Goal: Contribute content: Contribute content

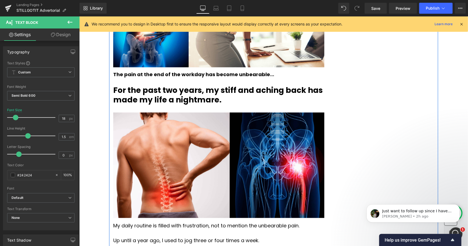
scroll to position [438, 0]
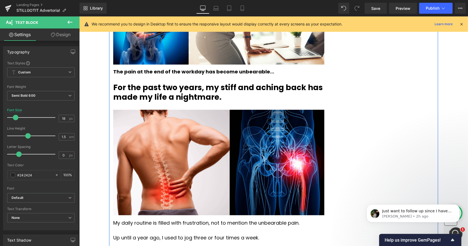
click at [149, 88] on strong "For the past two years, my stiff and aching back has made my life a nightmare." at bounding box center [218, 92] width 210 height 20
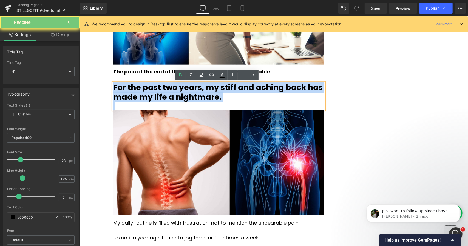
click at [149, 88] on strong "For the past two years, my stiff and aching back has made my life a nightmare." at bounding box center [218, 92] width 210 height 20
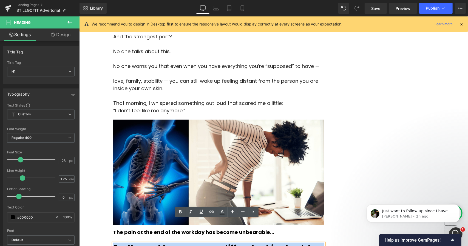
scroll to position [218, 0]
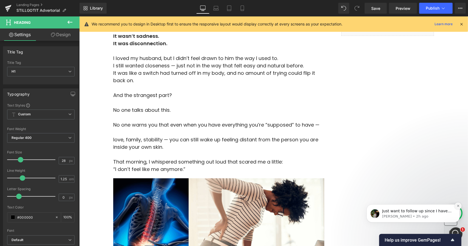
click at [456, 206] on button "Dismiss notification" at bounding box center [458, 205] width 7 height 7
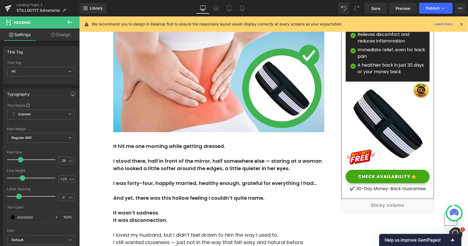
scroll to position [0, 0]
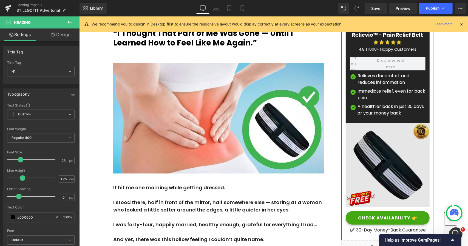
click at [391, 184] on img at bounding box center [388, 167] width 84 height 88
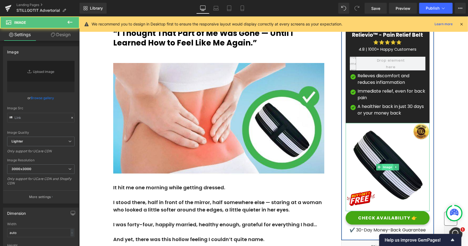
type input "[URL][DOMAIN_NAME]"
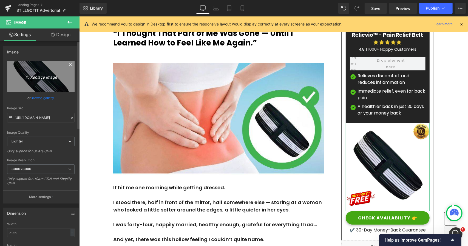
click at [36, 76] on icon "Replace Image" at bounding box center [41, 76] width 44 height 7
type input "C:\fakepath\product 2.png"
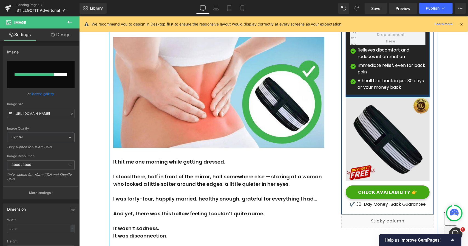
scroll to position [27, 0]
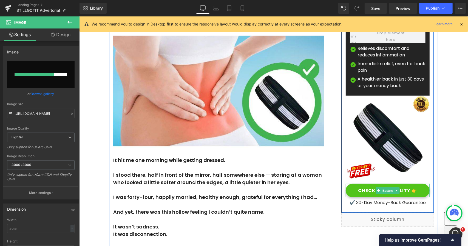
click at [365, 194] on link "CHECK AVAILABILITY 👉" at bounding box center [388, 190] width 84 height 13
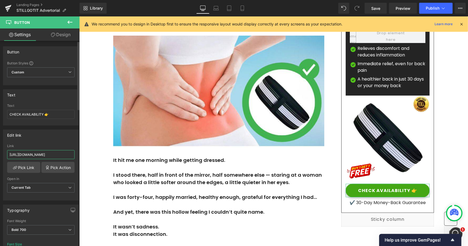
click at [38, 153] on input "[URL][DOMAIN_NAME]" at bounding box center [40, 154] width 67 height 9
type input "[URL][DOMAIN_NAME]"
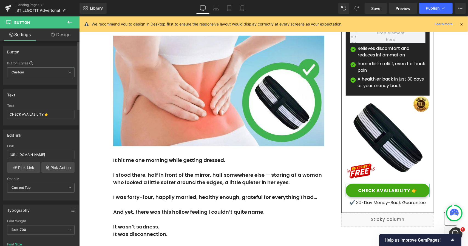
click at [52, 147] on div "Link [URL][DOMAIN_NAME]" at bounding box center [40, 153] width 67 height 18
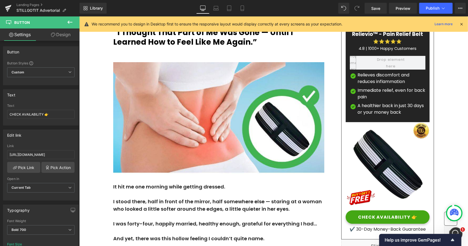
scroll to position [0, 0]
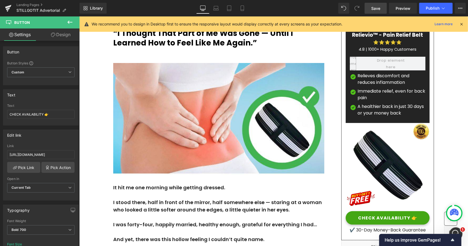
drag, startPoint x: 380, startPoint y: 7, endPoint x: 135, endPoint y: 91, distance: 258.2
click at [380, 7] on span "Save" at bounding box center [375, 8] width 9 height 6
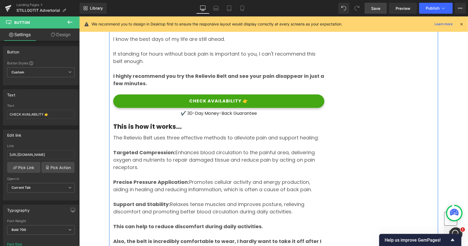
scroll to position [2963, 0]
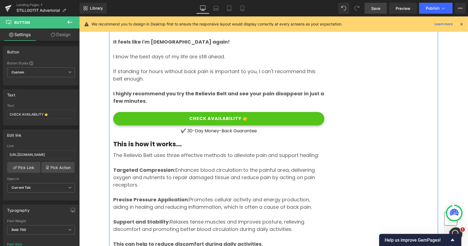
click at [216, 115] on span "Button" at bounding box center [218, 118] width 13 height 7
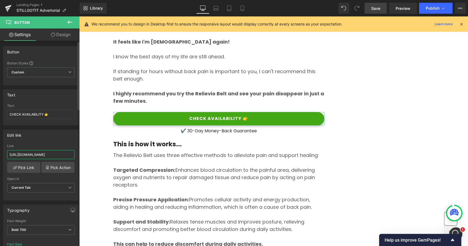
click at [40, 152] on input "[URL][DOMAIN_NAME]" at bounding box center [40, 154] width 67 height 9
paste input "[DOMAIN_NAME]/products/capsules"
type input "[URL][DOMAIN_NAME]"
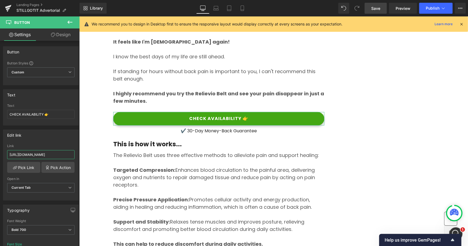
scroll to position [0, 1]
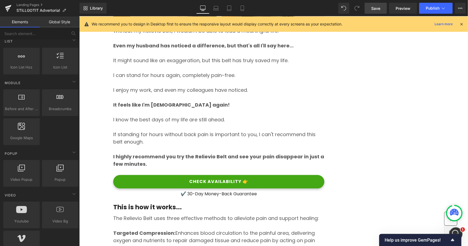
scroll to position [2935, 0]
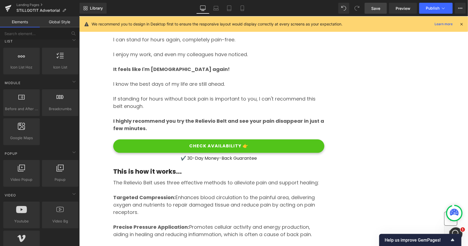
click at [194, 143] on span "CHECK AVAILABILITY 👉" at bounding box center [218, 145] width 59 height 5
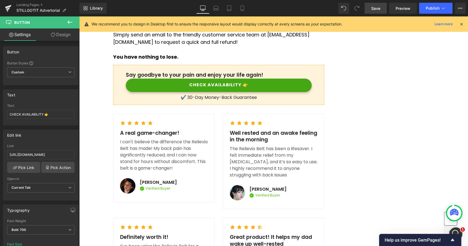
scroll to position [3923, 0]
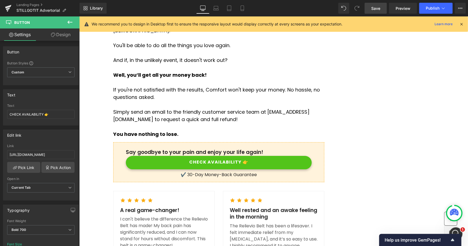
click at [197, 159] on span "CHECK AVAILABILITY 👉" at bounding box center [218, 161] width 59 height 5
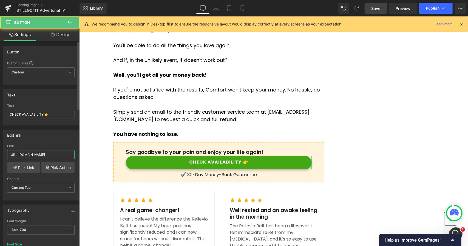
click at [42, 155] on input "[URL][DOMAIN_NAME]" at bounding box center [40, 154] width 67 height 9
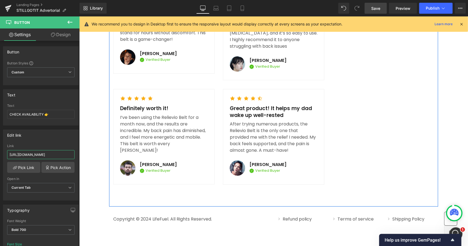
scroll to position [4011, 0]
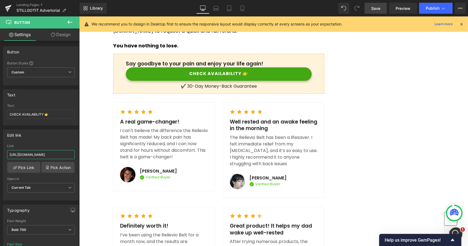
type input "[URL][DOMAIN_NAME]"
click at [382, 10] on link "Save" at bounding box center [376, 8] width 22 height 11
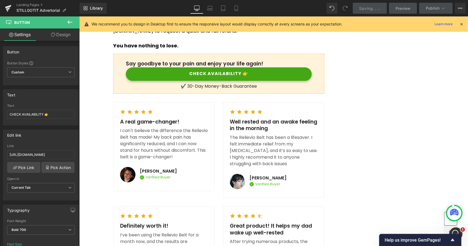
click at [237, 8] on icon at bounding box center [236, 7] width 5 height 5
type input "14"
type input "100"
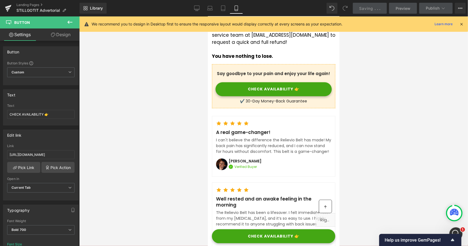
scroll to position [3888, 0]
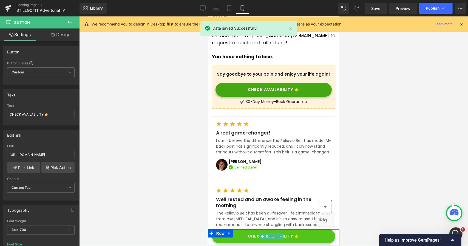
click at [261, 238] on icon at bounding box center [262, 236] width 3 height 3
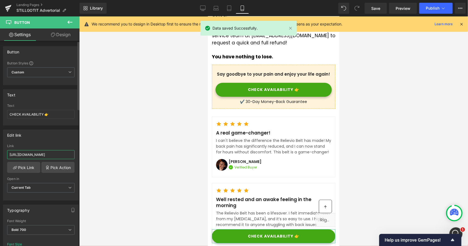
click at [43, 154] on input "[URL][DOMAIN_NAME]" at bounding box center [40, 154] width 67 height 9
paste input "[DOMAIN_NAME]/products/capsules"
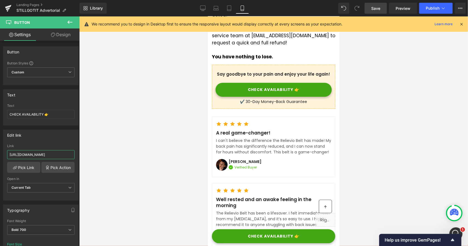
type input "[URL][DOMAIN_NAME]"
click at [376, 8] on span "Save" at bounding box center [375, 8] width 9 height 6
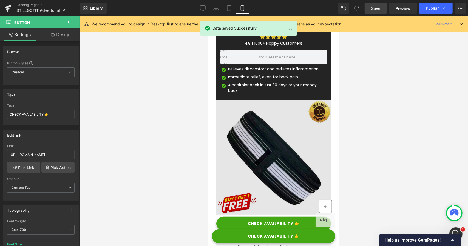
scroll to position [4272, 0]
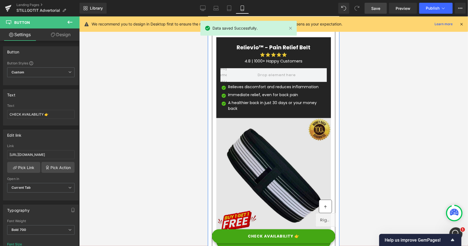
click at [246, 131] on img at bounding box center [273, 176] width 115 height 117
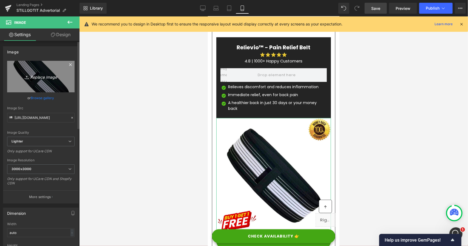
click at [32, 71] on link "Replace Image" at bounding box center [40, 77] width 67 height 32
type input "C:\fakepath\product 2.png"
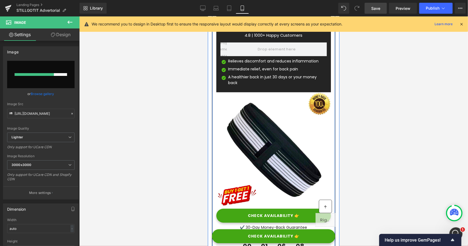
scroll to position [4299, 0]
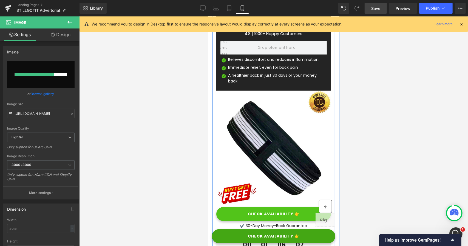
click at [259, 207] on link "CHECK AVAILABILITY 👉" at bounding box center [273, 214] width 115 height 14
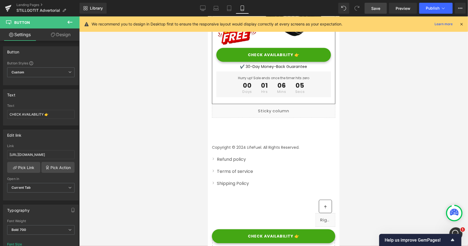
scroll to position [4503, 0]
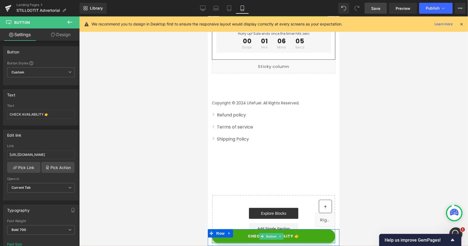
click at [232, 242] on div at bounding box center [273, 242] width 123 height 1
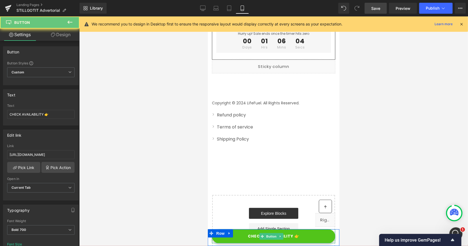
click at [243, 238] on link "CHECK AVAILABILITY 👉" at bounding box center [273, 236] width 123 height 14
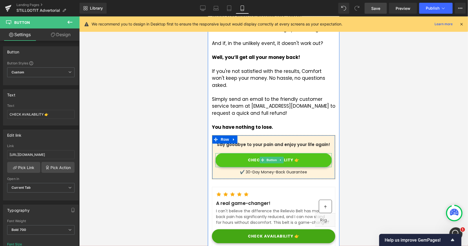
click at [250, 158] on span "CHECK AVAILABILITY 👉" at bounding box center [274, 160] width 52 height 5
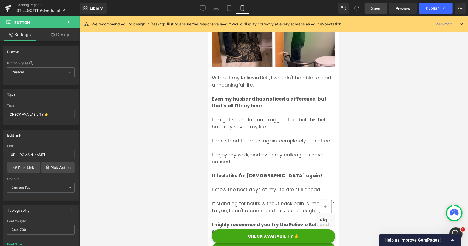
scroll to position [2912, 0]
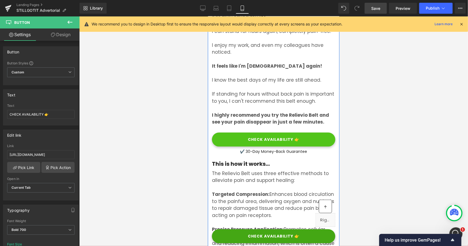
click at [254, 132] on link "CHECK AVAILABILITY 👉" at bounding box center [273, 139] width 123 height 14
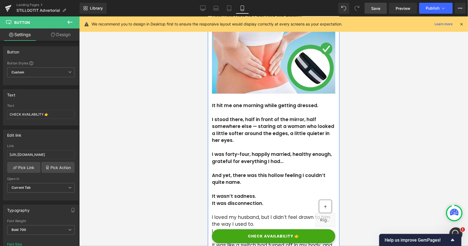
scroll to position [0, 0]
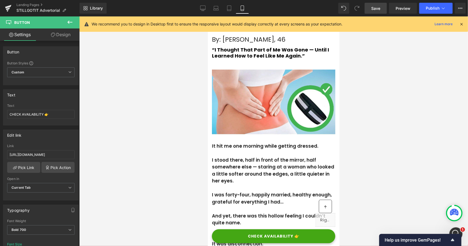
click at [378, 8] on span "Save" at bounding box center [375, 8] width 9 height 6
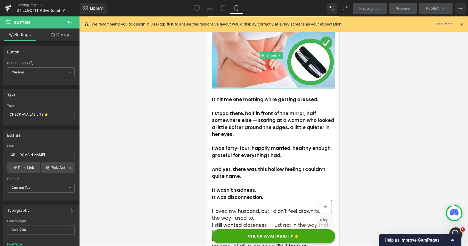
scroll to position [110, 0]
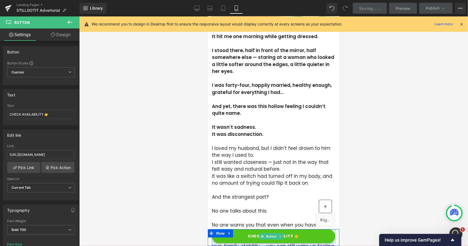
click at [255, 233] on link "CHECK AVAILABILITY 👉" at bounding box center [273, 236] width 123 height 14
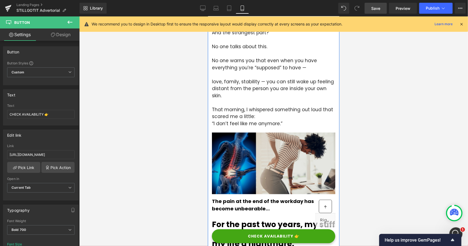
scroll to position [384, 0]
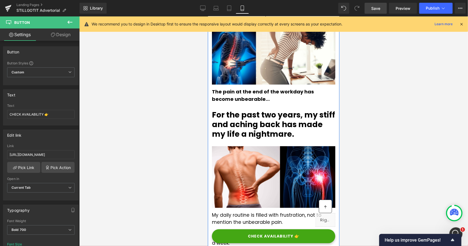
click at [251, 122] on strong "For the past two years, my stiff and aching back has made my life a nightmare." at bounding box center [273, 124] width 123 height 30
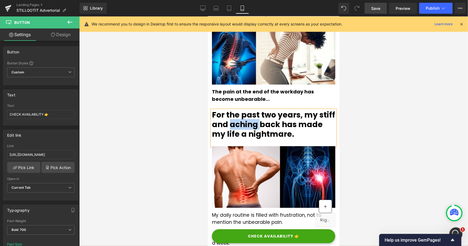
click at [251, 122] on strong "For the past two years, my stiff and aching back has made my life a nightmare." at bounding box center [273, 124] width 123 height 30
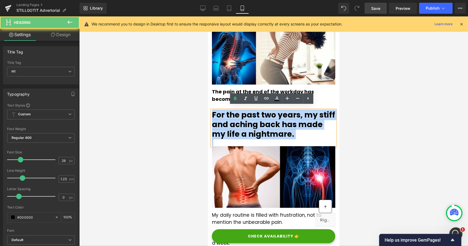
click at [251, 122] on strong "For the past two years, my stiff and aching back has made my life a nightmare." at bounding box center [273, 124] width 123 height 30
paste div
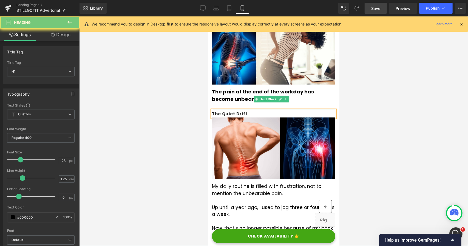
click at [231, 88] on strong "The pain at the end of the workday has become unbearable..." at bounding box center [263, 95] width 102 height 14
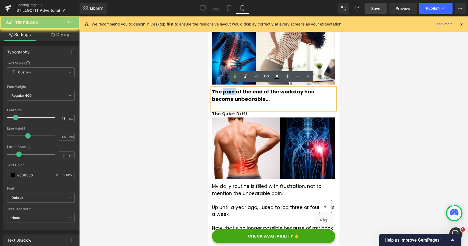
click at [231, 88] on strong "The pain at the end of the workday has become unbearable..." at bounding box center [263, 95] width 102 height 14
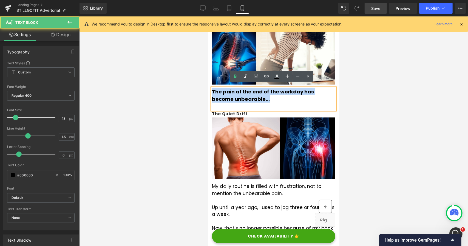
click at [231, 88] on strong "The pain at the end of the workday has become unbearable..." at bounding box center [263, 95] width 102 height 14
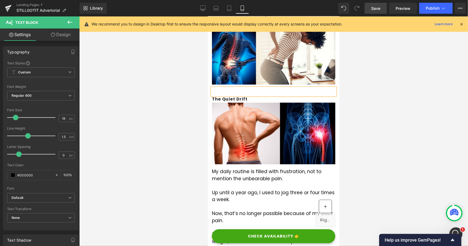
click at [221, 96] on b "The Quiet Drift" at bounding box center [230, 99] width 36 height 6
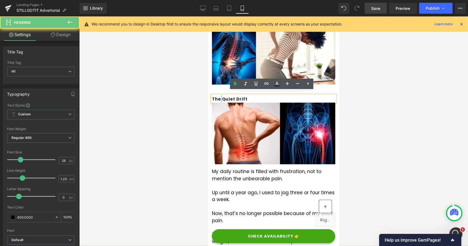
click at [221, 96] on b "The Quiet Drift" at bounding box center [230, 99] width 36 height 6
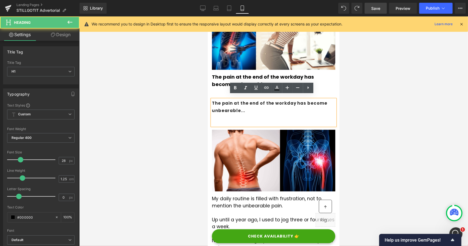
click at [222, 103] on strong "The pain at the end of the workday has become unbearable..." at bounding box center [269, 106] width 115 height 13
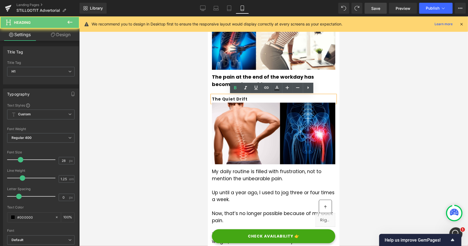
scroll to position [395, 0]
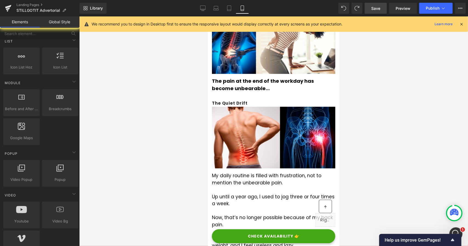
click at [194, 103] on div at bounding box center [273, 131] width 389 height 230
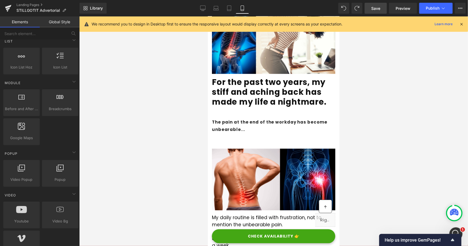
click at [274, 101] on strong "For the past two years, my stiff and aching back has made my life a nightmare." at bounding box center [269, 91] width 115 height 31
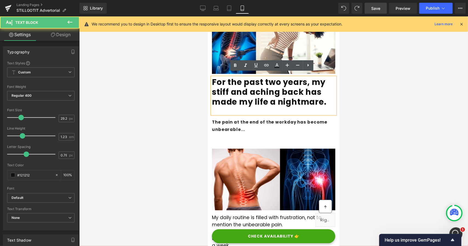
click at [292, 91] on strong "For the past two years, my stiff and aching back has made my life a nightmare." at bounding box center [269, 91] width 115 height 31
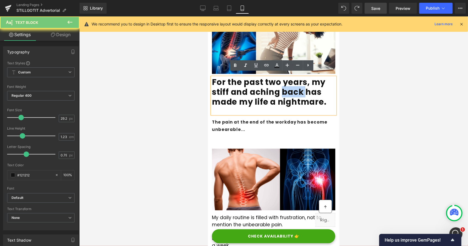
click at [292, 91] on strong "For the past two years, my stiff and aching back has made my life a nightmare." at bounding box center [269, 91] width 115 height 31
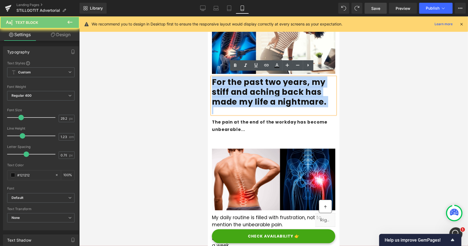
click at [292, 91] on strong "For the past two years, my stiff and aching back has made my life a nightmare." at bounding box center [269, 91] width 115 height 31
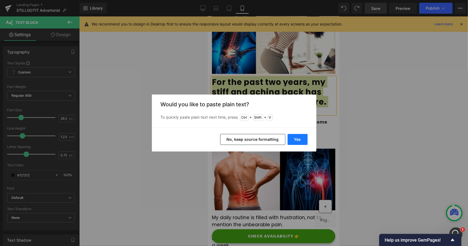
click at [298, 141] on button "Yes" at bounding box center [298, 139] width 20 height 11
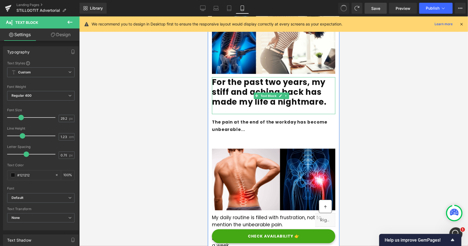
click at [243, 84] on strong "For the past two years, my stiff and aching back has made my life a nightmare." at bounding box center [269, 91] width 115 height 31
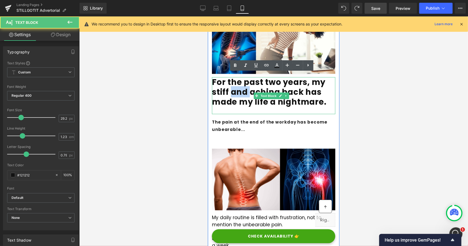
click at [243, 84] on strong "For the past two years, my stiff and aching back has made my life a nightmare." at bounding box center [269, 91] width 115 height 31
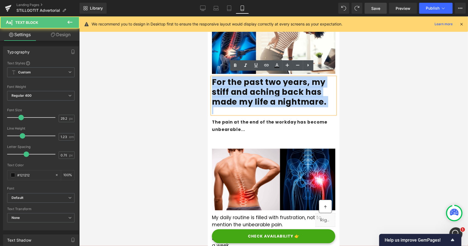
click at [243, 84] on strong "For the past two years, my stiff and aching back has made my life a nightmare." at bounding box center [269, 91] width 115 height 31
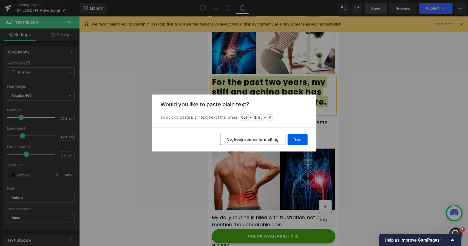
click at [247, 139] on button "No, keep source formatting" at bounding box center [252, 139] width 65 height 11
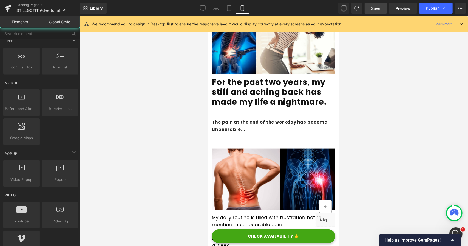
click at [202, 82] on div at bounding box center [273, 131] width 389 height 230
click at [230, 84] on strong "For the past two years, my stiff and aching back has made my life a nightmare." at bounding box center [269, 91] width 115 height 31
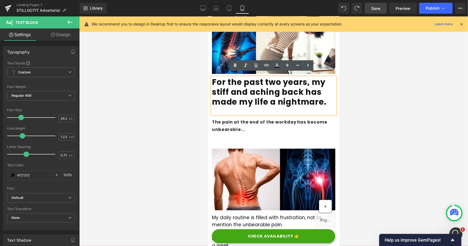
click at [230, 84] on strong "For the past two years, my stiff and aching back has made my life a nightmare." at bounding box center [269, 91] width 115 height 31
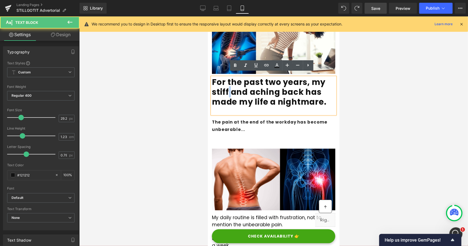
click at [230, 84] on strong "For the past two years, my stiff and aching back has made my life a nightmare." at bounding box center [269, 91] width 115 height 31
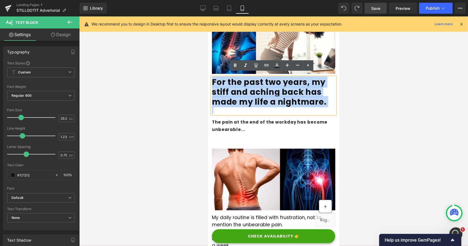
click at [230, 84] on strong "For the past two years, my stiff and aching back has made my life a nightmare." at bounding box center [269, 91] width 115 height 31
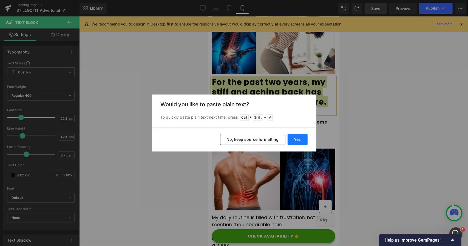
drag, startPoint x: 293, startPoint y: 139, endPoint x: 85, endPoint y: 122, distance: 208.3
click at [293, 139] on button "Yes" at bounding box center [298, 139] width 20 height 11
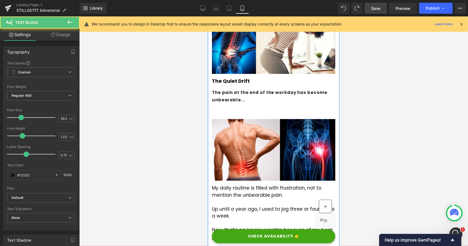
click at [236, 77] on b "The Quiet Drift" at bounding box center [231, 80] width 38 height 7
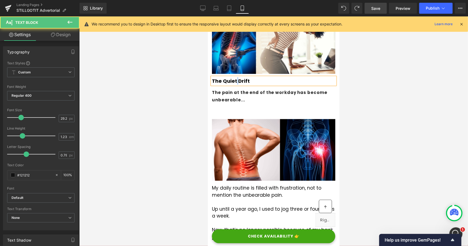
click at [236, 77] on b "The Quiet Drift" at bounding box center [231, 80] width 38 height 7
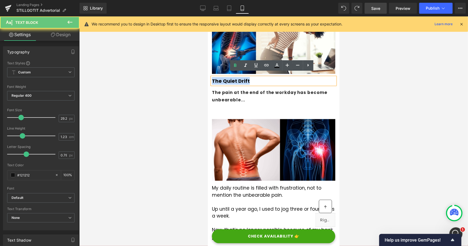
click at [236, 77] on b "The Quiet Drift" at bounding box center [231, 80] width 38 height 7
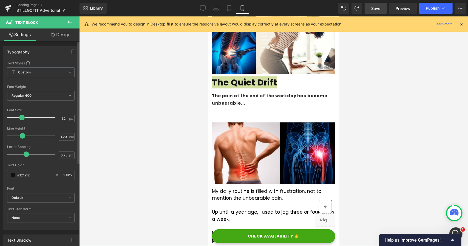
type input "33"
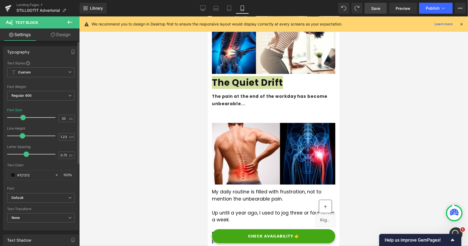
click at [23, 116] on span at bounding box center [22, 117] width 5 height 5
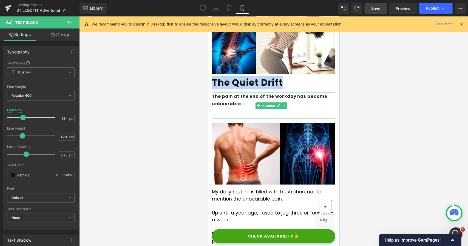
click at [241, 95] on p "The pain at the end of the workday has become unbearable..." at bounding box center [273, 99] width 123 height 15
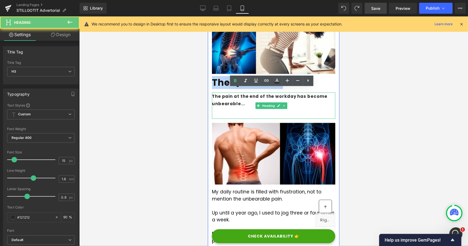
click at [241, 95] on p "The pain at the end of the workday has become unbearable..." at bounding box center [273, 99] width 123 height 15
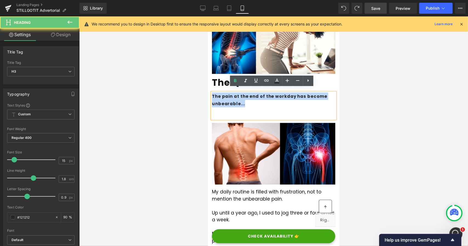
click at [241, 95] on p "The pain at the end of the workday has become unbearable..." at bounding box center [273, 99] width 123 height 15
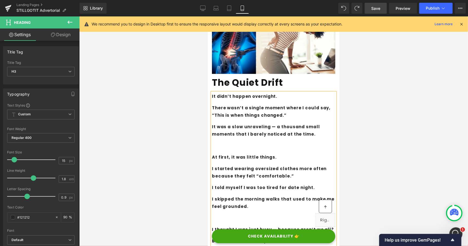
click at [227, 108] on strong "There wasn’t a single moment where I could say, “This is when things changed.”" at bounding box center [271, 111] width 119 height 13
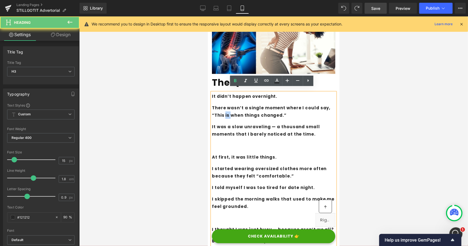
click at [227, 108] on strong "There wasn’t a single moment where I could say, “This is when things changed.”" at bounding box center [271, 111] width 119 height 13
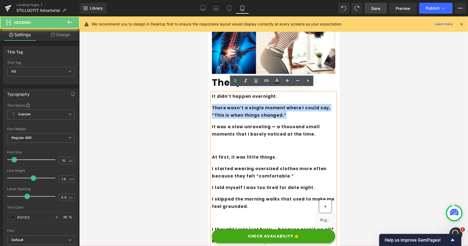
click at [227, 108] on strong "There wasn’t a single moment where I could say, “This is when things changed.”" at bounding box center [271, 111] width 119 height 13
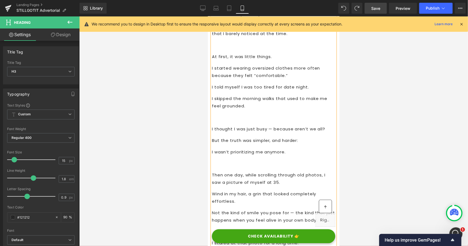
scroll to position [504, 0]
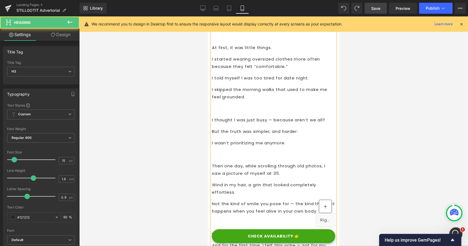
click at [217, 153] on p at bounding box center [273, 154] width 123 height 7
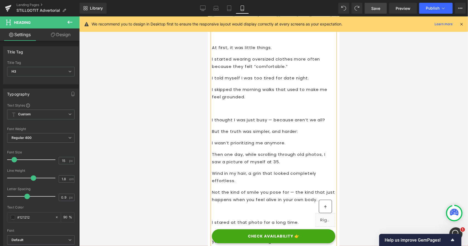
click at [212, 170] on p "Wind in my hair, a grin that looked completely effortless." at bounding box center [273, 177] width 123 height 15
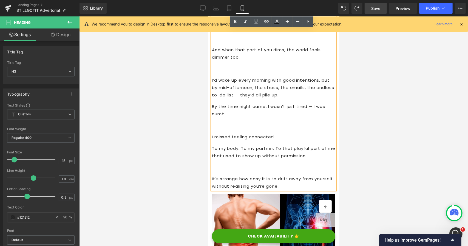
scroll to position [806, 0]
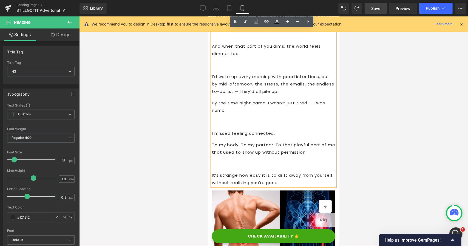
click at [213, 104] on p "By the time night came, I wasn’t just tired — I was numb." at bounding box center [273, 106] width 123 height 15
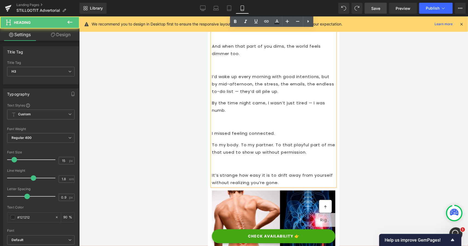
click at [212, 105] on p "By the time night came, I wasn’t just tired — I was numb." at bounding box center [273, 106] width 123 height 15
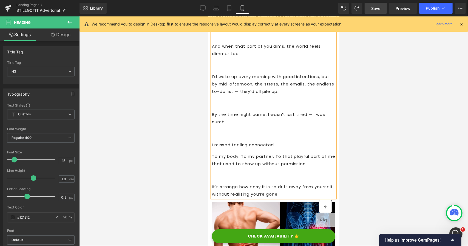
click at [192, 118] on div at bounding box center [273, 131] width 389 height 230
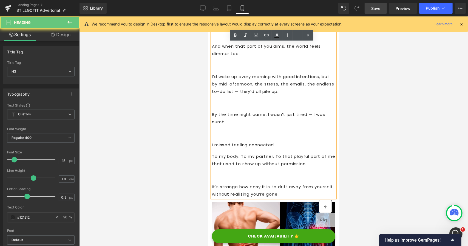
click at [252, 148] on p "I missed feeling connected." at bounding box center [273, 144] width 123 height 7
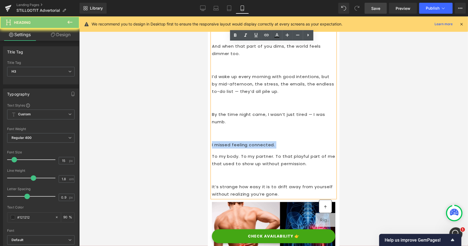
click at [252, 148] on p "I missed feeling connected." at bounding box center [273, 144] width 123 height 7
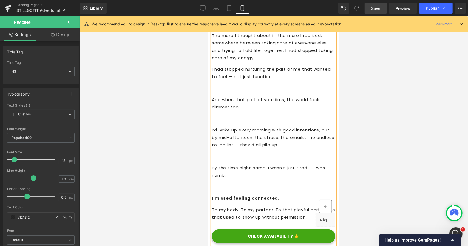
scroll to position [669, 0]
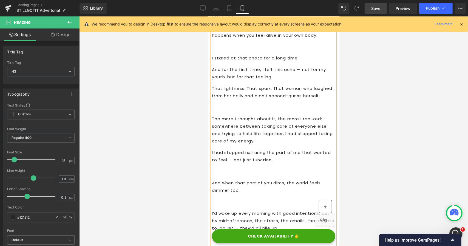
click at [275, 144] on p "The more I thought about it, the more I realized: somewhere between taking care…" at bounding box center [273, 130] width 123 height 30
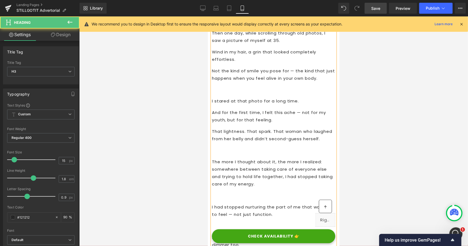
scroll to position [614, 0]
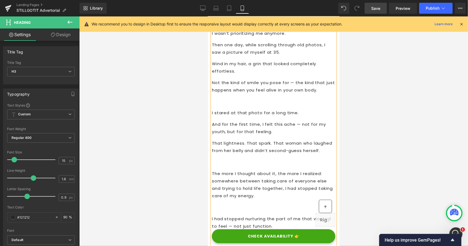
click at [273, 128] on p "And for the first time, I felt this ache — not for my youth, but for that feeli…" at bounding box center [273, 128] width 123 height 15
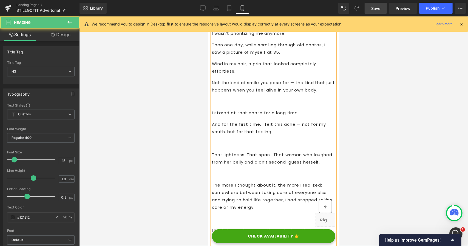
click at [309, 109] on p "I stared at that photo for a long time." at bounding box center [273, 112] width 123 height 7
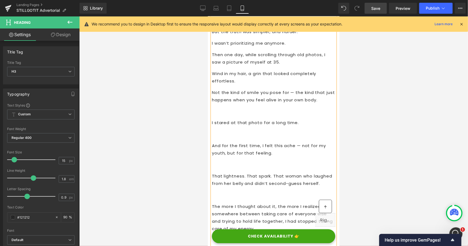
scroll to position [587, 0]
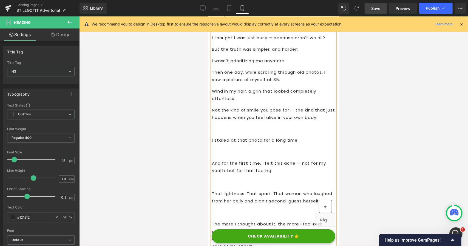
click at [246, 94] on p "Wind in my hair, a grin that looked completely effortless." at bounding box center [273, 94] width 123 height 15
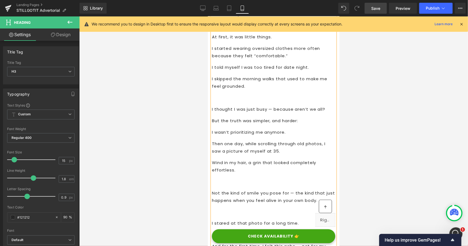
scroll to position [504, 0]
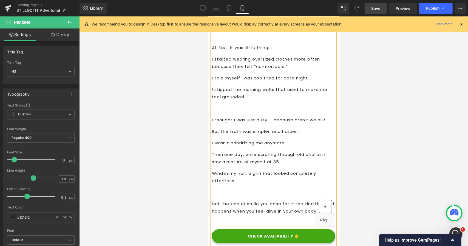
click at [276, 139] on p "I wasn’t prioritizing me anymore." at bounding box center [273, 142] width 123 height 7
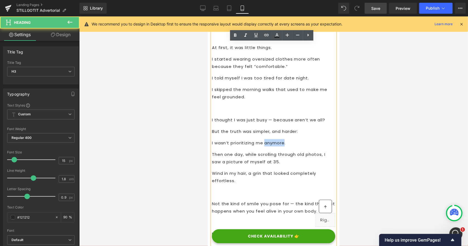
click at [276, 139] on p "I wasn’t prioritizing me anymore." at bounding box center [273, 142] width 123 height 7
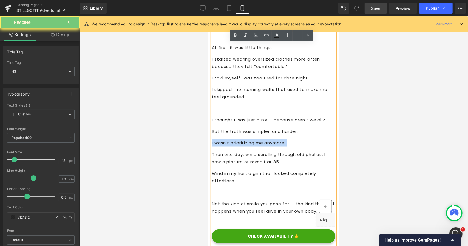
click at [276, 139] on p "I wasn’t prioritizing me anymore." at bounding box center [273, 142] width 123 height 7
click at [298, 141] on p "I wasn’t prioritizing me anymore." at bounding box center [273, 142] width 123 height 7
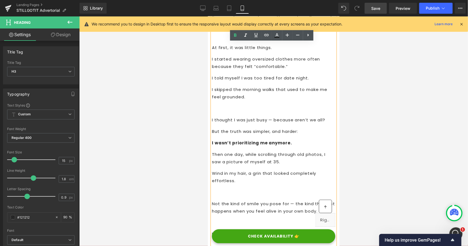
click at [307, 128] on p "But the truth was simpler, and harder:" at bounding box center [273, 131] width 123 height 7
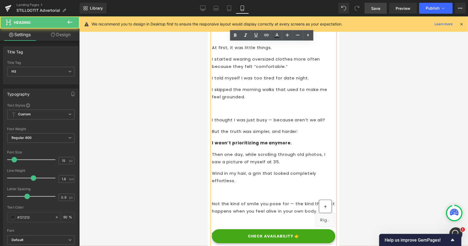
click at [212, 128] on p "But the truth was simpler, and harder:" at bounding box center [273, 131] width 123 height 7
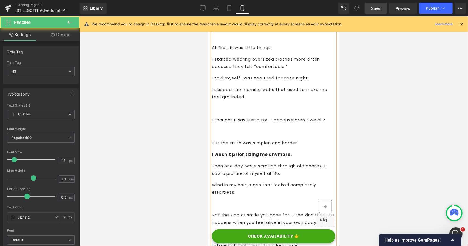
click at [212, 163] on p "Then one day, while scrolling through old photos, I saw a picture of myself at …" at bounding box center [273, 169] width 123 height 15
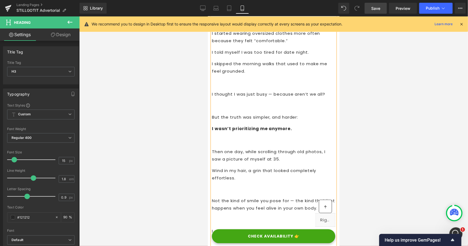
scroll to position [532, 0]
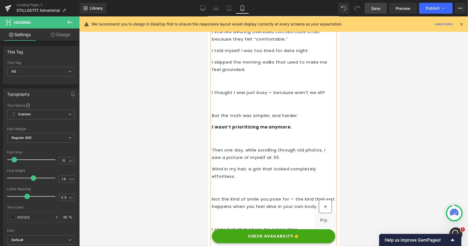
click at [213, 165] on p "Wind in my hair, a grin that looked completely effortless." at bounding box center [273, 172] width 123 height 15
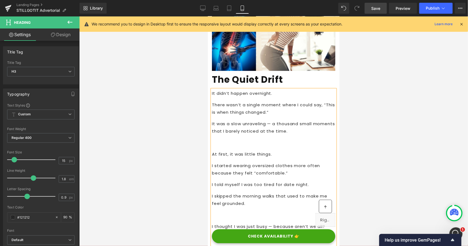
scroll to position [395, 0]
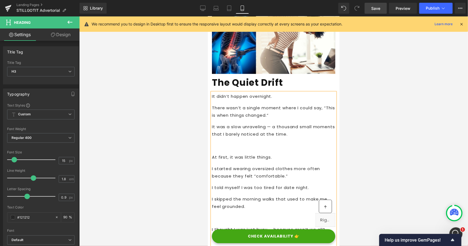
click at [212, 184] on p "I told myself I was too tired for date night." at bounding box center [273, 187] width 123 height 7
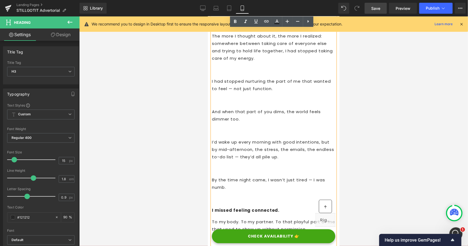
scroll to position [888, 0]
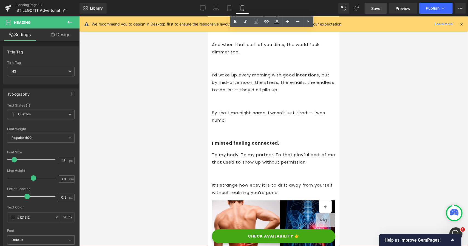
click at [382, 7] on link "Save" at bounding box center [376, 8] width 22 height 11
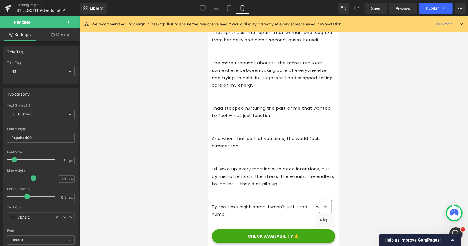
scroll to position [854, 0]
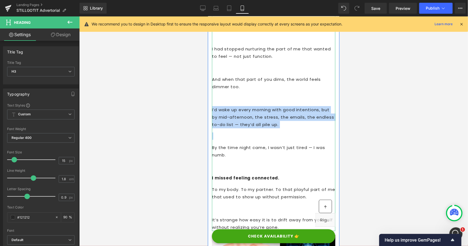
click at [247, 114] on p "I’d wake up every morning with good intentions, but by mid-afternoon, the stres…" at bounding box center [273, 117] width 123 height 22
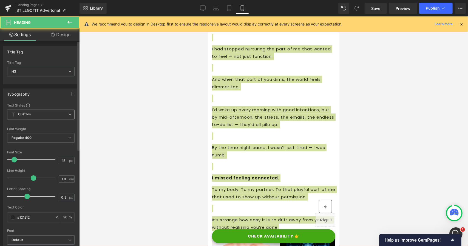
click at [36, 113] on span "Custom Setup Global Style" at bounding box center [40, 115] width 67 height 10
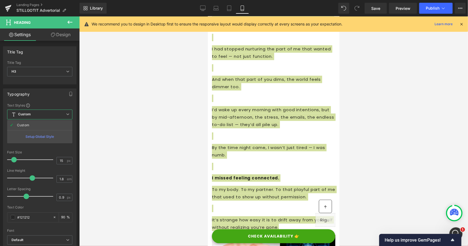
click at [145, 125] on div at bounding box center [273, 131] width 389 height 230
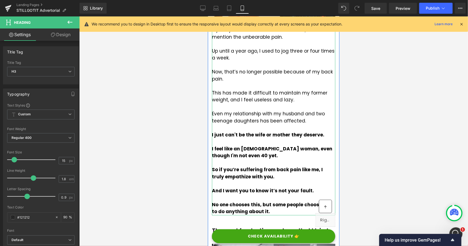
click at [238, 98] on p "This has made it difficult to maintain my former weight, and I feel useless and…" at bounding box center [273, 96] width 123 height 14
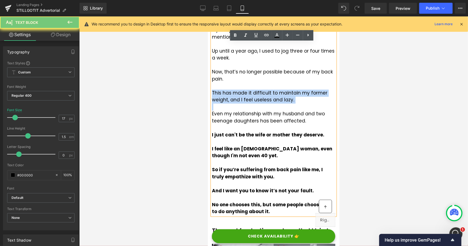
click at [238, 98] on p "This has made it difficult to maintain my former weight, and I feel useless and…" at bounding box center [273, 96] width 123 height 14
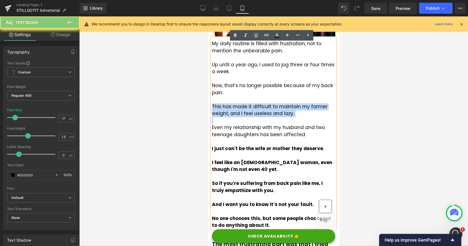
scroll to position [1073, 0]
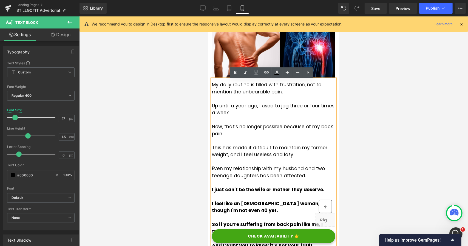
click at [249, 121] on p at bounding box center [273, 119] width 123 height 7
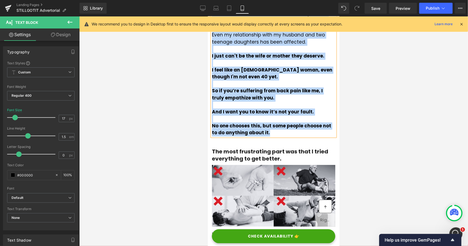
scroll to position [1101, 0]
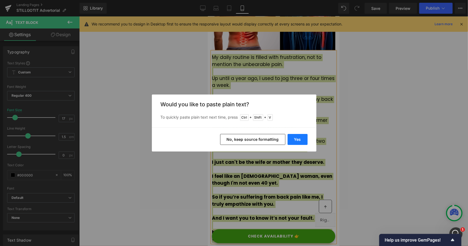
click at [296, 137] on button "Yes" at bounding box center [298, 139] width 20 height 11
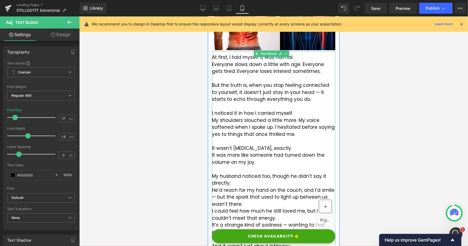
click at [213, 122] on p "My shoulders slouched a little more. My voice softened when I spoke up. I hesit…" at bounding box center [273, 127] width 123 height 21
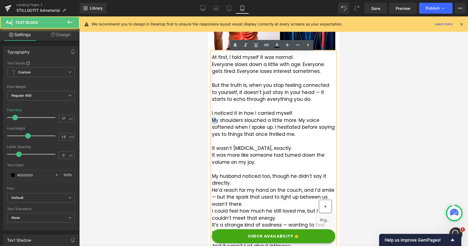
click at [213, 122] on p "My shoulders slouched a little more. My voice softened when I spoke up. I hesit…" at bounding box center [273, 127] width 123 height 21
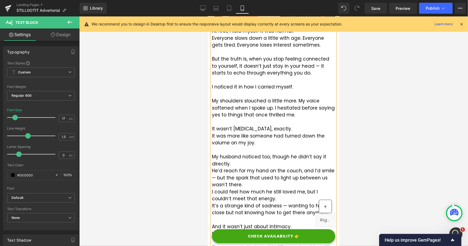
scroll to position [1128, 0]
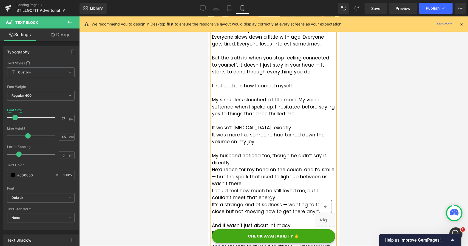
click at [213, 170] on p "He’d reach for my hand on the couch, and I’d smile — but the spark that used to…" at bounding box center [273, 176] width 123 height 21
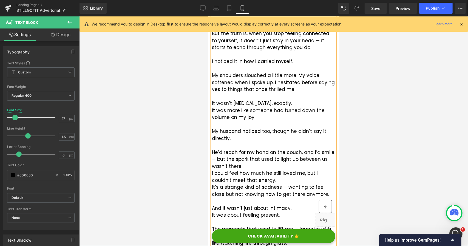
scroll to position [1155, 0]
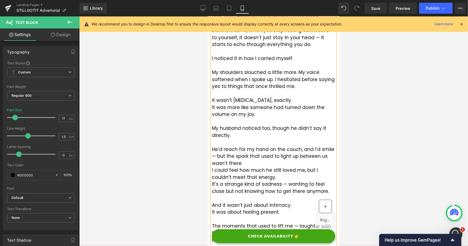
click at [213, 169] on p "I could feel how much he still loved me, but I couldn’t meet that energy." at bounding box center [273, 174] width 123 height 14
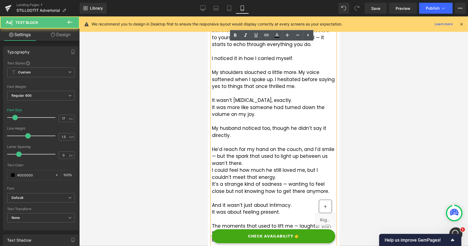
click at [212, 170] on p "I could feel how much he still loved me, but I couldn’t meet that energy." at bounding box center [273, 174] width 123 height 14
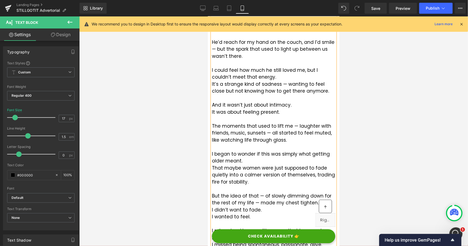
scroll to position [1265, 0]
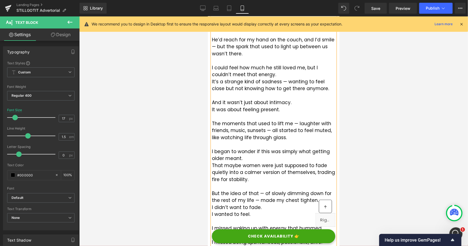
click at [212, 165] on p "That maybe women were just supposed to fade quietly into a calmer version of th…" at bounding box center [273, 172] width 123 height 21
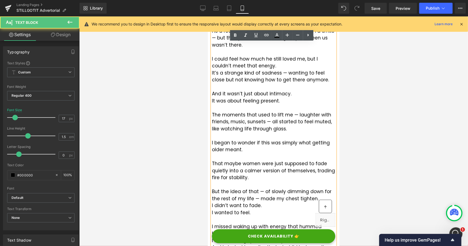
scroll to position [1320, 0]
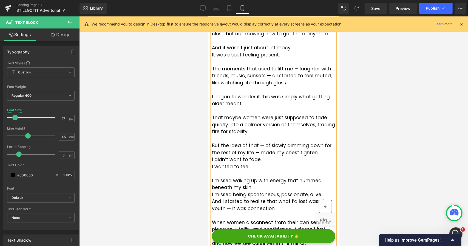
click at [212, 159] on p "I didn’t want to fade." at bounding box center [273, 159] width 123 height 7
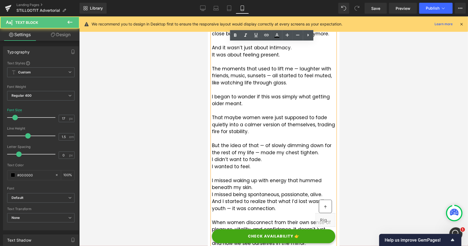
click at [212, 167] on p "I wanted to feel." at bounding box center [273, 166] width 123 height 7
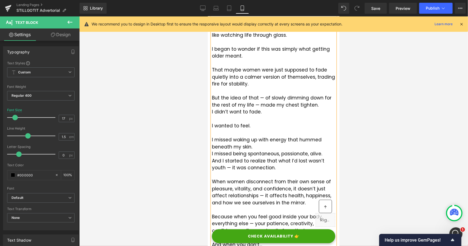
scroll to position [1375, 0]
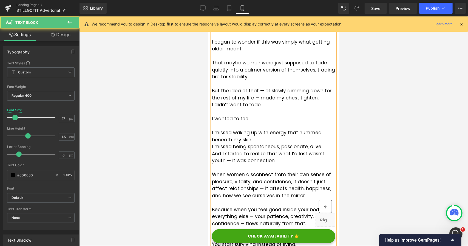
click at [212, 148] on p "I missed being spontaneous, passionate, alive." at bounding box center [273, 146] width 123 height 7
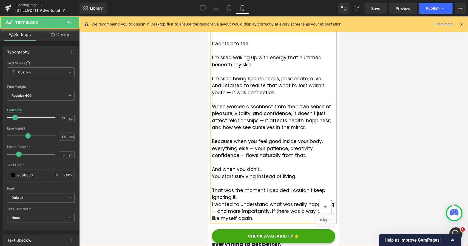
scroll to position [1457, 0]
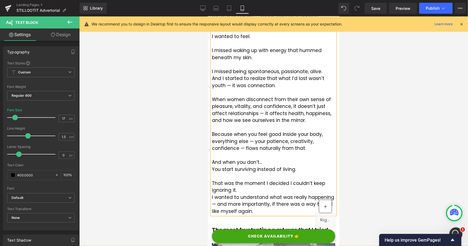
click at [212, 196] on p "I wanted to understand what was really happening — and more importantly, if the…" at bounding box center [273, 204] width 123 height 21
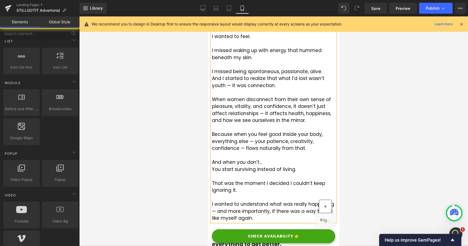
click at [192, 171] on div at bounding box center [273, 131] width 389 height 230
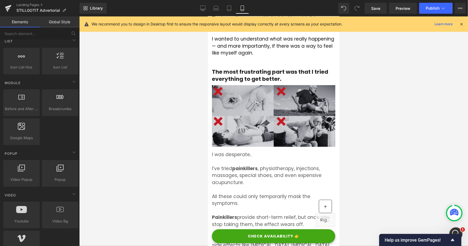
scroll to position [1622, 0]
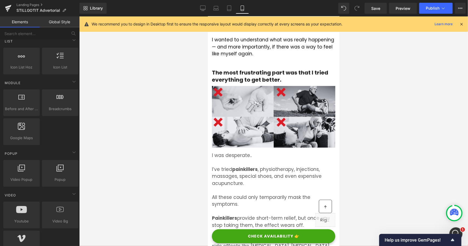
click at [237, 75] on h3 "The most frustrating part was that I tried everything to get better." at bounding box center [273, 76] width 123 height 14
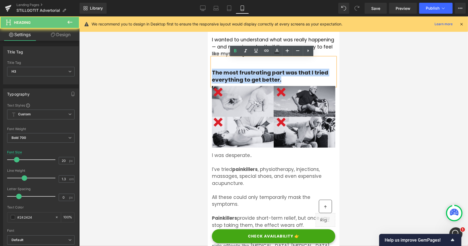
click at [237, 75] on h3 "The most frustrating part was that I tried everything to get better." at bounding box center [273, 76] width 123 height 14
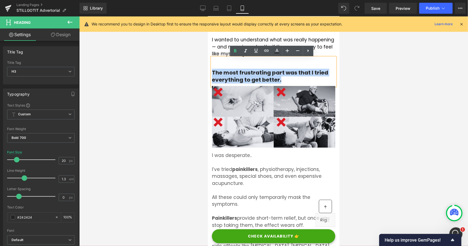
paste div
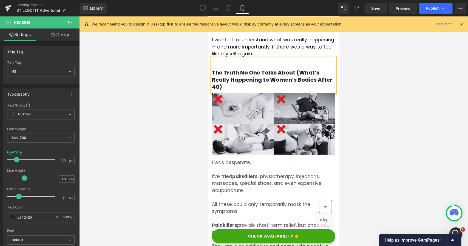
click at [189, 98] on div at bounding box center [273, 131] width 389 height 230
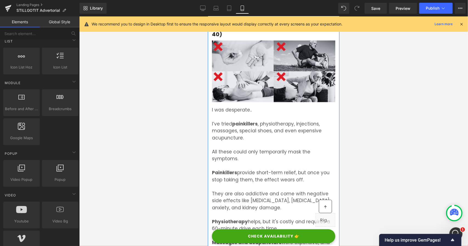
scroll to position [1677, 0]
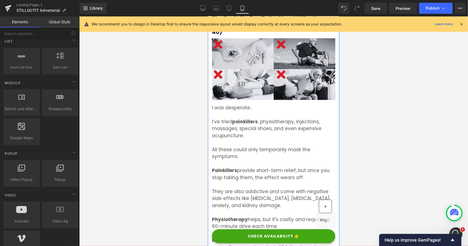
click at [242, 159] on p "All these could only temporarily mask the symptoms." at bounding box center [273, 153] width 123 height 14
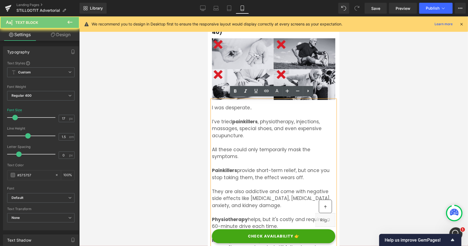
click at [242, 159] on p "All these could only temporarily mask the symptoms." at bounding box center [273, 153] width 123 height 14
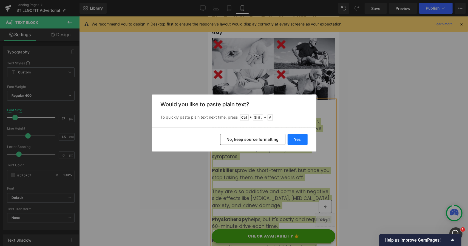
click at [295, 140] on button "Yes" at bounding box center [298, 139] width 20 height 11
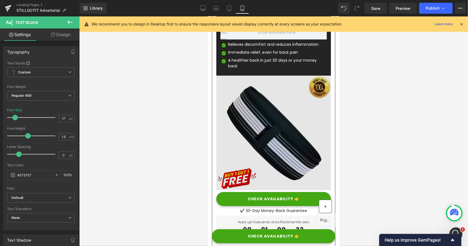
scroll to position [5437, 0]
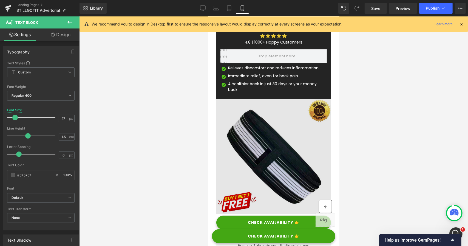
click at [257, 129] on img at bounding box center [273, 157] width 115 height 117
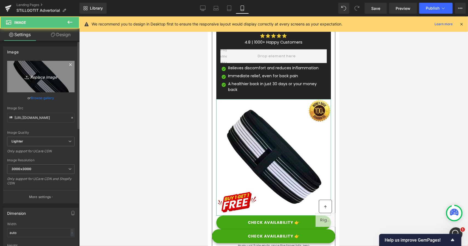
click at [32, 74] on icon "Replace Image" at bounding box center [41, 76] width 44 height 7
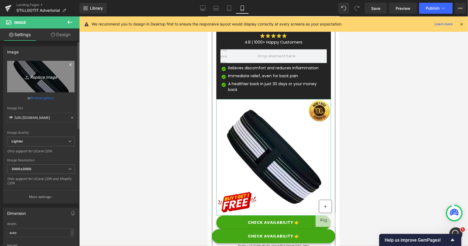
type input "C:\fakepath\product 2.png"
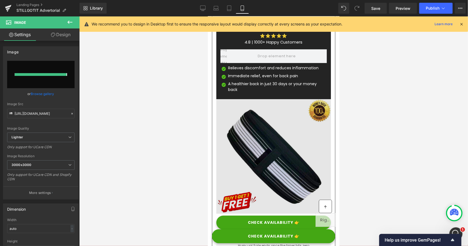
type input "[URL][DOMAIN_NAME]"
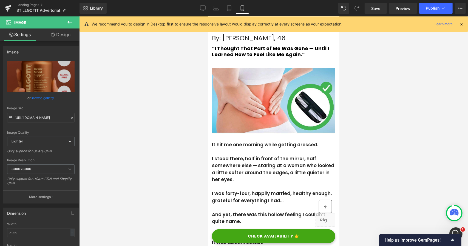
scroll to position [0, 0]
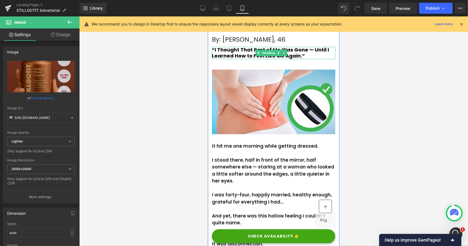
click at [227, 53] on b "“I Thought That Part of Me Was Gone — Until I Learned How to Feel Like Me Again…" at bounding box center [270, 52] width 117 height 13
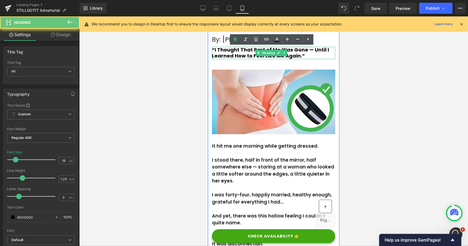
click at [227, 53] on b "“I Thought That Part of Me Was Gone — Until I Learned How to Feel Like Me Again…" at bounding box center [270, 52] width 117 height 13
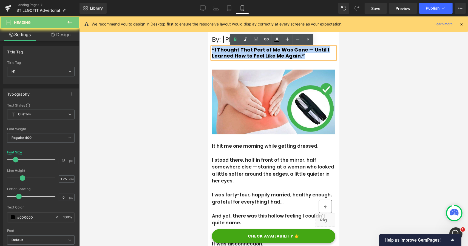
click at [227, 53] on b "“I Thought That Part of Me Was Gone — Until I Learned How to Feel Like Me Again…" at bounding box center [270, 52] width 117 height 13
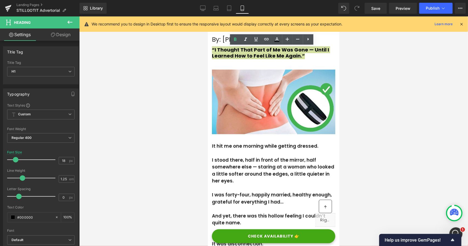
click at [182, 59] on div at bounding box center [273, 131] width 389 height 230
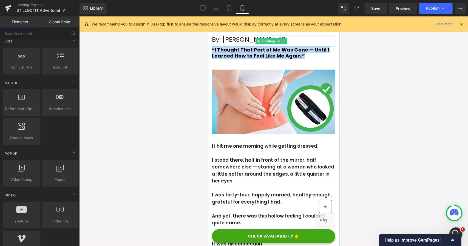
click at [225, 41] on span "By: [PERSON_NAME], 46" at bounding box center [249, 39] width 74 height 9
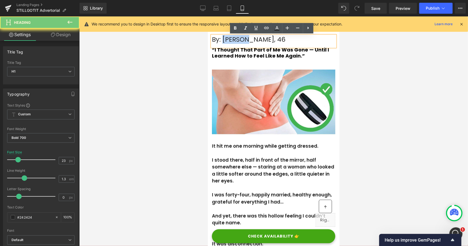
click at [225, 41] on span "By: [PERSON_NAME], 46" at bounding box center [249, 39] width 74 height 9
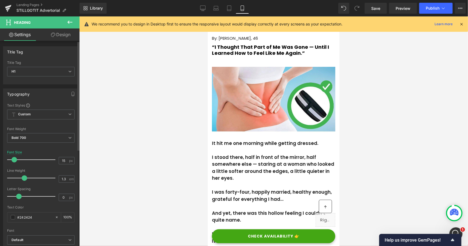
type input "16"
drag, startPoint x: 19, startPoint y: 160, endPoint x: 16, endPoint y: 160, distance: 2.8
click at [16, 160] on span at bounding box center [14, 159] width 5 height 5
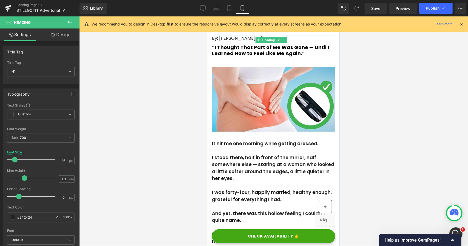
click at [216, 37] on span "By: [PERSON_NAME], 46" at bounding box center [237, 38] width 51 height 6
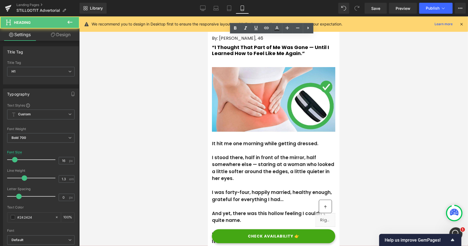
click at [195, 43] on div at bounding box center [273, 131] width 389 height 230
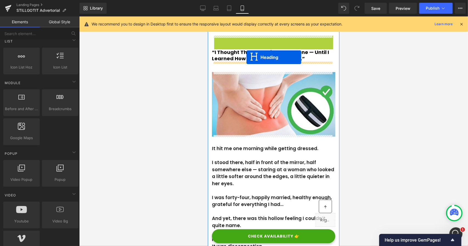
drag, startPoint x: 258, startPoint y: 40, endPoint x: 246, endPoint y: 57, distance: 20.6
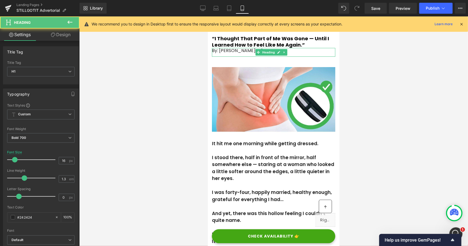
click at [185, 66] on div at bounding box center [273, 131] width 389 height 230
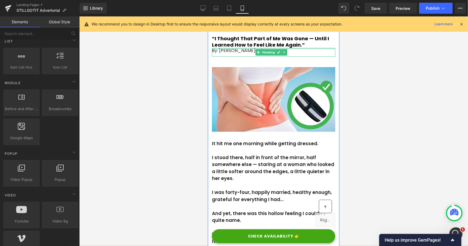
click at [301, 53] on h1 "By: [PERSON_NAME], 46" at bounding box center [273, 51] width 123 height 6
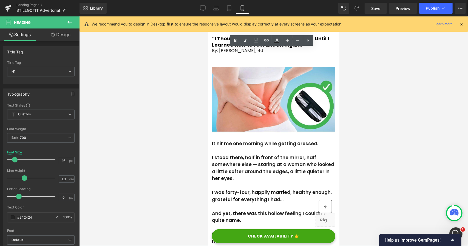
click at [160, 49] on div at bounding box center [273, 131] width 389 height 230
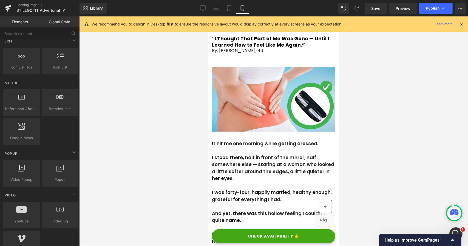
click at [208, 16] on div at bounding box center [208, 16] width 0 height 0
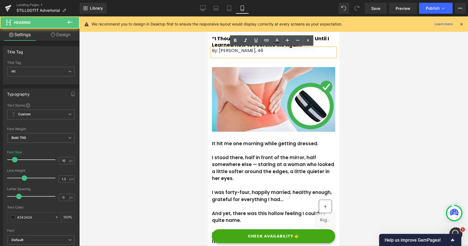
click at [279, 51] on h1 "By: [PERSON_NAME], 46" at bounding box center [273, 51] width 123 height 6
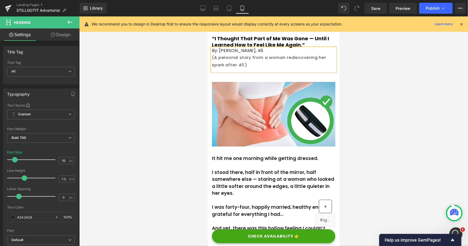
click at [225, 61] on div "(A personal story from a woman rediscovering her spark after 40.)" at bounding box center [273, 60] width 123 height 15
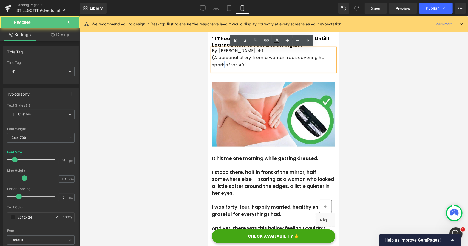
click at [225, 61] on div "(A personal story from a woman rediscovering her spark after 40.)" at bounding box center [273, 60] width 123 height 15
click at [165, 68] on div at bounding box center [273, 131] width 389 height 230
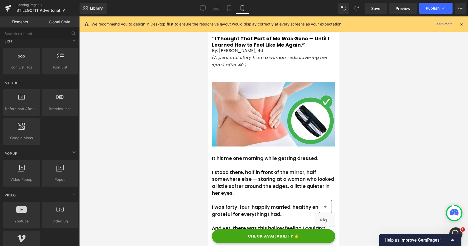
click at [219, 59] on icon "(A personal story from a woman rediscovering her spark after 40.)" at bounding box center [270, 60] width 116 height 13
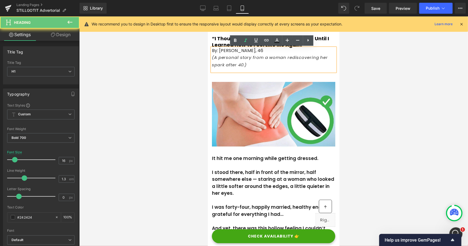
click at [213, 56] on icon "(A personal story from a woman rediscovering her spark after 40.)" at bounding box center [270, 60] width 116 height 13
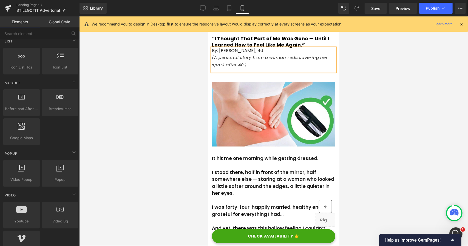
click at [188, 63] on div at bounding box center [273, 131] width 389 height 230
drag, startPoint x: 385, startPoint y: 7, endPoint x: 28, endPoint y: 16, distance: 357.3
click at [385, 7] on link "Save" at bounding box center [376, 8] width 22 height 11
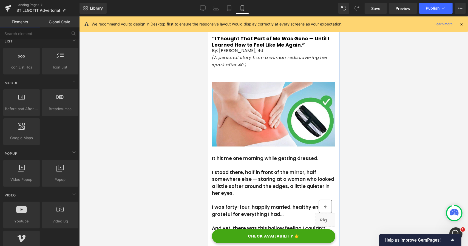
click at [223, 163] on p at bounding box center [273, 165] width 123 height 7
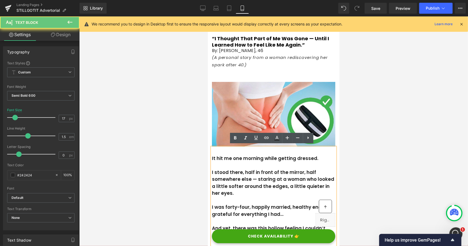
click at [223, 163] on p at bounding box center [273, 165] width 123 height 7
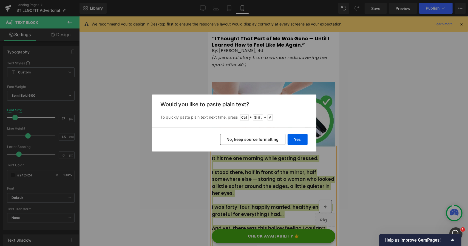
click at [243, 142] on button "No, keep source formatting" at bounding box center [252, 139] width 65 height 11
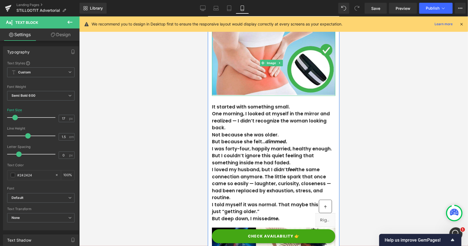
scroll to position [55, 0]
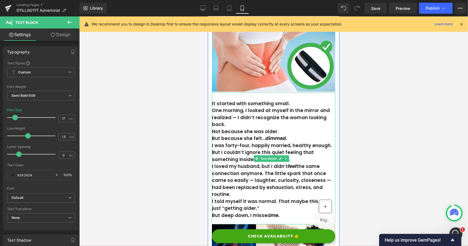
click at [243, 142] on p "I was forty-four, happily married, healthy enough. But I couldn’t ignore this q…" at bounding box center [273, 152] width 123 height 21
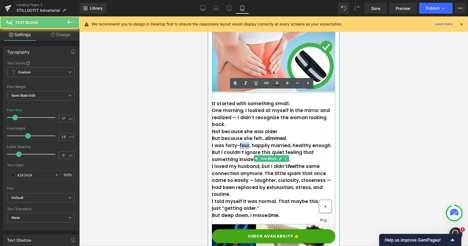
click at [243, 142] on p "I was forty-four, happily married, healthy enough. But I couldn’t ignore this q…" at bounding box center [273, 152] width 123 height 21
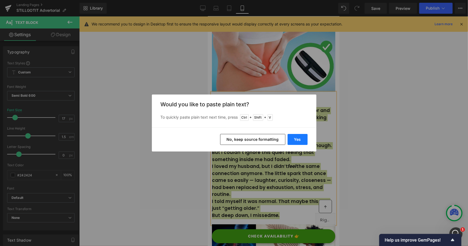
click at [300, 138] on button "Yes" at bounding box center [298, 139] width 20 height 11
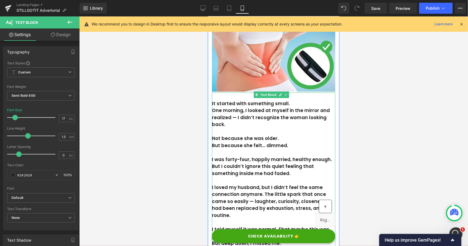
click at [227, 137] on p "Not because she was older." at bounding box center [273, 138] width 123 height 7
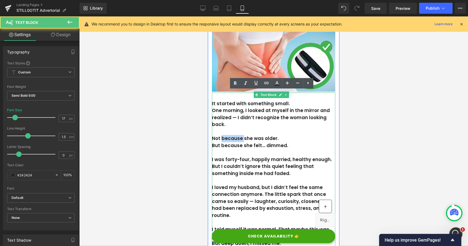
click at [227, 137] on p "Not because she was older." at bounding box center [273, 138] width 123 height 7
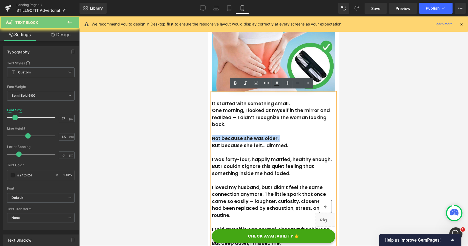
click at [227, 137] on p "Not because she was older." at bounding box center [273, 138] width 123 height 7
click at [224, 122] on p "One morning, I looked at myself in the mirror and realized — I didn’t recognize…" at bounding box center [273, 117] width 123 height 21
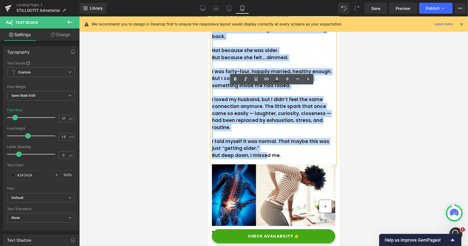
scroll to position [192, 0]
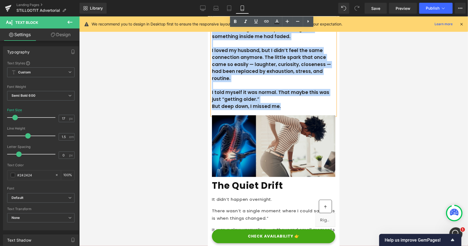
drag, startPoint x: 212, startPoint y: 108, endPoint x: 292, endPoint y: 114, distance: 80.1
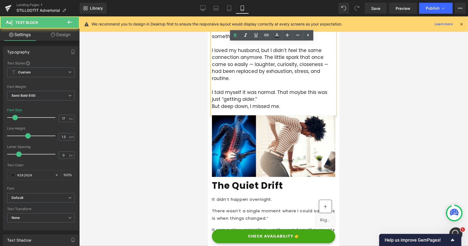
click at [270, 95] on p "I told myself it was normal. That maybe this was just “getting older.”" at bounding box center [273, 96] width 123 height 14
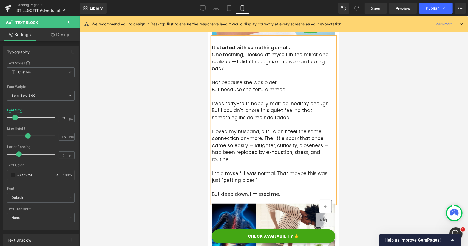
scroll to position [110, 0]
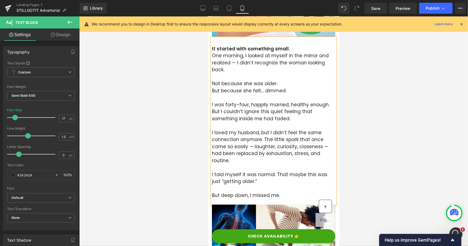
click at [236, 82] on span "Not because she was older." at bounding box center [245, 83] width 66 height 7
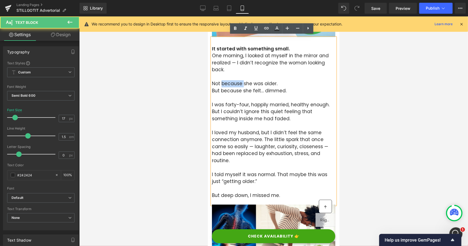
click at [236, 82] on span "Not because she was older." at bounding box center [245, 83] width 66 height 7
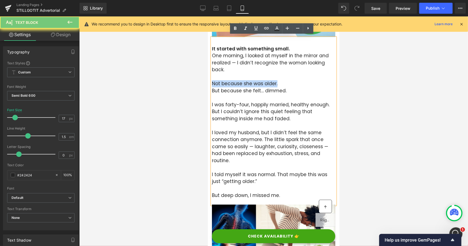
click at [258, 81] on span "Not because she was older." at bounding box center [245, 83] width 66 height 7
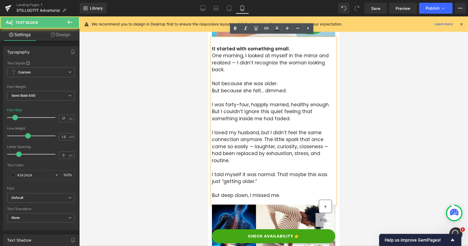
click at [290, 47] on p "It started with something small." at bounding box center [273, 48] width 123 height 7
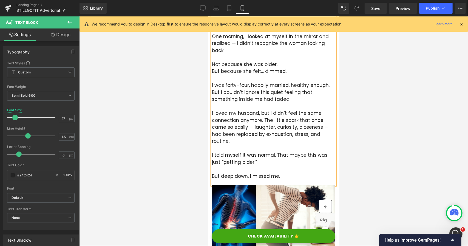
scroll to position [137, 0]
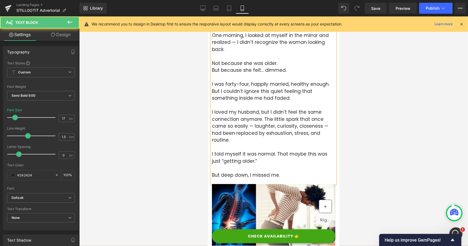
click at [240, 172] on span "But deep down, I missed me." at bounding box center [246, 175] width 68 height 7
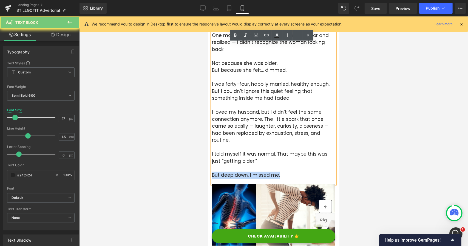
click at [240, 172] on span "But deep down, I missed me." at bounding box center [246, 175] width 68 height 7
click at [177, 151] on div at bounding box center [273, 131] width 389 height 230
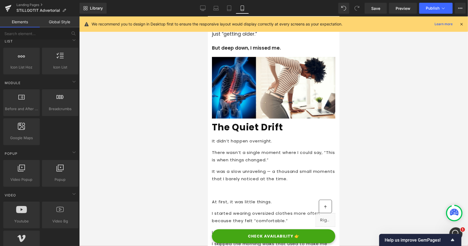
scroll to position [274, 0]
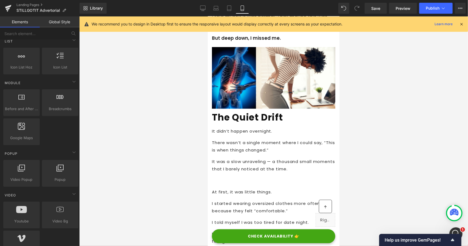
click at [239, 114] on b "The Quiet Drift" at bounding box center [247, 117] width 71 height 13
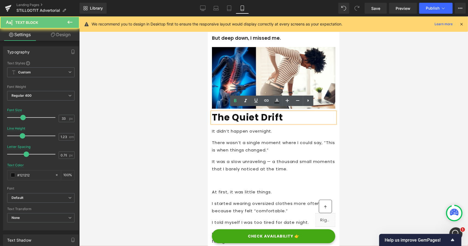
click at [239, 114] on b "The Quiet Drift" at bounding box center [247, 117] width 71 height 13
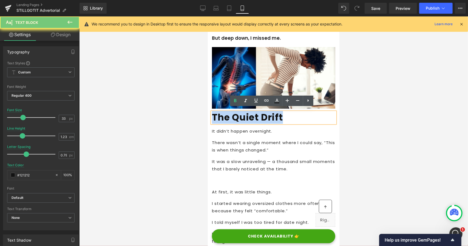
click at [239, 114] on b "The Quiet Drift" at bounding box center [247, 117] width 71 height 13
click at [237, 139] on p "There wasn’t a single moment where I could say, “This is when things changed.”" at bounding box center [273, 146] width 123 height 15
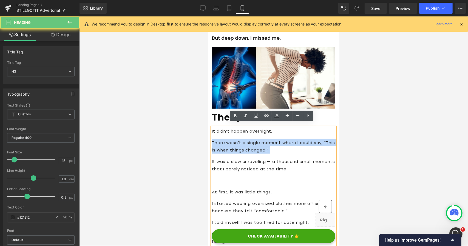
click at [237, 139] on p "There wasn’t a single moment where I could say, “This is when things changed.”" at bounding box center [273, 146] width 123 height 15
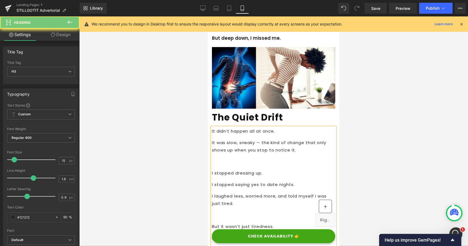
click at [237, 139] on p "It was slow, sneaky — the kind of change that only shows up when you stop to no…" at bounding box center [273, 146] width 123 height 15
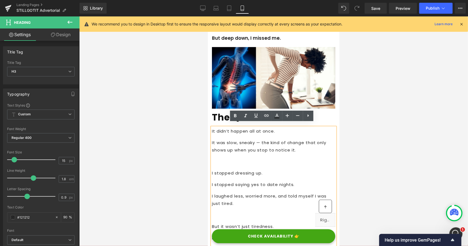
click at [228, 160] on p at bounding box center [273, 161] width 123 height 7
click at [212, 169] on p "I stopped dressing up." at bounding box center [273, 172] width 123 height 7
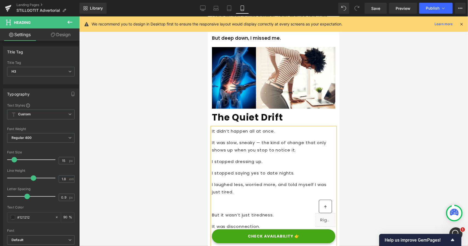
click at [181, 158] on div at bounding box center [273, 131] width 389 height 230
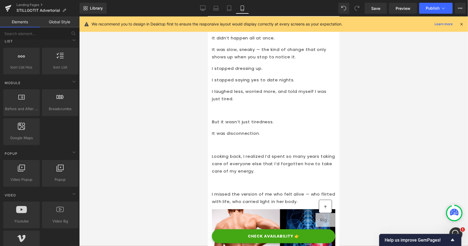
scroll to position [384, 0]
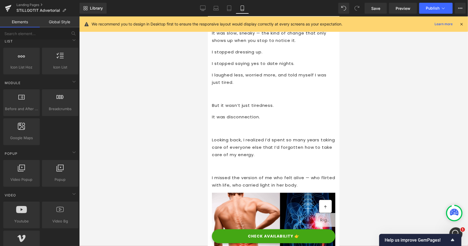
click at [239, 138] on p "Looking back, I realized I’d spent so many years taking care of everyone else t…" at bounding box center [273, 147] width 123 height 22
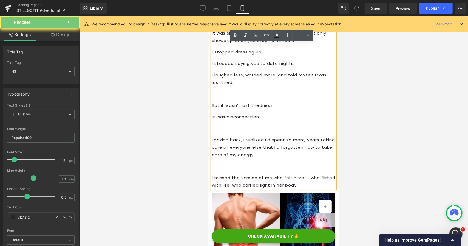
click at [213, 136] on p "Looking back, I realized I’d spent so many years taking care of everyone else t…" at bounding box center [273, 147] width 123 height 22
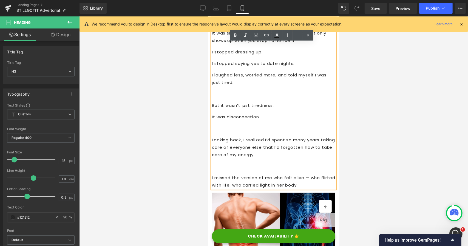
click at [212, 136] on p "Looking back, I realized I’d spent so many years taking care of everyone else t…" at bounding box center [273, 147] width 123 height 22
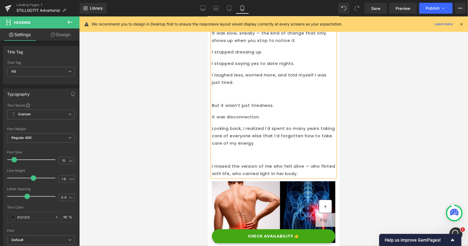
click at [212, 101] on p "But it wasn’t just tiredness." at bounding box center [273, 104] width 123 height 7
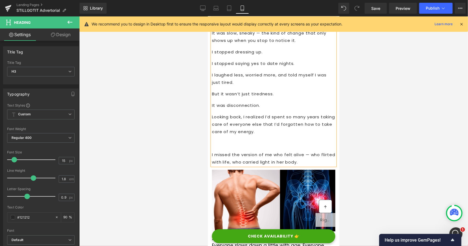
click at [212, 151] on p "I missed the version of me who felt alive — who flirted with life, who carried …" at bounding box center [273, 158] width 123 height 15
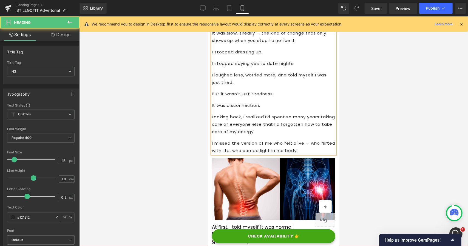
click at [186, 119] on div at bounding box center [273, 131] width 389 height 230
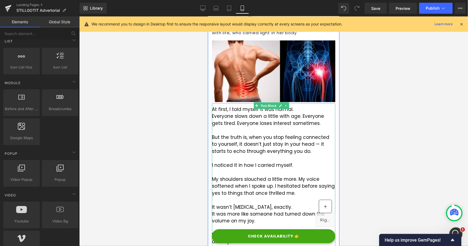
scroll to position [494, 0]
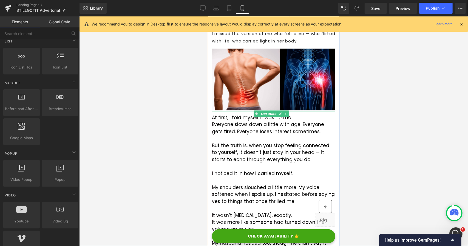
click at [288, 111] on link at bounding box center [286, 114] width 6 height 7
click at [287, 112] on icon at bounding box center [288, 113] width 3 height 3
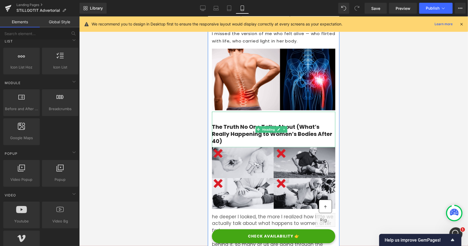
click at [233, 124] on h3 "The Truth No One Talks About (What’s Really Happening to Women’s Bodies After 4…" at bounding box center [273, 133] width 123 height 21
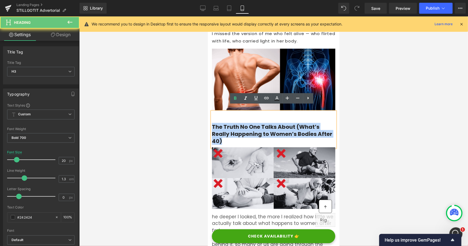
click at [233, 124] on h3 "The Truth No One Talks About (What’s Really Happening to Women’s Bodies After 4…" at bounding box center [273, 133] width 123 height 21
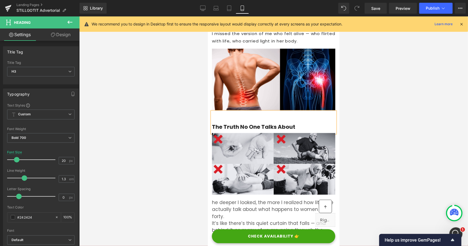
click at [212, 123] on h3 "The Truth No One Talks About" at bounding box center [273, 126] width 123 height 7
click at [201, 120] on div at bounding box center [273, 131] width 389 height 230
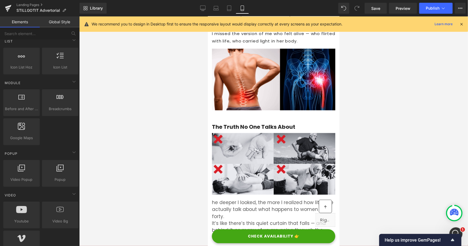
click at [216, 115] on div "The Truth No One Talks About" at bounding box center [273, 122] width 123 height 21
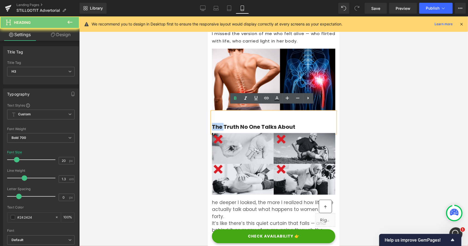
click at [217, 114] on div "The Truth No One Talks About" at bounding box center [273, 122] width 123 height 21
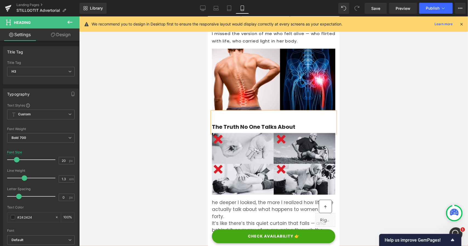
click at [213, 123] on h3 "The Truth No One Talks About" at bounding box center [273, 126] width 123 height 7
click at [201, 109] on div at bounding box center [273, 131] width 389 height 230
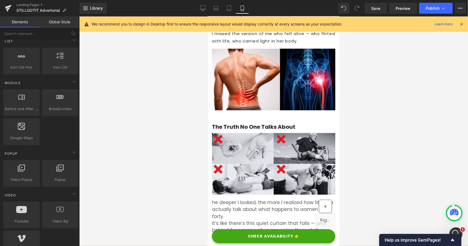
click at [219, 112] on div "The Truth No One Talks About" at bounding box center [273, 122] width 123 height 21
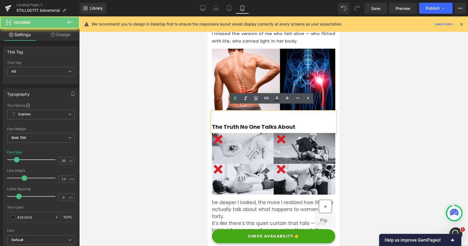
click at [238, 114] on div "The Truth No One Talks About" at bounding box center [273, 122] width 123 height 21
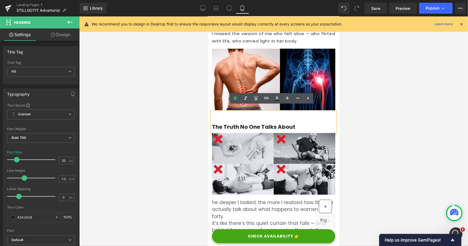
click at [240, 112] on div "The Truth No One Talks About" at bounding box center [273, 122] width 123 height 21
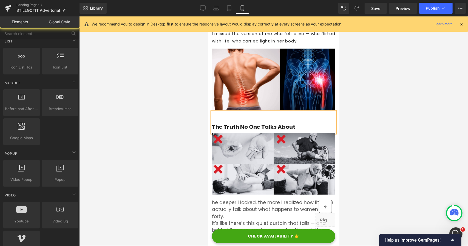
click at [157, 105] on div at bounding box center [273, 131] width 389 height 230
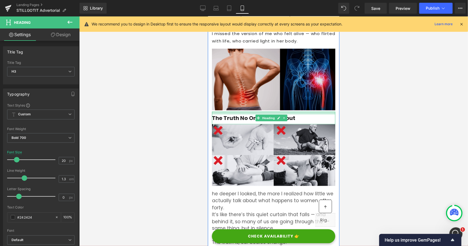
drag, startPoint x: 252, startPoint y: 106, endPoint x: 253, endPoint y: 98, distance: 8.8
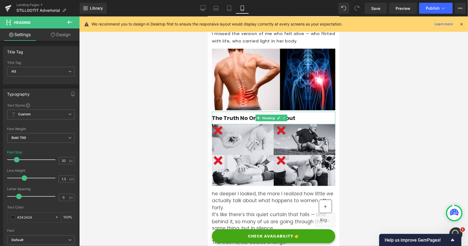
click at [176, 108] on div at bounding box center [273, 131] width 389 height 230
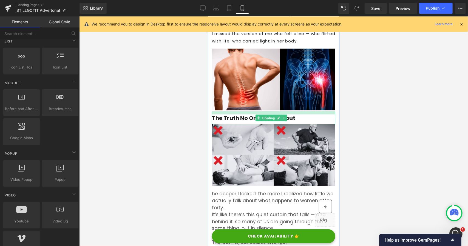
click at [235, 114] on h3 "The Truth No One Talks About" at bounding box center [273, 117] width 123 height 7
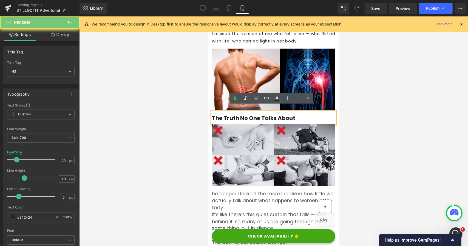
click at [235, 114] on h3 "The Truth No One Talks About" at bounding box center [273, 117] width 123 height 7
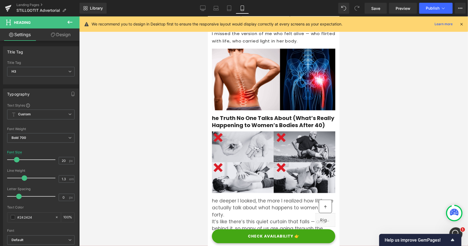
click at [173, 112] on div at bounding box center [273, 131] width 389 height 230
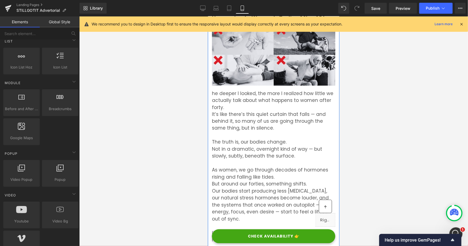
scroll to position [603, 0]
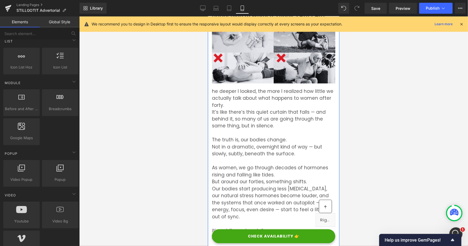
click at [259, 140] on p "The truth is, our bodies change." at bounding box center [273, 140] width 123 height 7
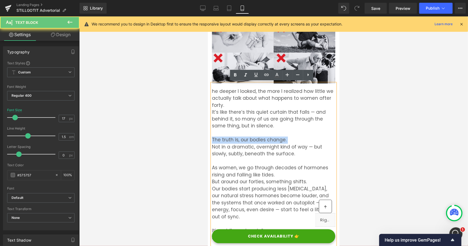
click at [259, 140] on p "The truth is, our bodies change." at bounding box center [273, 140] width 123 height 7
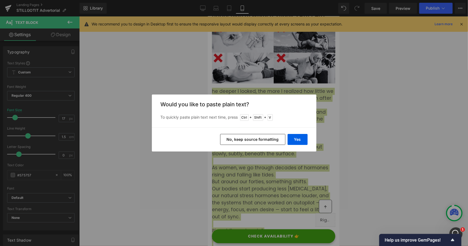
click at [271, 137] on button "No, keep source formatting" at bounding box center [252, 139] width 65 height 11
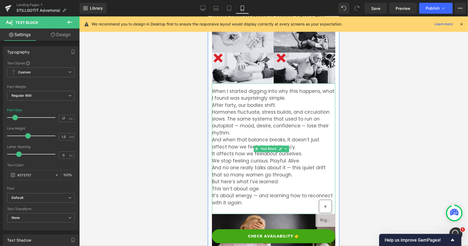
click at [237, 132] on p "After forty, our bodies shift. Hormones fluctuate, stress builds, and circulati…" at bounding box center [273, 119] width 123 height 35
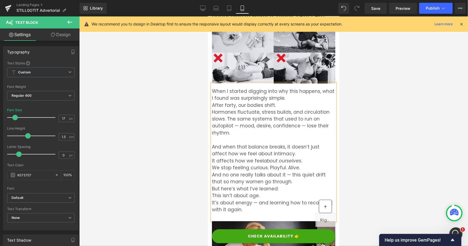
click at [212, 109] on p "After forty, our bodies shift. Hormones fluctuate, stress builds, and circulati…" at bounding box center [273, 119] width 123 height 35
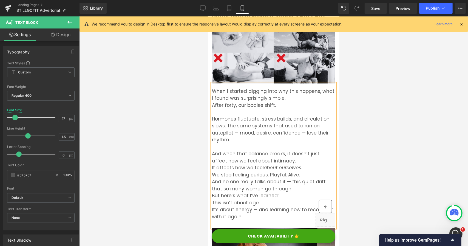
click at [213, 174] on p "We stop feeling curious. Playful. Alive." at bounding box center [273, 175] width 123 height 7
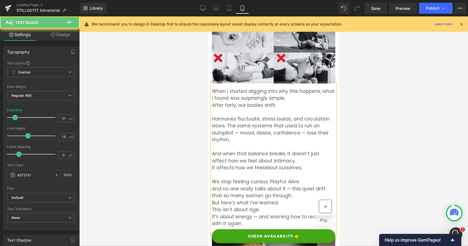
click at [212, 168] on p "And when that balance breaks, it doesn’t just affect how we feel about intimacy…" at bounding box center [273, 161] width 123 height 21
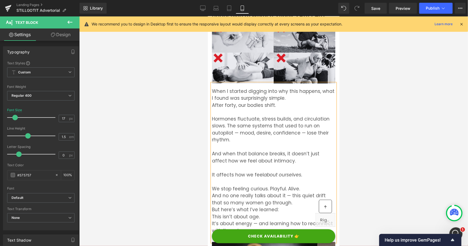
click at [213, 208] on p "But here’s what I’ve learned: This isn’t about age. It’s about energy — and lea…" at bounding box center [273, 221] width 123 height 28
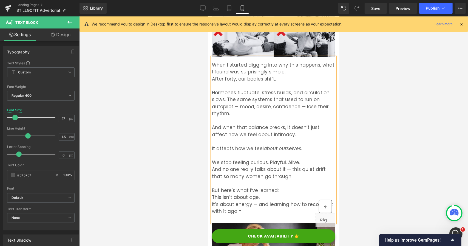
scroll to position [631, 0]
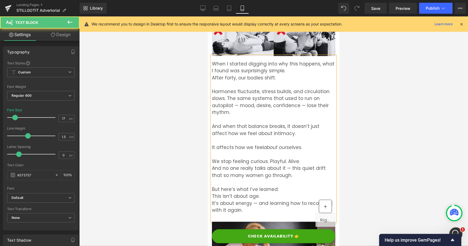
click at [212, 195] on p "But here’s what I’ve learned: This isn’t about age. It’s about energy — and lea…" at bounding box center [273, 200] width 123 height 28
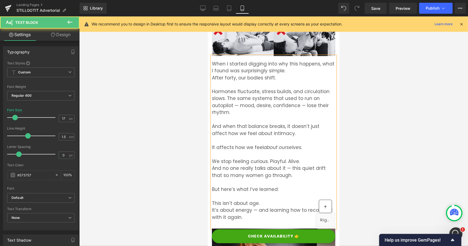
click at [212, 211] on p "This isn’t about age. It’s about energy — and learning how to reconnect with it…" at bounding box center [273, 210] width 123 height 21
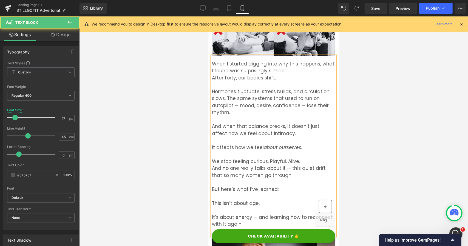
click at [223, 203] on p "This isn’t about age." at bounding box center [273, 207] width 123 height 14
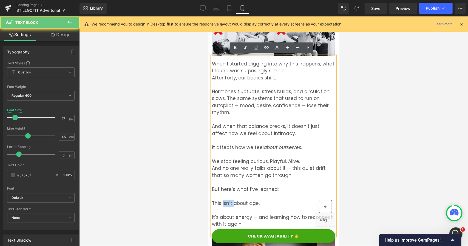
click at [223, 203] on p "This isn’t about age." at bounding box center [273, 207] width 123 height 14
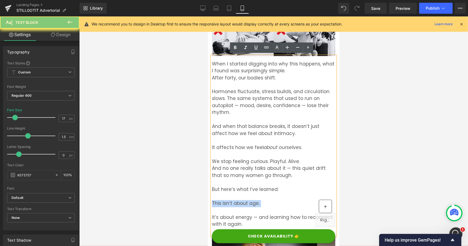
click at [223, 203] on p "This isn’t about age." at bounding box center [273, 207] width 123 height 14
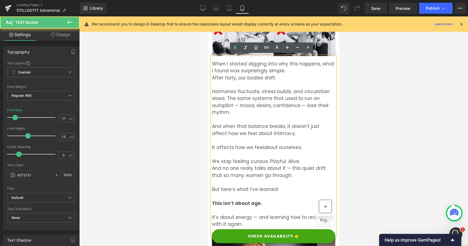
click at [237, 187] on p "But here’s what I’ve learned:" at bounding box center [273, 193] width 123 height 14
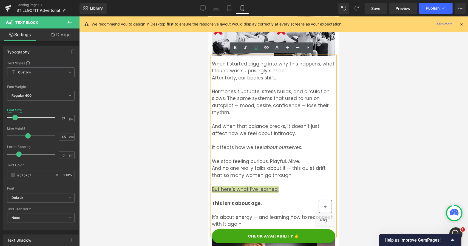
click at [188, 172] on div at bounding box center [273, 131] width 389 height 230
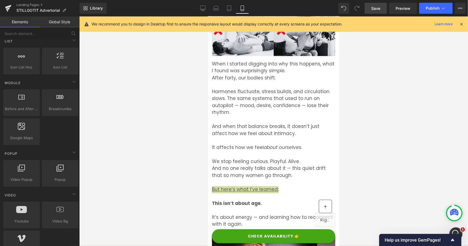
click at [377, 10] on span "Save" at bounding box center [375, 8] width 9 height 6
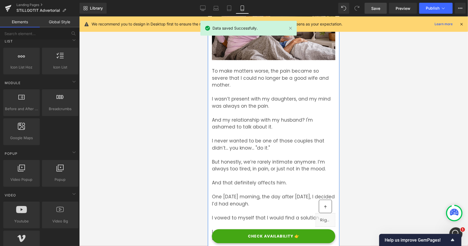
click at [235, 112] on p at bounding box center [273, 112] width 123 height 7
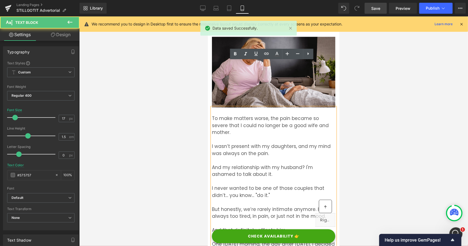
scroll to position [823, 0]
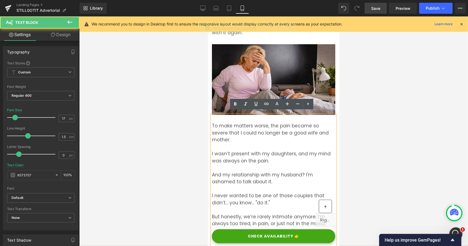
click at [247, 126] on p "To make matters worse, the pain became so severe that I could no longer be a go…" at bounding box center [273, 132] width 123 height 21
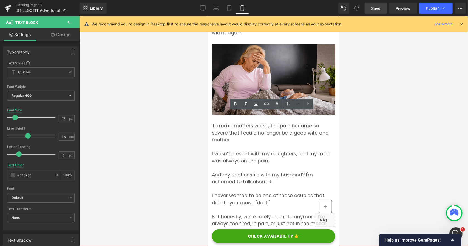
click at [196, 117] on div at bounding box center [273, 131] width 389 height 230
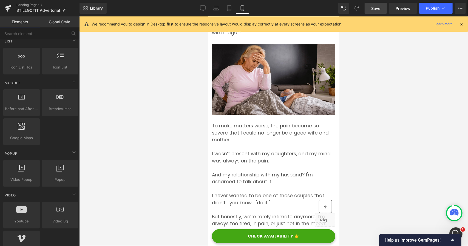
click at [249, 127] on p "To make matters worse, the pain became so severe that I could no longer be a go…" at bounding box center [273, 132] width 123 height 21
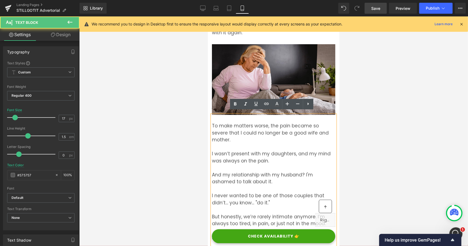
click at [287, 122] on p "To make matters worse, the pain became so severe that I could no longer be a go…" at bounding box center [273, 132] width 123 height 21
click at [192, 109] on div at bounding box center [273, 131] width 389 height 230
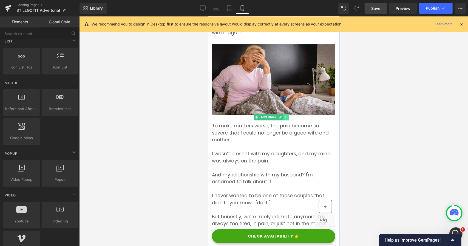
click at [286, 115] on icon at bounding box center [286, 116] width 3 height 3
click at [288, 115] on icon at bounding box center [288, 116] width 3 height 3
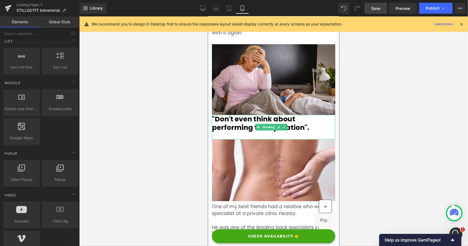
click at [246, 116] on strong ""Don't even think about performing this operation"." at bounding box center [260, 123] width 97 height 18
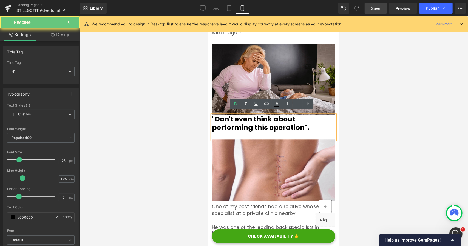
click at [246, 116] on strong ""Don't even think about performing this operation"." at bounding box center [260, 123] width 97 height 18
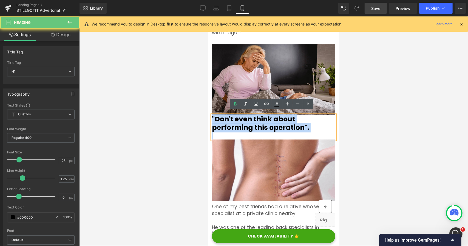
click at [246, 116] on strong ""Don't even think about performing this operation"." at bounding box center [260, 123] width 97 height 18
paste div
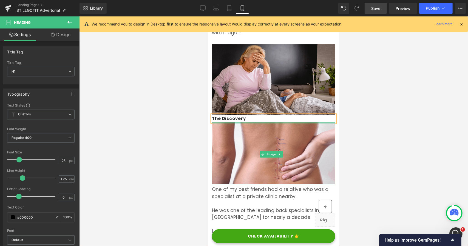
click at [236, 117] on b "The Discovery" at bounding box center [229, 118] width 34 height 6
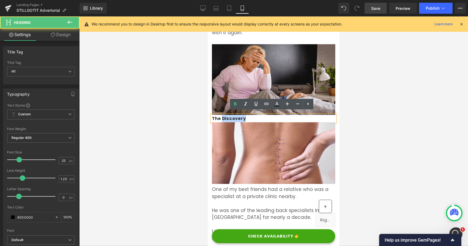
click at [236, 117] on b "The Discovery" at bounding box center [229, 118] width 34 height 6
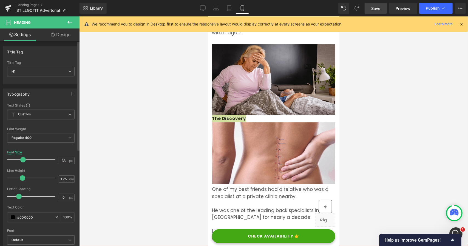
drag, startPoint x: 17, startPoint y: 157, endPoint x: 21, endPoint y: 158, distance: 3.7
click at [21, 158] on span at bounding box center [22, 159] width 5 height 5
drag, startPoint x: 21, startPoint y: 158, endPoint x: 24, endPoint y: 159, distance: 3.3
click at [24, 159] on span at bounding box center [26, 159] width 5 height 5
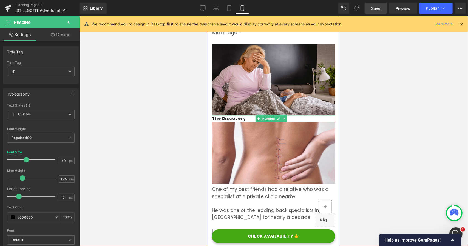
click at [228, 115] on div "The Discovery Heading" at bounding box center [273, 118] width 123 height 7
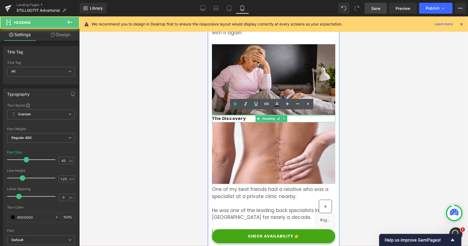
click at [228, 115] on div "The Discovery Heading" at bounding box center [273, 118] width 123 height 7
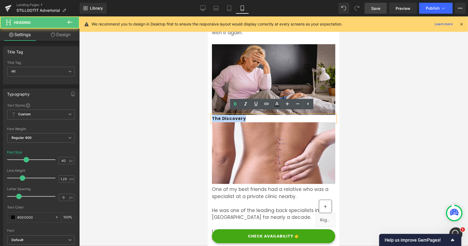
click at [228, 115] on b "The Discovery" at bounding box center [229, 118] width 34 height 6
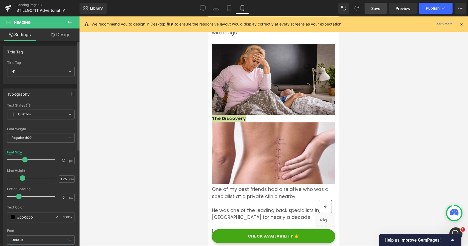
type input "31"
drag, startPoint x: 27, startPoint y: 159, endPoint x: 22, endPoint y: 159, distance: 4.1
click at [22, 159] on span at bounding box center [21, 159] width 5 height 5
click at [176, 122] on div at bounding box center [273, 131] width 389 height 230
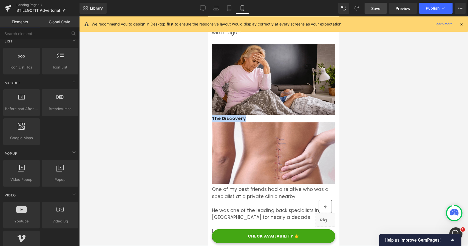
click at [247, 115] on div "The Discovery Heading" at bounding box center [273, 118] width 123 height 7
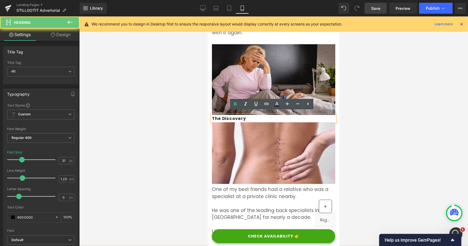
click at [258, 115] on div "The Discovery" at bounding box center [273, 118] width 123 height 7
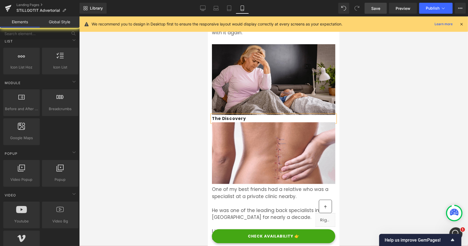
click at [183, 110] on div at bounding box center [273, 131] width 389 height 230
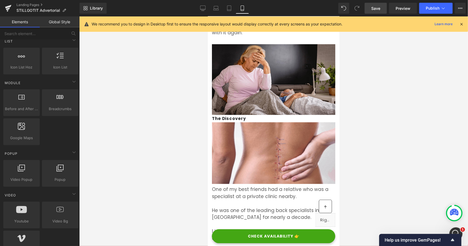
click at [235, 115] on b "The Discovery" at bounding box center [229, 118] width 34 height 6
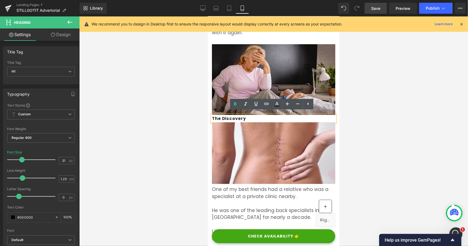
click at [235, 115] on b "The Discovery" at bounding box center [229, 118] width 34 height 6
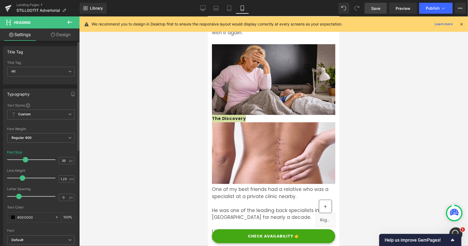
type input "38"
click at [25, 162] on div at bounding box center [33, 159] width 46 height 11
click at [137, 160] on div at bounding box center [273, 131] width 389 height 230
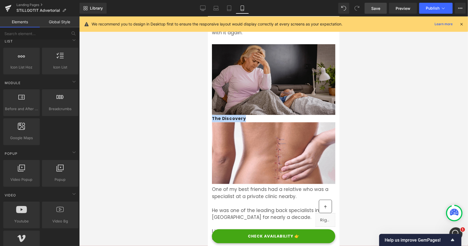
click at [231, 115] on div "The Discovery Heading" at bounding box center [273, 118] width 123 height 7
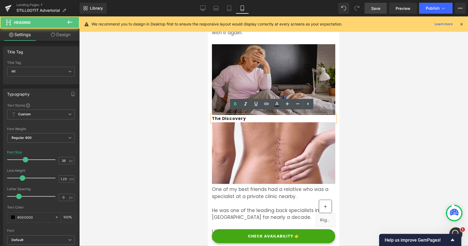
click at [235, 89] on img at bounding box center [273, 79] width 123 height 71
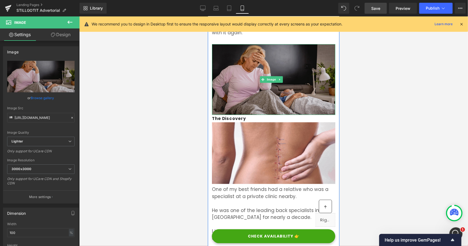
scroll to position [768, 0]
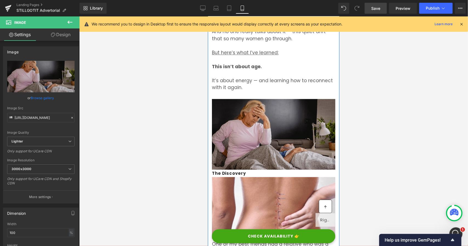
click at [277, 132] on div "Image" at bounding box center [273, 134] width 123 height 71
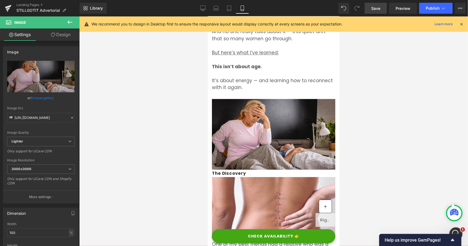
click at [163, 105] on div at bounding box center [273, 131] width 389 height 230
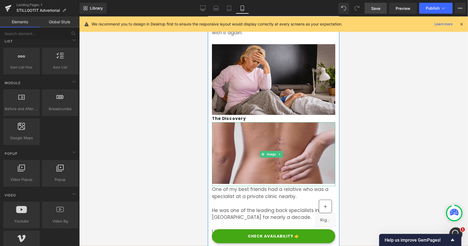
scroll to position [933, 0]
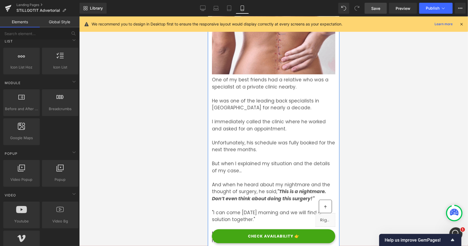
click at [249, 162] on p "But when I explained my situation and the details of my case..." at bounding box center [273, 167] width 123 height 14
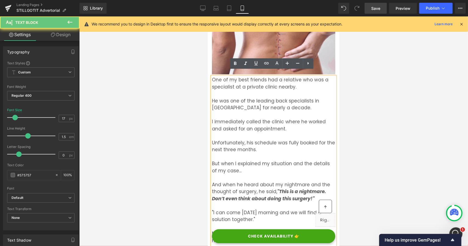
click at [250, 160] on p "But when I explained my situation and the details of my case..." at bounding box center [273, 167] width 123 height 14
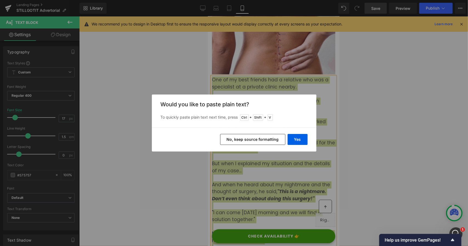
click at [262, 141] on button "No, keep source formatting" at bounding box center [252, 139] width 65 height 11
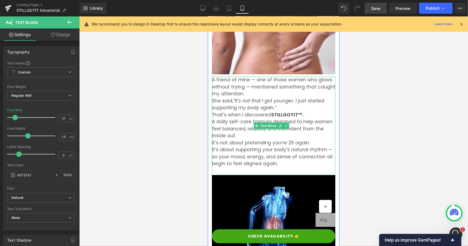
click at [234, 103] on em "“It’s not that I got younger. I just started supporting my body again.”" at bounding box center [268, 104] width 112 height 14
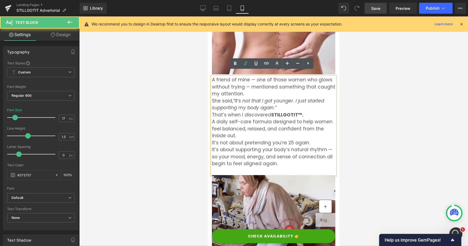
click at [268, 104] on em "“It’s not that I got younger. I just started supporting my body again.”" at bounding box center [268, 104] width 112 height 14
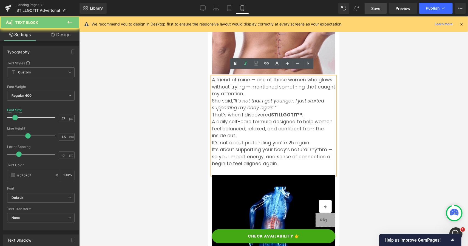
click at [273, 102] on p "She said, “It’s not that I got younger. I just started supporting my body again…" at bounding box center [273, 104] width 123 height 14
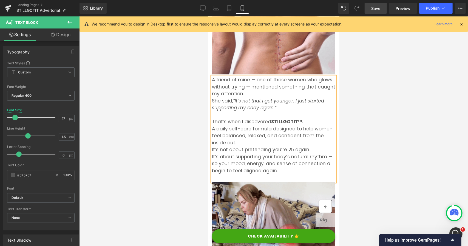
click at [246, 88] on p "A friend of mine — one of those women who glows without trying — mentioned some…" at bounding box center [273, 86] width 123 height 21
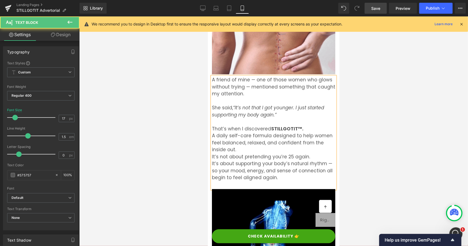
click at [243, 105] on p "She said, “It’s not that I got younger. I just started supporting my body again…" at bounding box center [273, 111] width 123 height 14
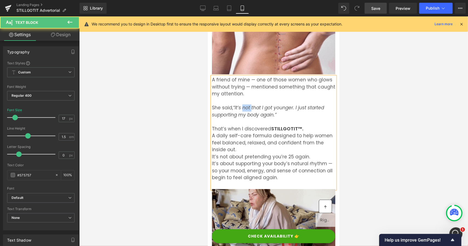
click at [243, 105] on p "She said, “It’s not that I got younger. I just started supporting my body again…" at bounding box center [273, 111] width 123 height 14
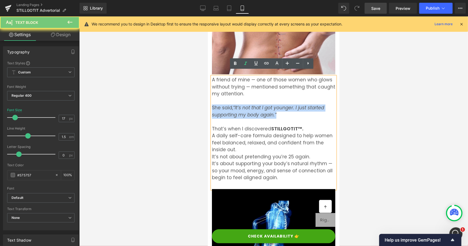
click at [243, 105] on p "She said, “It’s not that I got younger. I just started supporting my body again…" at bounding box center [273, 111] width 123 height 14
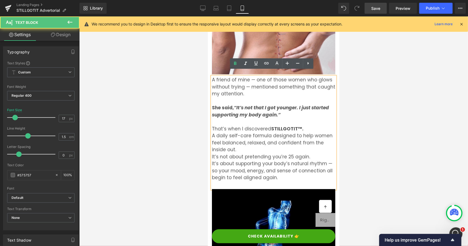
click at [239, 146] on p "A daily self-care formula designed to help women feel balanced, relaxed, and co…" at bounding box center [273, 142] width 123 height 21
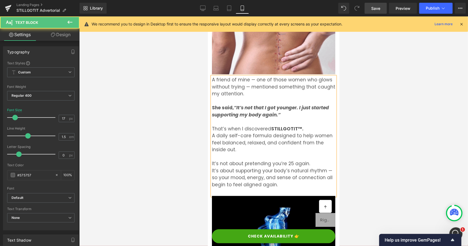
click at [213, 132] on p "A daily self-care formula designed to help women feel balanced, relaxed, and co…" at bounding box center [273, 142] width 123 height 21
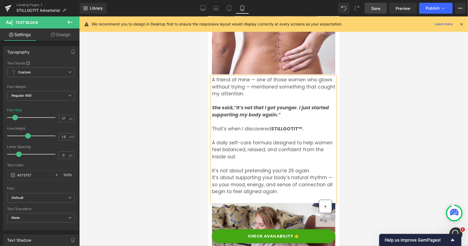
click at [212, 174] on p "It’s not about pretending you’re 25 again. It’s about supporting your body’s na…" at bounding box center [273, 181] width 123 height 28
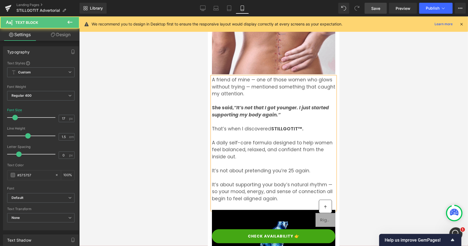
click at [196, 170] on div at bounding box center [273, 131] width 389 height 230
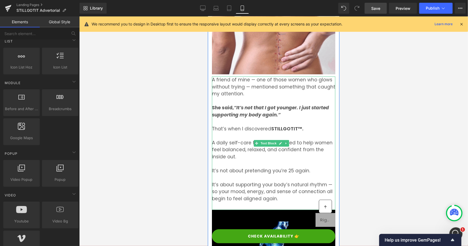
click at [254, 167] on p "It’s not about pretending you’re 25 again." at bounding box center [273, 174] width 123 height 14
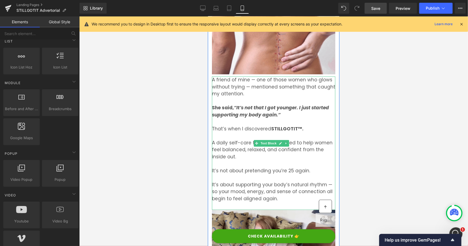
click at [254, 167] on p "It’s not about pretending you’re 25 again." at bounding box center [273, 174] width 123 height 14
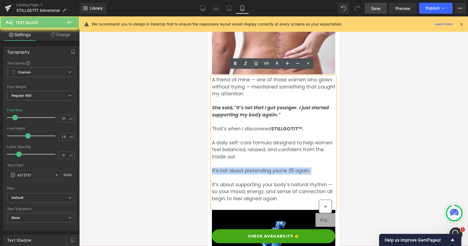
click at [254, 167] on p "It’s not about pretending you’re 25 again." at bounding box center [273, 174] width 123 height 14
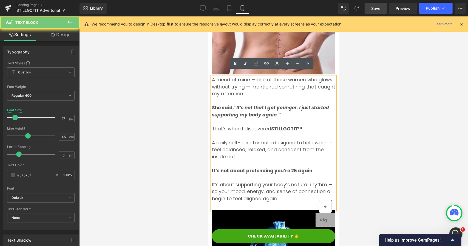
click at [176, 146] on div at bounding box center [273, 131] width 389 height 230
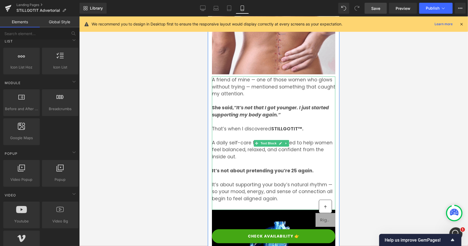
click at [253, 181] on p "It’s about supporting your body’s natural rhythm — so your mood, energy, and se…" at bounding box center [273, 191] width 123 height 21
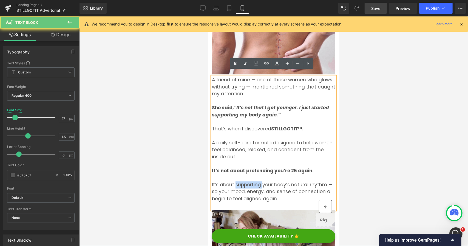
click at [253, 181] on p "It’s about supporting your body’s natural rhythm — so your mood, energy, and se…" at bounding box center [273, 191] width 123 height 21
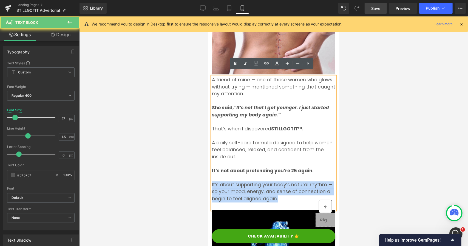
click at [253, 181] on p "It’s about supporting your body’s natural rhythm — so your mood, energy, and se…" at bounding box center [273, 191] width 123 height 21
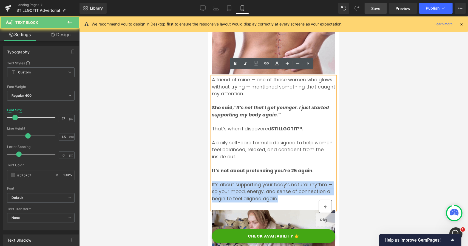
click at [253, 181] on p "It’s about supporting your body’s natural rhythm — so your mood, energy, and se…" at bounding box center [273, 191] width 123 height 21
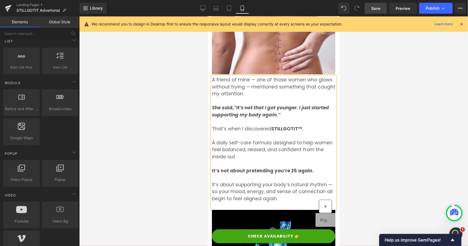
click at [177, 155] on div at bounding box center [273, 131] width 389 height 230
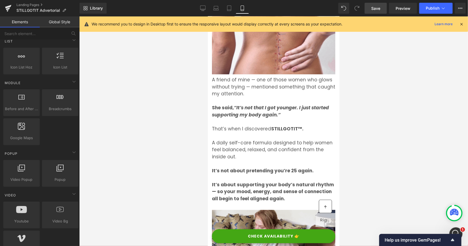
click at [375, 10] on span "Save" at bounding box center [375, 8] width 9 height 6
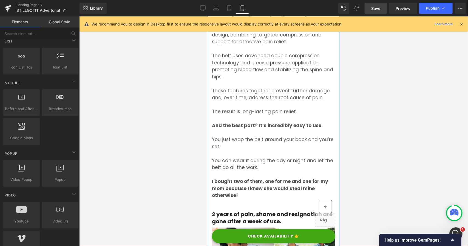
scroll to position [1618, 0]
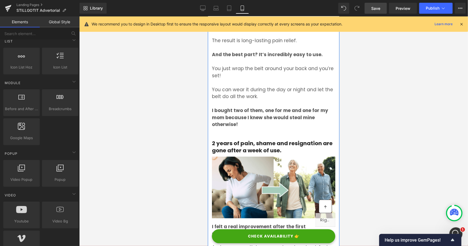
click at [256, 108] on strong "I bought two of them, one for me and one for my mom because I knew she would st…" at bounding box center [270, 117] width 116 height 21
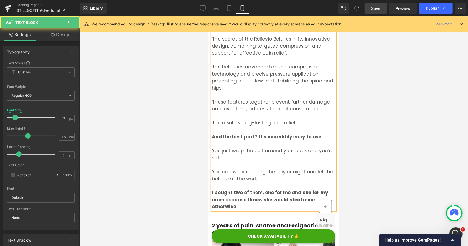
click at [256, 119] on p "The result is long-lasting pain relief." at bounding box center [273, 122] width 123 height 7
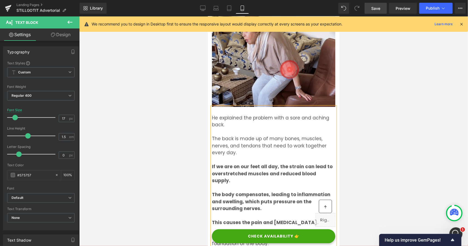
scroll to position [1125, 0]
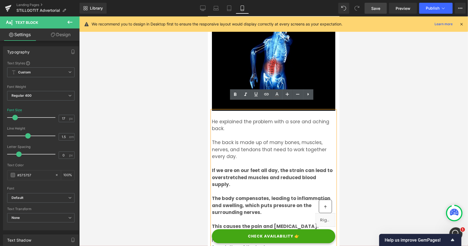
click at [167, 132] on div at bounding box center [273, 131] width 389 height 230
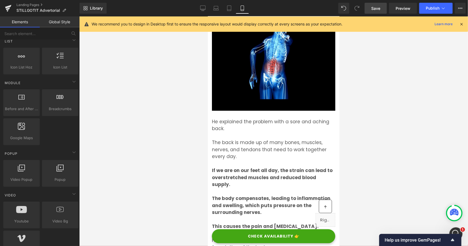
click at [235, 139] on p "The back is made up of many bones, muscles, nerves, and tendons that need to wo…" at bounding box center [273, 149] width 123 height 21
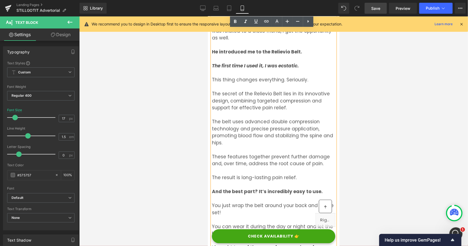
scroll to position [1564, 0]
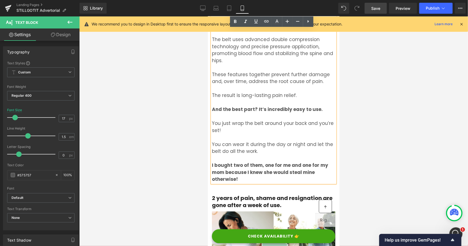
click at [267, 142] on p "You can wear it during the day or night and let the belt do all the work." at bounding box center [273, 148] width 123 height 14
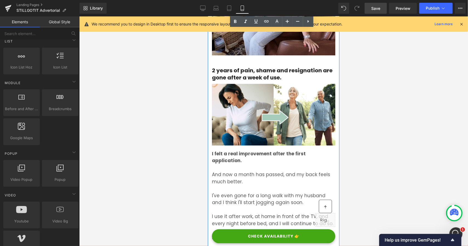
scroll to position [1180, 0]
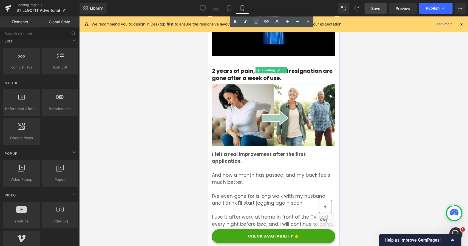
click at [226, 67] on h3 "2 years of pain, shame and resignation are gone after a week of use." at bounding box center [273, 74] width 123 height 14
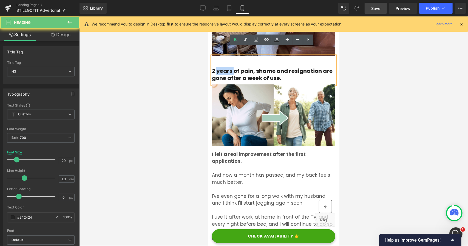
click at [226, 67] on h3 "2 years of pain, shame and resignation are gone after a week of use." at bounding box center [273, 74] width 123 height 14
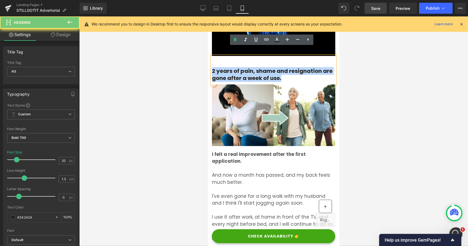
click at [226, 67] on h3 "2 years of pain, shame and resignation are gone after a week of use." at bounding box center [273, 74] width 123 height 14
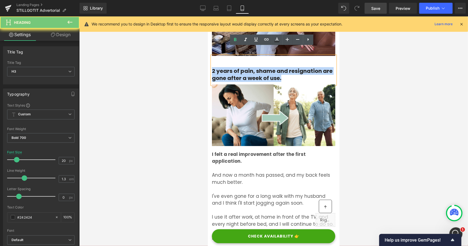
paste div
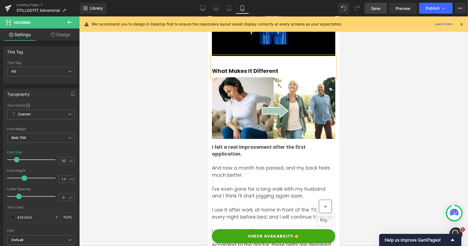
click at [249, 158] on p at bounding box center [273, 161] width 123 height 7
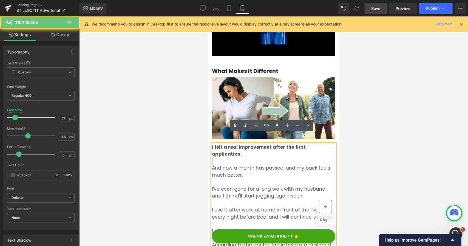
click at [249, 158] on p at bounding box center [273, 161] width 123 height 7
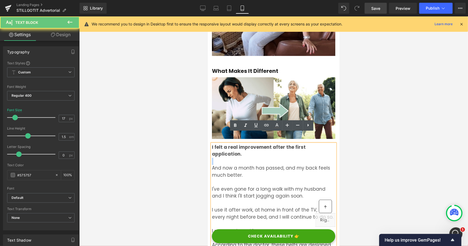
click at [249, 158] on p at bounding box center [273, 161] width 123 height 7
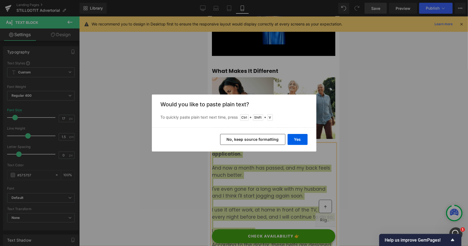
click at [256, 145] on div "Yes No, keep source formatting" at bounding box center [234, 140] width 165 height 24
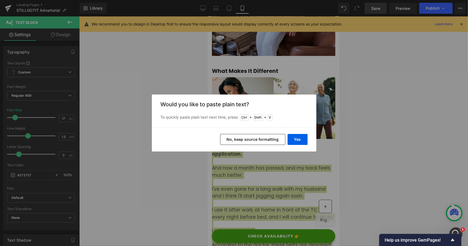
click at [257, 142] on button "No, keep source formatting" at bounding box center [252, 139] width 65 height 11
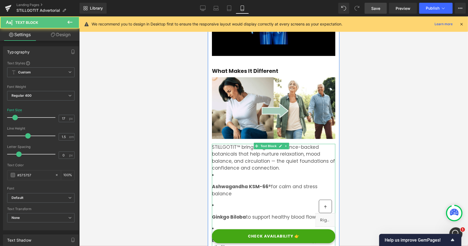
click at [246, 151] on p "STILLGOTIT™ brings together science-backed botanicals that help nurture relaxat…" at bounding box center [273, 158] width 123 height 28
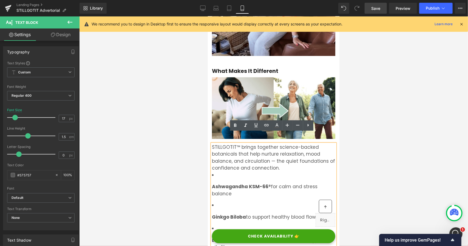
click at [212, 183] on strong "Ashwagandha KSM-66®" at bounding box center [241, 186] width 59 height 7
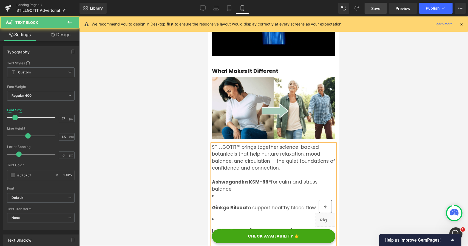
click at [219, 193] on li "Ginkgo Biloba to support healthy blood flow" at bounding box center [273, 202] width 123 height 19
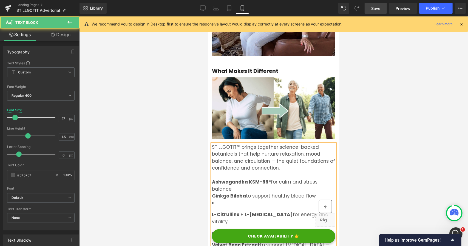
click at [217, 200] on li "L-Citrulline + L-[MEDICAL_DATA] for energy and vitality" at bounding box center [273, 213] width 123 height 26
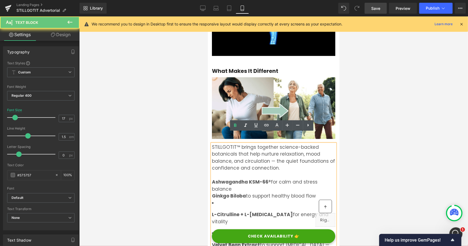
click at [212, 203] on div "STILLGOTIT™ brings together science-backed botanicals that help nurture relaxat…" at bounding box center [273, 232] width 123 height 176
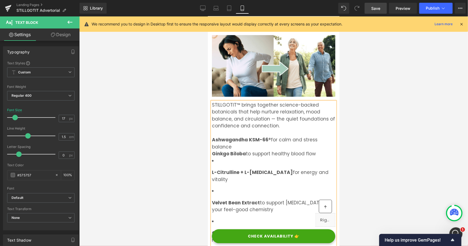
scroll to position [1227, 0]
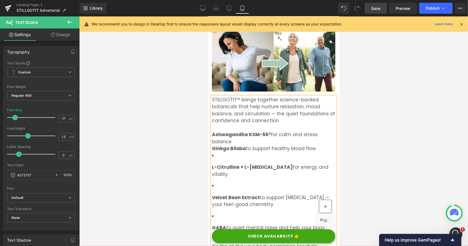
click at [213, 164] on strong "L-Citrulline + L-[MEDICAL_DATA]" at bounding box center [252, 167] width 81 height 7
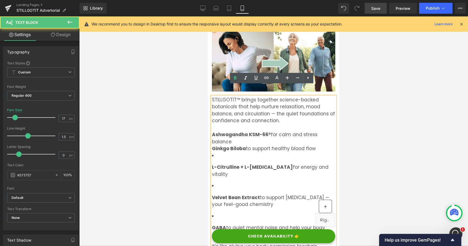
click at [212, 164] on strong "L-Citrulline + L-[MEDICAL_DATA]" at bounding box center [252, 167] width 81 height 7
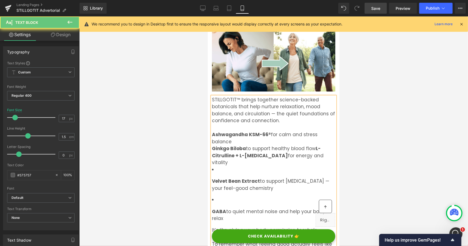
click at [217, 166] on li "Velvet Bean Extract to support [MEDICAL_DATA] — your feel-good chemistry" at bounding box center [273, 179] width 123 height 26
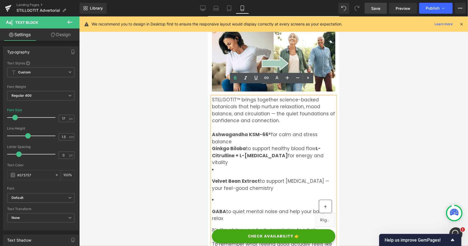
click at [213, 178] on strong "Velvet Bean Extract" at bounding box center [236, 181] width 48 height 7
click at [240, 145] on strong "L-Citrulline + L-[MEDICAL_DATA]" at bounding box center [266, 152] width 109 height 14
click at [239, 145] on strong "L-Citrulline + L-[MEDICAL_DATA]" at bounding box center [266, 152] width 109 height 14
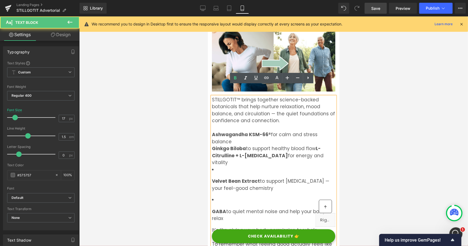
click at [315, 145] on strong "L-Citrulline + L-[MEDICAL_DATA]" at bounding box center [266, 152] width 109 height 14
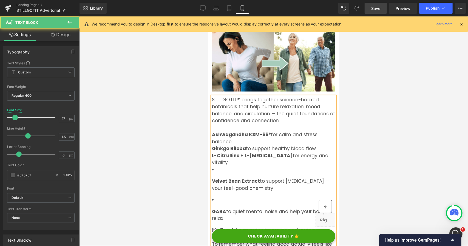
click at [215, 166] on li "Velvet Bean Extract to support [MEDICAL_DATA] — your feel-good chemistry" at bounding box center [273, 179] width 123 height 26
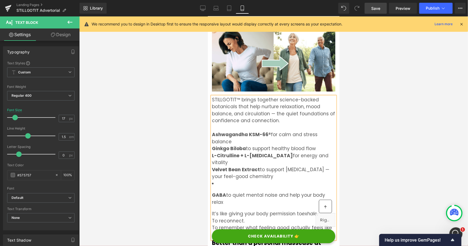
click at [212, 192] on strong "GABA" at bounding box center [219, 195] width 14 height 7
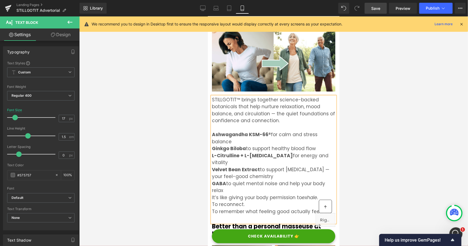
click at [231, 180] on p "GABA to quiet mental noise and help your body relax" at bounding box center [273, 187] width 123 height 14
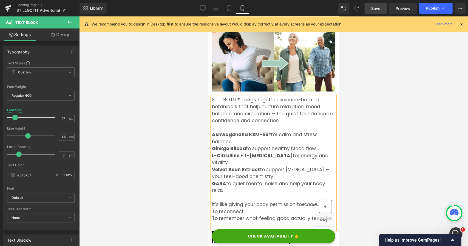
click at [252, 201] on p "It’s like giving your body permission to exhale. To reconnect. To remember what…" at bounding box center [273, 211] width 123 height 21
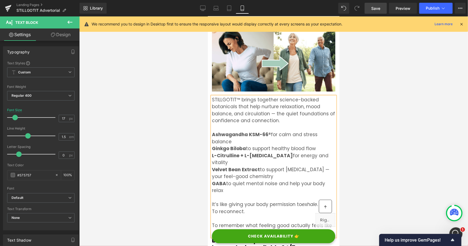
click at [320, 201] on p "It’s like giving your body permission to exhale. To reconnect." at bounding box center [273, 208] width 123 height 14
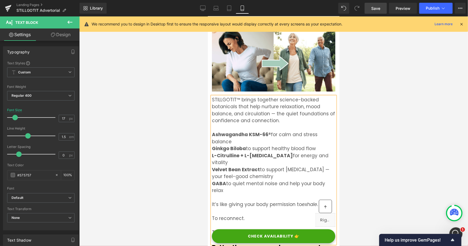
click at [291, 201] on p "It’s like giving your body permission to exhale." at bounding box center [273, 204] width 123 height 7
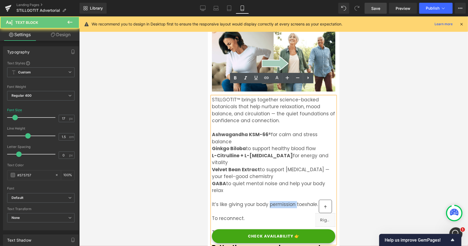
click at [291, 201] on p "It’s like giving your body permission to exhale." at bounding box center [273, 204] width 123 height 7
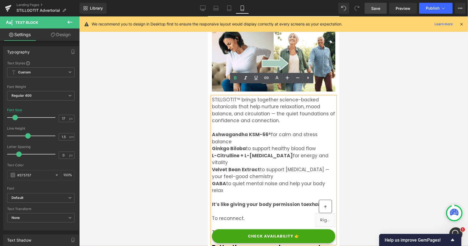
click at [232, 208] on p "To reconnect." at bounding box center [273, 215] width 123 height 14
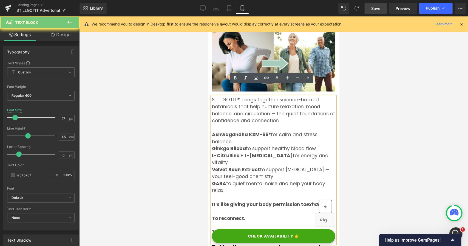
click at [240, 222] on p "To remember what feeling good actually feels like" at bounding box center [273, 229] width 123 height 14
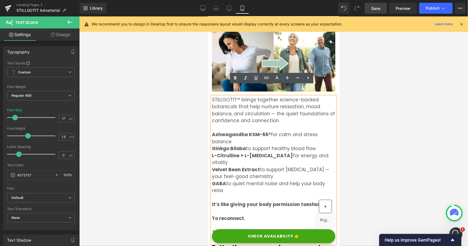
click at [240, 222] on p "To remember what feeling good actually feels like" at bounding box center [273, 229] width 123 height 14
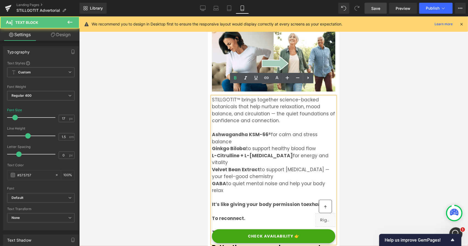
click at [226, 131] on span "for calm and stress balance" at bounding box center [265, 138] width 106 height 14
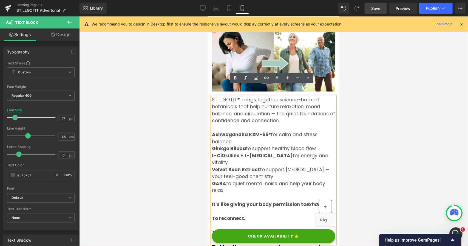
drag, startPoint x: 212, startPoint y: 123, endPoint x: 238, endPoint y: 171, distance: 54.6
click at [238, 171] on div "STILLGOTIT™ brings together science-backed botanicals that help nurture relaxat…" at bounding box center [273, 170] width 123 height 148
click at [310, 79] on icon at bounding box center [308, 78] width 7 height 7
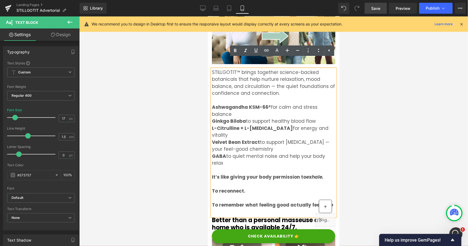
click at [250, 153] on span "to quiet mental noise and help your body relax" at bounding box center [268, 160] width 113 height 14
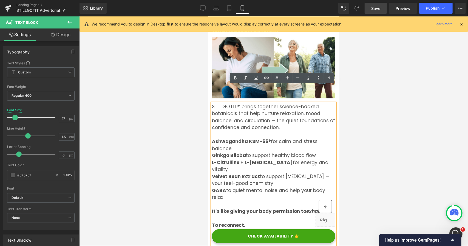
scroll to position [1200, 0]
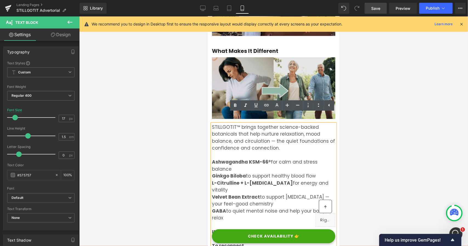
click at [235, 84] on img at bounding box center [273, 90] width 123 height 67
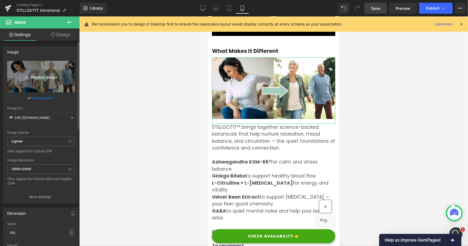
click at [49, 72] on link "Replace Image" at bounding box center [40, 77] width 67 height 32
type input "C:\fakepath\product 2.png"
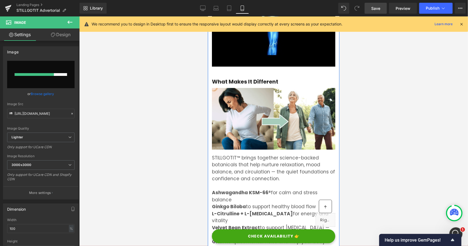
scroll to position [1172, 0]
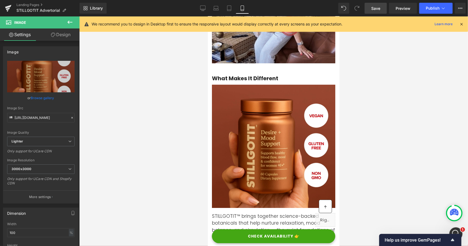
type input "[URL][DOMAIN_NAME]"
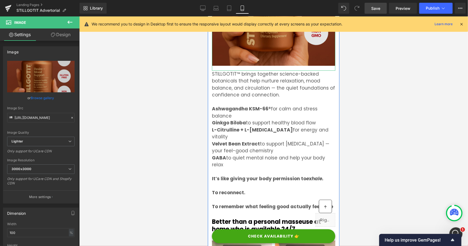
scroll to position [1392, 0]
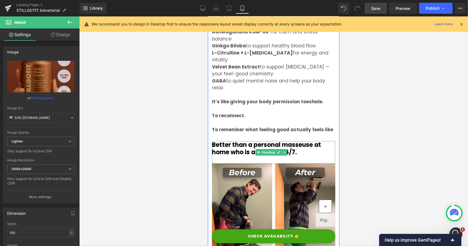
click at [235, 140] on strong "Better than a personal masseuse at home who is available 24/7." at bounding box center [266, 148] width 109 height 16
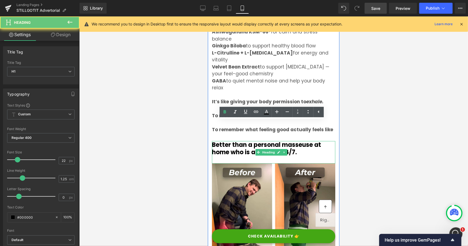
click at [236, 140] on strong "Better than a personal masseuse at home who is available 24/7." at bounding box center [266, 148] width 109 height 16
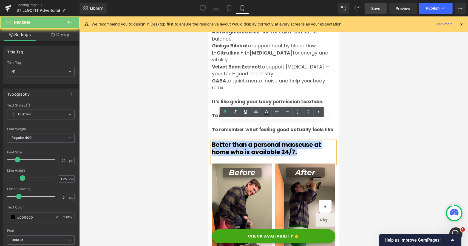
click at [236, 140] on strong "Better than a personal masseuse at home who is available 24/7." at bounding box center [266, 148] width 109 height 16
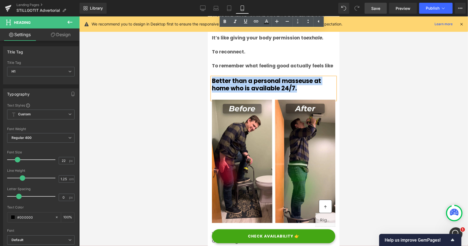
scroll to position [1419, 0]
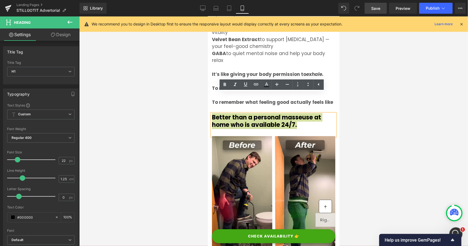
click at [181, 97] on div at bounding box center [273, 131] width 389 height 230
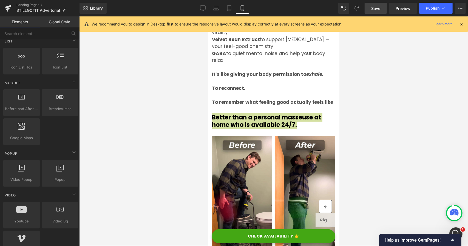
click at [270, 122] on span "Heading" at bounding box center [268, 125] width 15 height 7
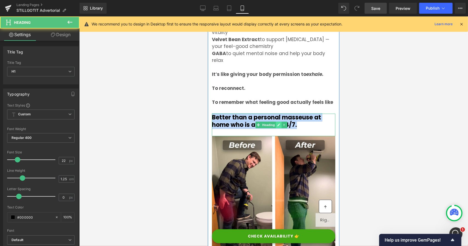
click at [280, 122] on link at bounding box center [279, 125] width 6 height 7
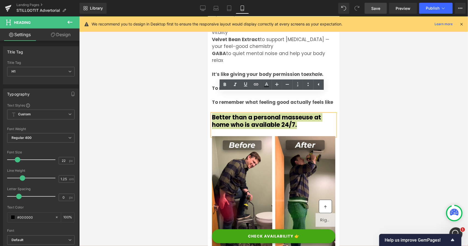
click at [198, 83] on div at bounding box center [273, 131] width 389 height 230
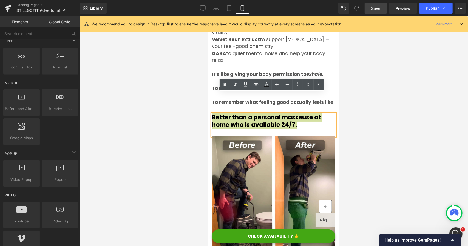
click at [174, 81] on div at bounding box center [273, 131] width 389 height 230
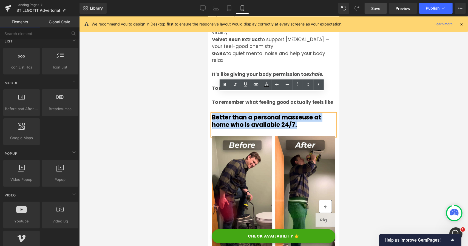
click at [320, 78] on p "To reconnect." at bounding box center [273, 85] width 123 height 14
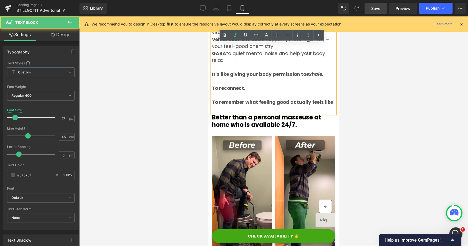
click at [311, 114] on h1 "Better than a personal masseuse at home who is available 24/7." at bounding box center [273, 121] width 123 height 15
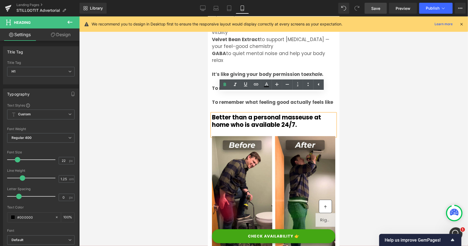
click at [196, 89] on div at bounding box center [273, 131] width 389 height 230
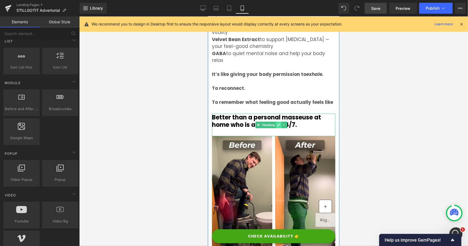
click at [279, 123] on icon at bounding box center [278, 124] width 3 height 3
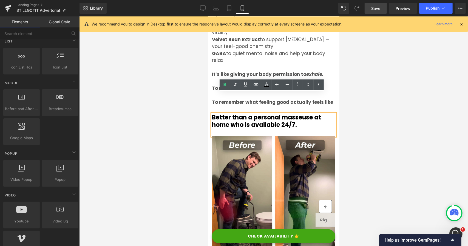
click at [198, 92] on div at bounding box center [273, 131] width 389 height 230
click at [179, 87] on div at bounding box center [273, 131] width 389 height 230
click at [188, 81] on div at bounding box center [273, 131] width 389 height 230
click at [280, 78] on p "To reconnect." at bounding box center [273, 85] width 123 height 14
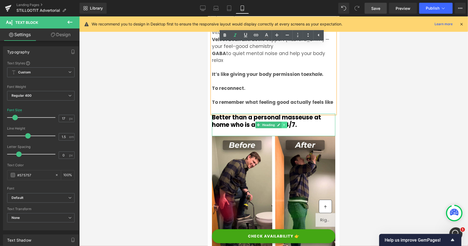
click at [286, 123] on icon at bounding box center [284, 124] width 3 height 3
click at [286, 123] on icon at bounding box center [287, 124] width 3 height 3
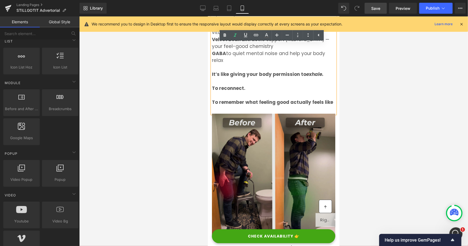
click at [270, 124] on img at bounding box center [273, 175] width 123 height 123
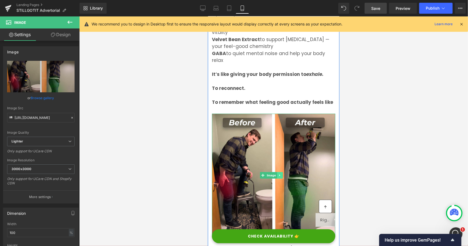
click at [280, 174] on icon at bounding box center [279, 175] width 3 height 3
click at [283, 174] on icon at bounding box center [282, 175] width 3 height 3
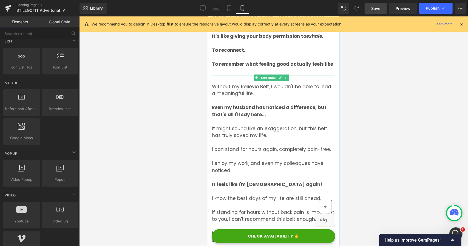
scroll to position [1474, 0]
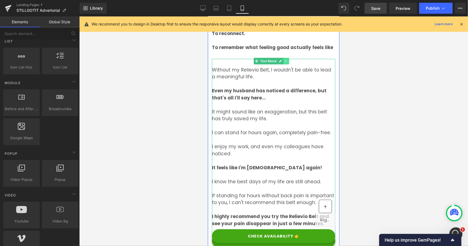
click at [287, 59] on icon at bounding box center [286, 60] width 3 height 3
click at [289, 59] on icon at bounding box center [288, 60] width 3 height 3
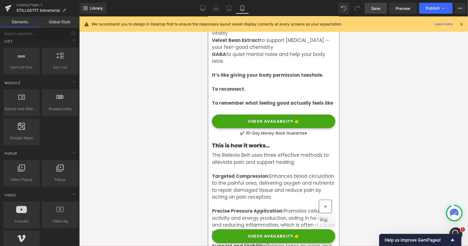
scroll to position [1419, 0]
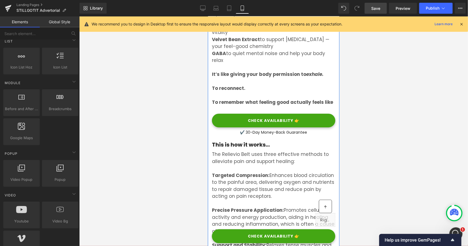
click at [240, 151] on p "The Relievio Belt uses three effective methods to alleviate pain and support he…" at bounding box center [273, 158] width 123 height 14
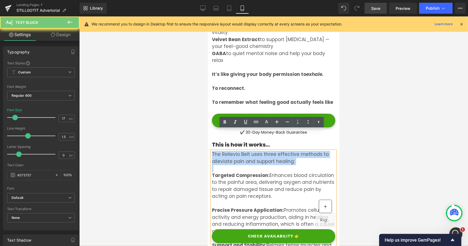
click at [240, 151] on p "The Relievio Belt uses three effective methods to alleviate pain and support he…" at bounding box center [273, 158] width 123 height 14
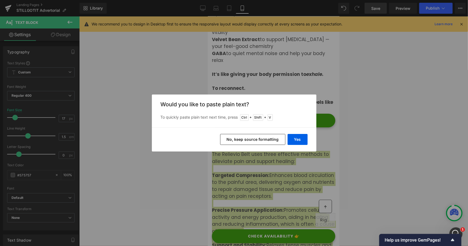
click at [259, 140] on button "No, keep source formatting" at bounding box center [252, 139] width 65 height 11
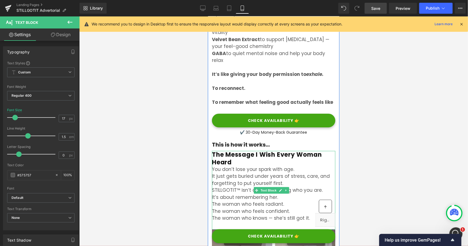
click at [240, 150] on strong "The Message I Wish Every Woman Heard" at bounding box center [267, 158] width 110 height 16
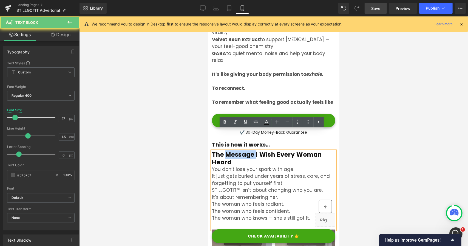
click at [240, 150] on strong "The Message I Wish Every Woman Heard" at bounding box center [267, 158] width 110 height 16
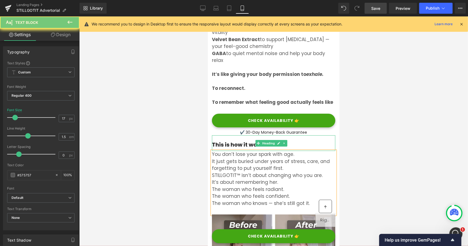
click at [221, 141] on h3 "This is how it works..." at bounding box center [273, 144] width 123 height 7
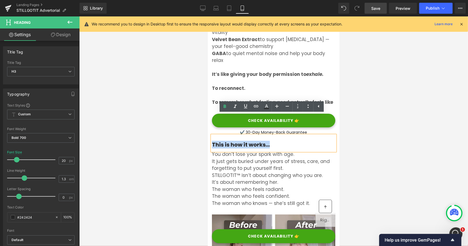
click at [221, 141] on h3 "This is how it works..." at bounding box center [273, 144] width 123 height 7
paste div
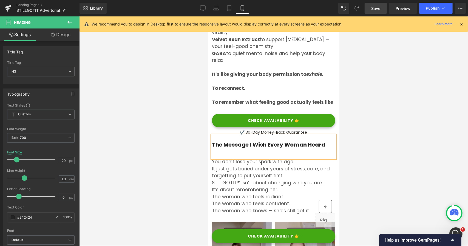
click at [204, 131] on div at bounding box center [273, 131] width 389 height 230
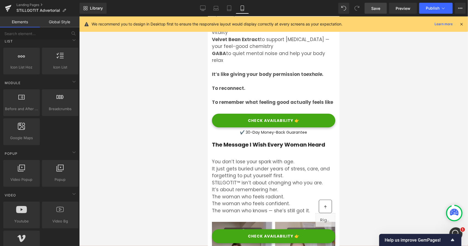
click at [222, 148] on div at bounding box center [273, 151] width 123 height 7
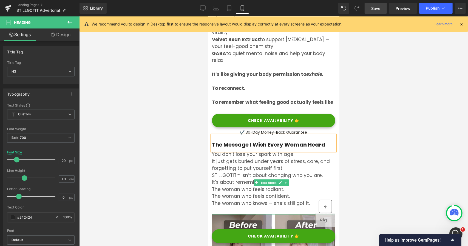
click at [218, 151] on p "You don’t lose your spark with age. It just gets buried under years of stress, …" at bounding box center [273, 161] width 123 height 21
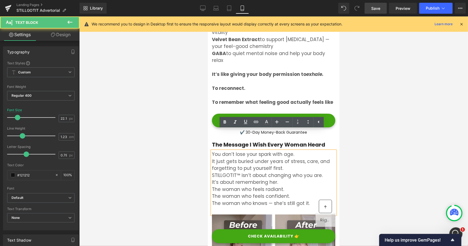
click at [213, 151] on p "You don’t lose your spark with age. It just gets buried under years of stress, …" at bounding box center [273, 161] width 123 height 21
click at [212, 151] on p "You don’t lose your spark with age. It just gets buried under years of stress, …" at bounding box center [273, 161] width 123 height 21
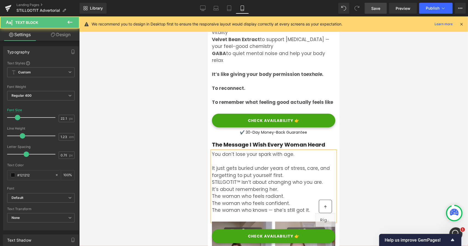
click at [212, 179] on p "STILLGOTIT™ isn’t about changing who you are. It’s about remembering her." at bounding box center [273, 186] width 123 height 14
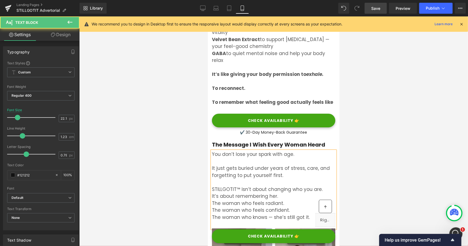
click at [212, 186] on p "STILLGOTIT™ isn’t about changing who you are. It’s about remembering her." at bounding box center [273, 193] width 123 height 14
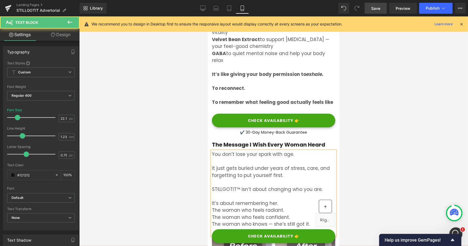
click at [213, 207] on p "The woman who feels radiant. The woman who feels confident. The woman who knows…" at bounding box center [273, 217] width 123 height 21
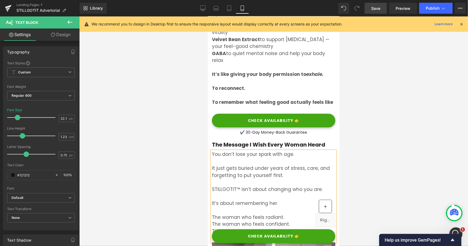
click at [212, 214] on p "The woman who feels radiant. The woman who feels confident. The woman who knows…" at bounding box center [273, 224] width 123 height 21
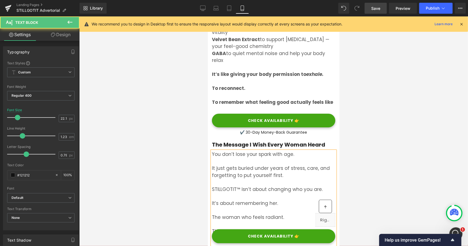
click at [212, 228] on p "The woman who feels confident. The woman who knows — she’s still got it." at bounding box center [273, 235] width 123 height 14
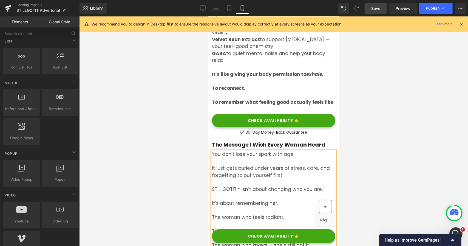
click at [192, 190] on div at bounding box center [273, 131] width 389 height 230
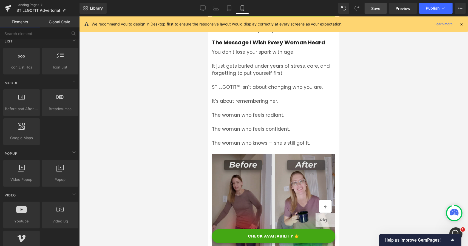
scroll to position [1529, 0]
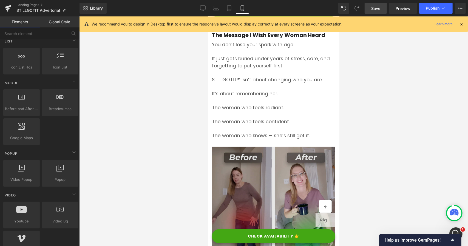
click at [247, 160] on img at bounding box center [273, 208] width 123 height 123
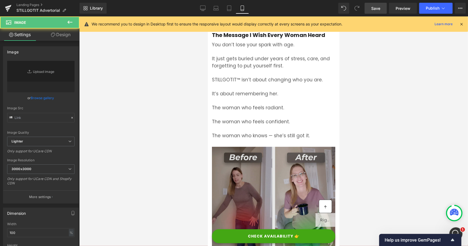
type input "[URL][DOMAIN_NAME]"
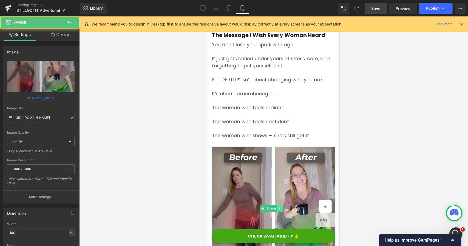
click at [278, 207] on icon at bounding box center [279, 208] width 3 height 3
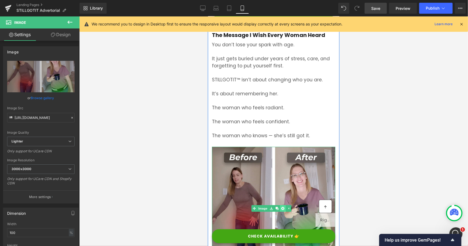
click at [281, 205] on link at bounding box center [283, 208] width 6 height 7
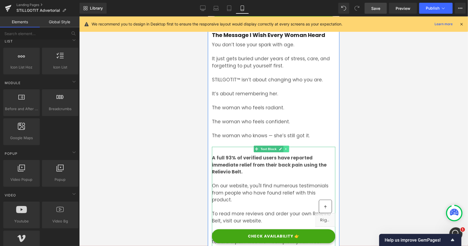
click at [285, 147] on icon at bounding box center [286, 148] width 3 height 3
click at [287, 146] on link at bounding box center [289, 149] width 6 height 7
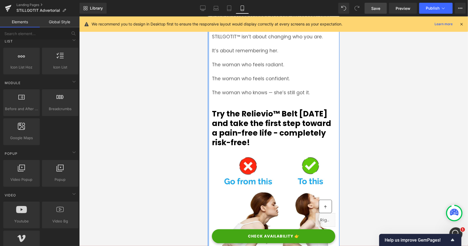
scroll to position [1584, 0]
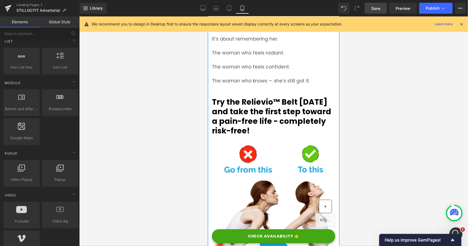
click at [249, 99] on strong "Try the Relievio™ Belt [DATE] and take the first step toward a pain-free life -…" at bounding box center [271, 117] width 119 height 40
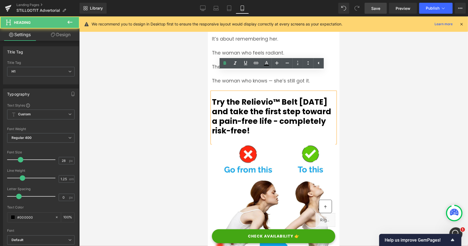
click at [251, 97] on strong "Try the Relievio™ Belt [DATE] and take the first step toward a pain-free life -…" at bounding box center [271, 117] width 119 height 40
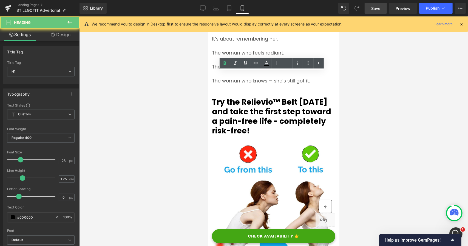
click at [183, 83] on div at bounding box center [273, 131] width 389 height 230
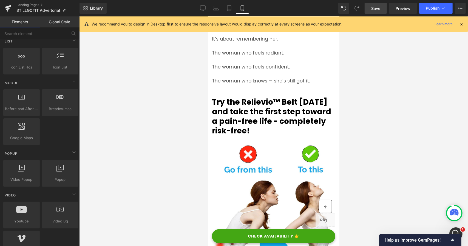
click at [261, 97] on strong "Try the Relievio™ Belt [DATE] and take the first step toward a pain-free life -…" at bounding box center [271, 117] width 119 height 40
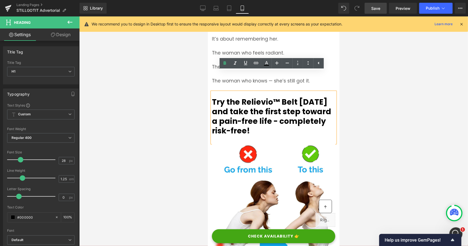
click at [167, 85] on div at bounding box center [273, 131] width 389 height 230
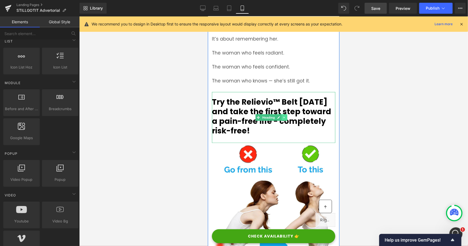
click at [282, 114] on link at bounding box center [285, 117] width 6 height 7
click at [287, 116] on icon at bounding box center [287, 117] width 3 height 3
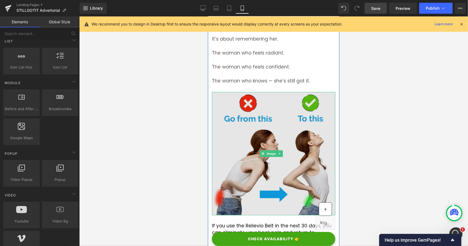
click at [281, 112] on img at bounding box center [273, 153] width 123 height 123
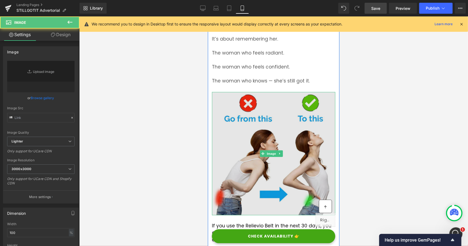
type input "[URL][DOMAIN_NAME]"
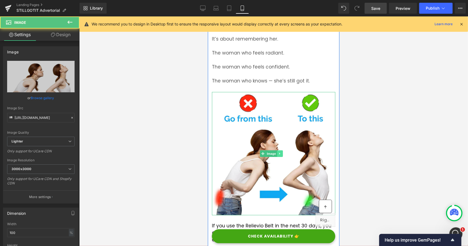
click at [281, 150] on link at bounding box center [280, 153] width 6 height 7
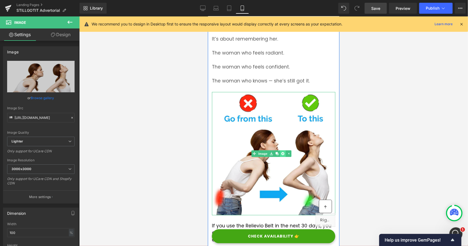
click at [284, 150] on link at bounding box center [283, 153] width 6 height 7
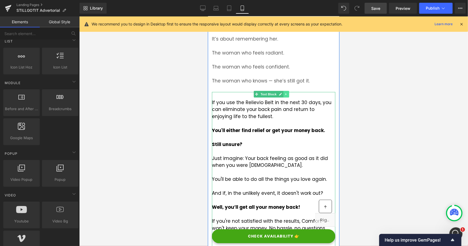
click at [286, 93] on icon at bounding box center [286, 94] width 1 height 2
click at [289, 93] on icon at bounding box center [288, 94] width 3 height 3
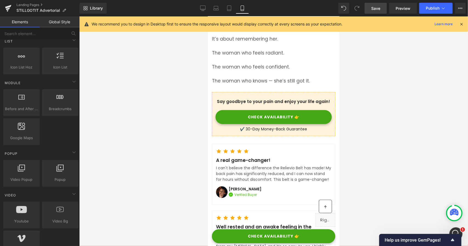
click at [171, 102] on div at bounding box center [273, 131] width 389 height 230
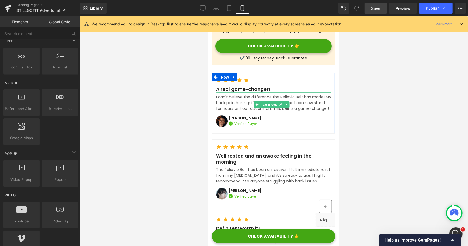
scroll to position [1638, 0]
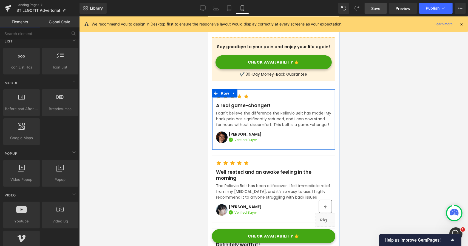
click at [230, 110] on p "I can't believe the difference the Relievio Belt has made! My back pain has sig…" at bounding box center [273, 118] width 115 height 17
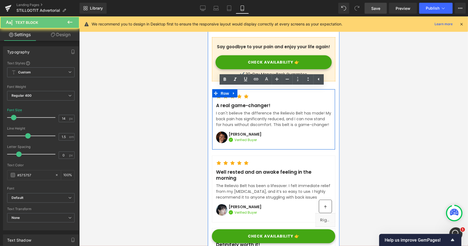
click at [230, 110] on p "I can't believe the difference the Relievio Belt has made! My back pain has sig…" at bounding box center [273, 118] width 115 height 17
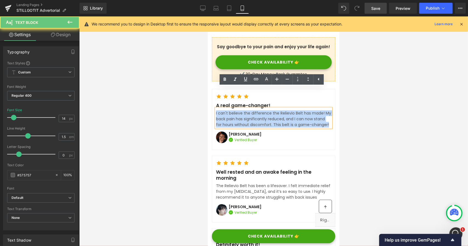
click at [230, 110] on p "I can't believe the difference the Relievio Belt has made! My back pain has sig…" at bounding box center [273, 118] width 115 height 17
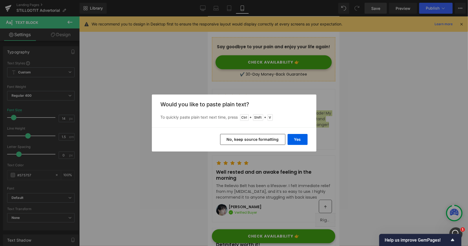
click at [245, 139] on button "No, keep source formatting" at bounding box center [252, 139] width 65 height 11
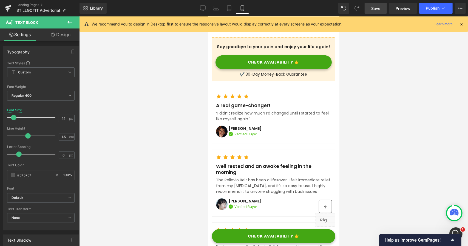
click at [186, 86] on div at bounding box center [273, 131] width 389 height 230
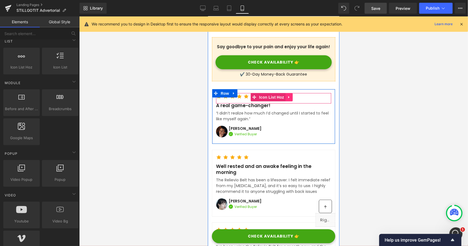
click at [291, 93] on link at bounding box center [288, 97] width 7 height 8
click at [292, 95] on icon at bounding box center [292, 97] width 4 height 4
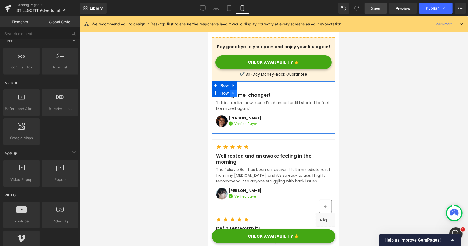
click at [234, 91] on icon at bounding box center [234, 93] width 4 height 4
click at [247, 91] on icon at bounding box center [248, 93] width 4 height 4
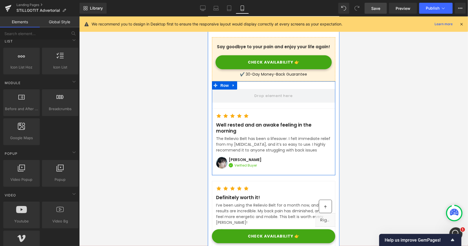
click at [180, 85] on div at bounding box center [273, 131] width 389 height 230
click at [252, 91] on span at bounding box center [273, 95] width 42 height 9
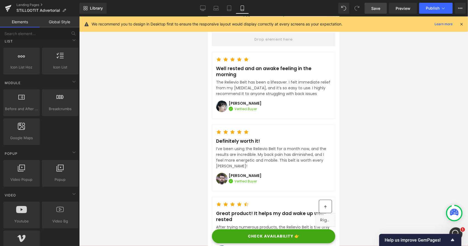
scroll to position [1693, 0]
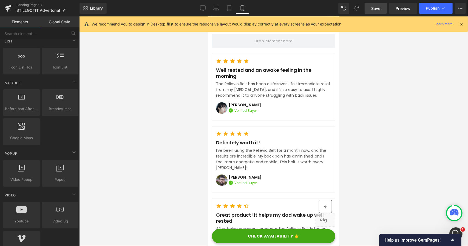
click at [375, 7] on span "Save" at bounding box center [375, 8] width 9 height 6
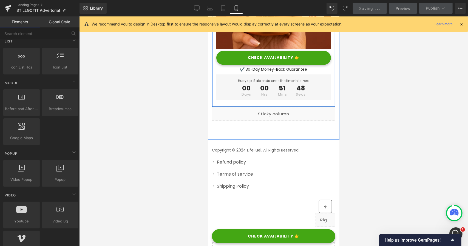
scroll to position [2132, 0]
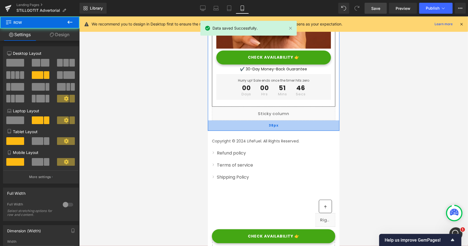
drag, startPoint x: 233, startPoint y: 123, endPoint x: 221, endPoint y: 110, distance: 18.0
click at [235, 120] on div "38px" at bounding box center [274, 125] width 132 height 10
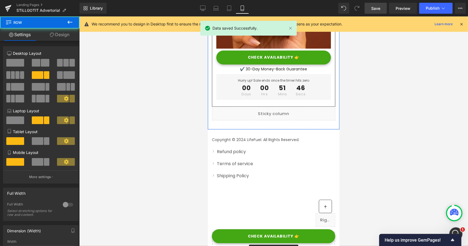
click at [180, 102] on div at bounding box center [273, 131] width 389 height 230
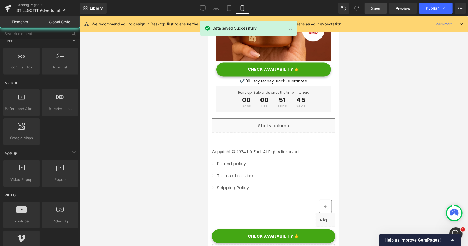
scroll to position [2022, 0]
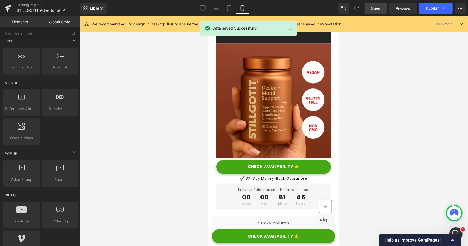
click at [375, 10] on span "Save" at bounding box center [375, 8] width 9 height 6
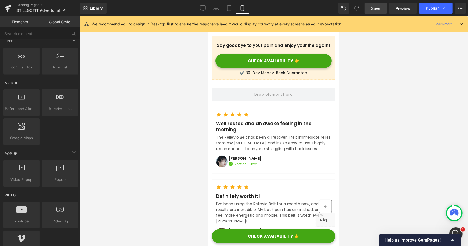
scroll to position [1638, 0]
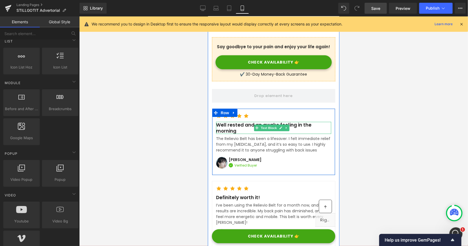
click at [234, 122] on p "Well rested and an awake feeling in the morning" at bounding box center [273, 128] width 115 height 12
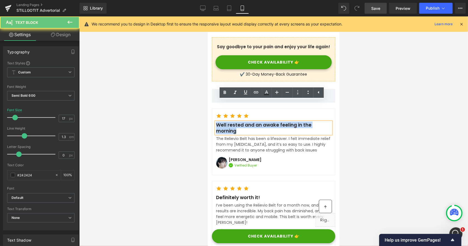
click at [234, 122] on p "Well rested and an awake feeling in the morning" at bounding box center [273, 128] width 115 height 12
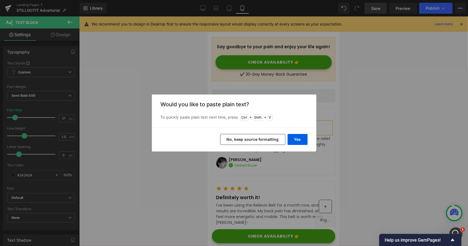
drag, startPoint x: 253, startPoint y: 139, endPoint x: 21, endPoint y: 112, distance: 233.9
click at [253, 139] on button "No, keep source formatting" at bounding box center [252, 139] width 65 height 11
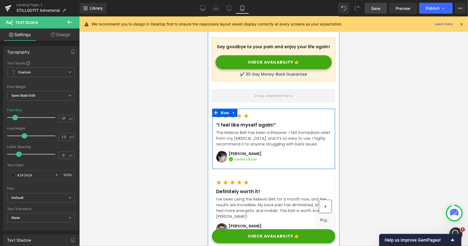
click at [245, 130] on p "The Relievio Belt has been a lifesaver. I felt immediate relief from my [MEDICA…" at bounding box center [273, 138] width 115 height 17
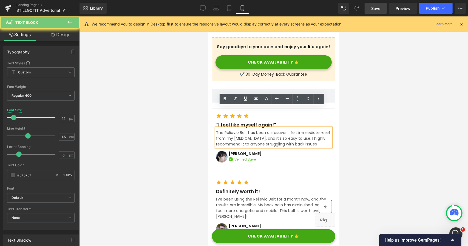
click at [245, 130] on p "The Relievio Belt has been a lifesaver. I felt immediate relief from my [MEDICA…" at bounding box center [273, 138] width 115 height 17
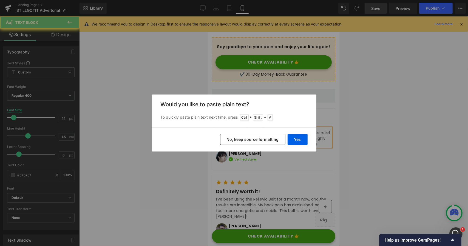
click at [243, 135] on button "No, keep source formatting" at bounding box center [252, 139] width 65 height 11
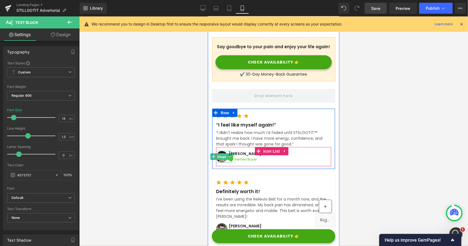
click at [222, 153] on span "Image" at bounding box center [222, 156] width 12 height 7
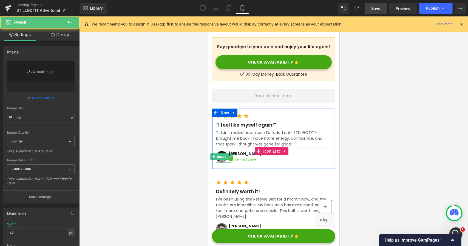
type input "//[DOMAIN_NAME][URL]"
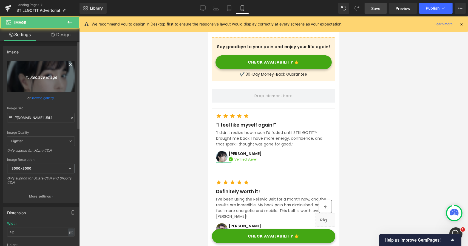
click at [47, 73] on icon "Replace Image" at bounding box center [41, 76] width 44 height 7
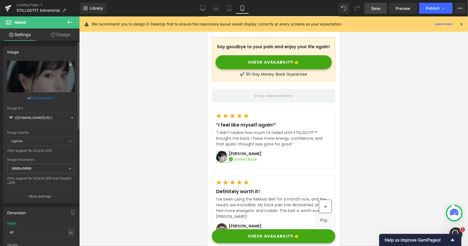
click at [69, 66] on icon at bounding box center [70, 64] width 7 height 7
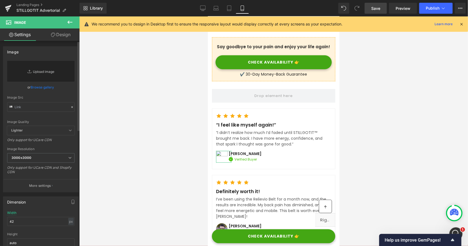
click at [49, 69] on link "Replace Image" at bounding box center [40, 71] width 67 height 21
click at [38, 108] on input "text" at bounding box center [40, 107] width 67 height 10
click at [69, 111] on input "text" at bounding box center [40, 107] width 67 height 10
click at [70, 109] on icon at bounding box center [72, 107] width 4 height 4
drag, startPoint x: 32, startPoint y: 107, endPoint x: 36, endPoint y: 107, distance: 3.3
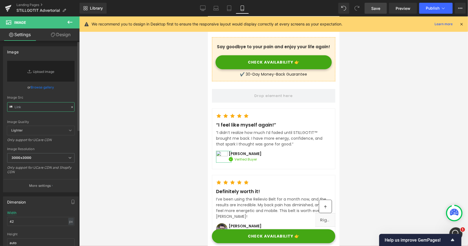
click at [32, 107] on input "text" at bounding box center [40, 107] width 67 height 10
paste input "[URL][DOMAIN_NAME]"
type input "[URL][DOMAIN_NAME]"
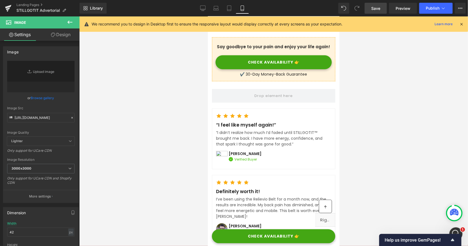
click at [112, 103] on div at bounding box center [273, 131] width 389 height 230
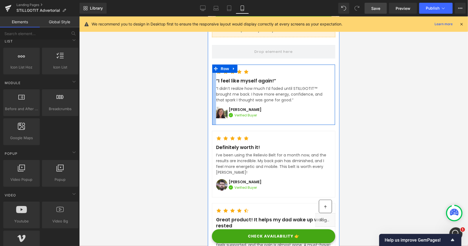
scroll to position [1693, 0]
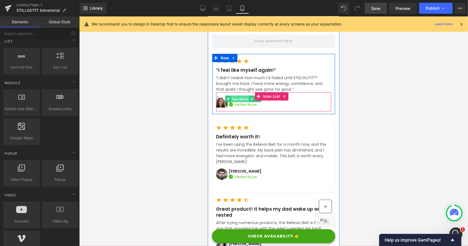
click at [241, 96] on span "Text Block" at bounding box center [240, 99] width 18 height 7
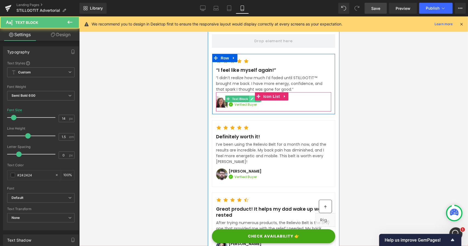
click at [250, 95] on link at bounding box center [252, 98] width 6 height 7
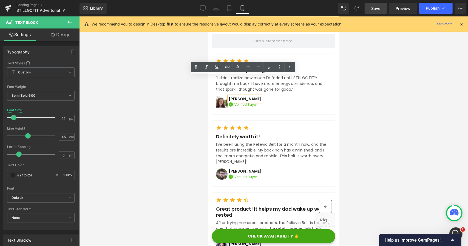
click at [250, 96] on p "[PERSON_NAME]" at bounding box center [244, 99] width 33 height 6
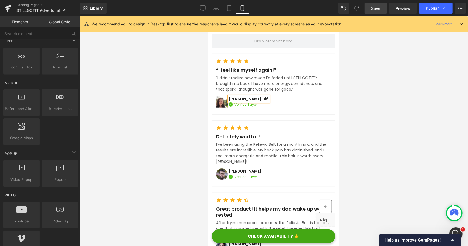
click at [185, 79] on div at bounding box center [273, 131] width 389 height 230
click at [228, 134] on p "Definitely worth it!" at bounding box center [273, 137] width 115 height 6
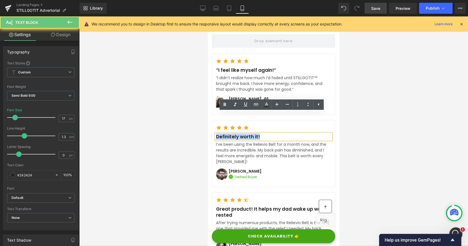
click at [228, 134] on p "Definitely worth it!" at bounding box center [273, 137] width 115 height 6
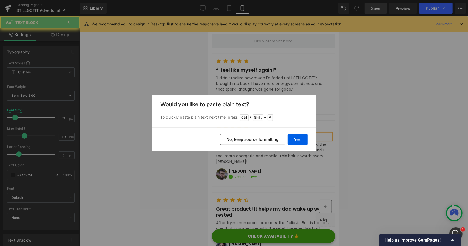
drag, startPoint x: 249, startPoint y: 135, endPoint x: 41, endPoint y: 119, distance: 208.5
click at [249, 135] on button "No, keep source formatting" at bounding box center [252, 139] width 65 height 11
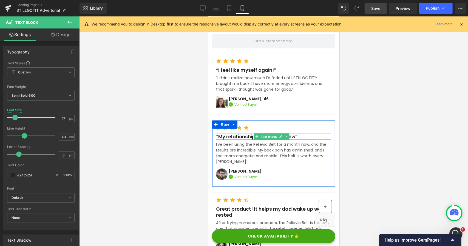
click at [236, 134] on p "“My relationship feels brand new”" at bounding box center [273, 137] width 115 height 6
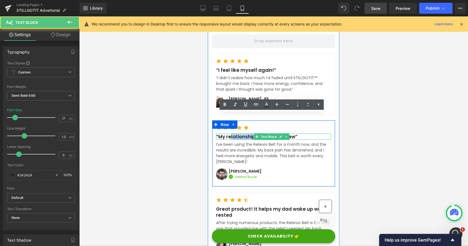
click at [236, 134] on p "“My relationship feels brand new”" at bounding box center [273, 137] width 115 height 6
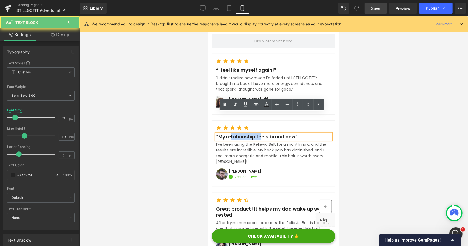
click at [233, 142] on p "I’ve been using the Relievio Belt for a month now, and the results are incredib…" at bounding box center [273, 153] width 115 height 23
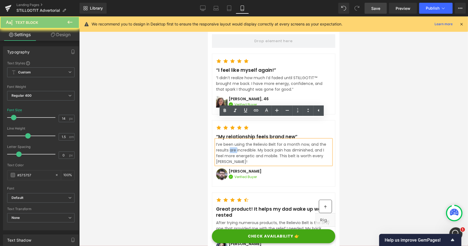
click at [233, 142] on p "I’ve been using the Relievio Belt for a month now, and the results are incredib…" at bounding box center [273, 153] width 115 height 23
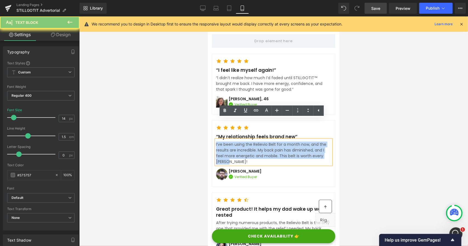
click at [233, 142] on p "I’ve been using the Relievio Belt for a month now, and the results are incredib…" at bounding box center [273, 153] width 115 height 23
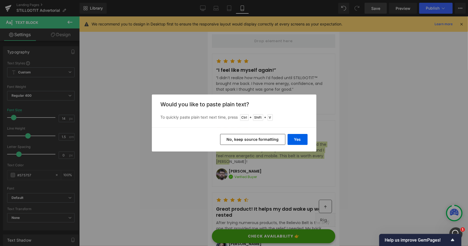
click at [239, 141] on button "No, keep source formatting" at bounding box center [252, 139] width 65 height 11
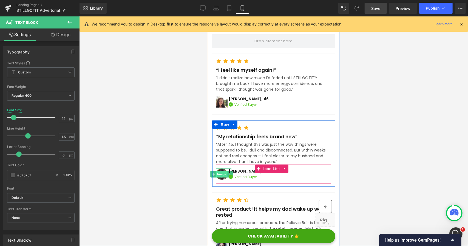
click at [223, 171] on span "Image" at bounding box center [222, 174] width 12 height 7
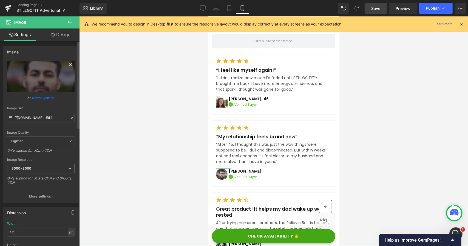
click at [70, 65] on icon at bounding box center [70, 64] width 7 height 7
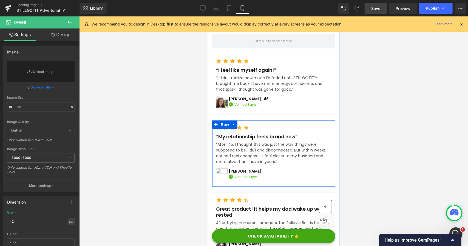
click at [240, 168] on span "Text Block" at bounding box center [242, 171] width 18 height 7
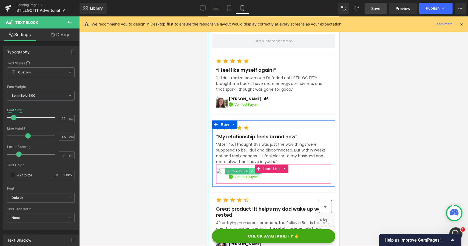
click at [252, 170] on icon at bounding box center [251, 171] width 3 height 3
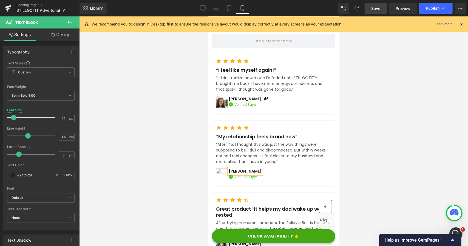
click at [252, 168] on p "[PERSON_NAME]" at bounding box center [244, 171] width 33 height 6
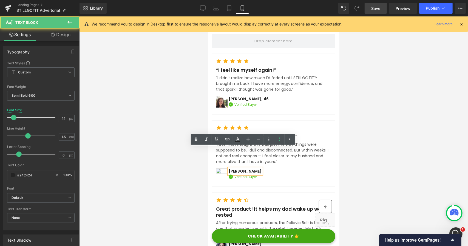
click at [252, 168] on p "[PERSON_NAME]" at bounding box center [244, 171] width 33 height 6
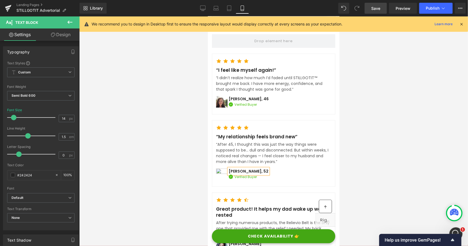
click at [174, 131] on div at bounding box center [273, 131] width 389 height 230
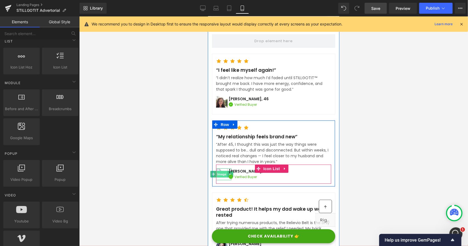
click at [221, 171] on span "Image" at bounding box center [222, 174] width 12 height 7
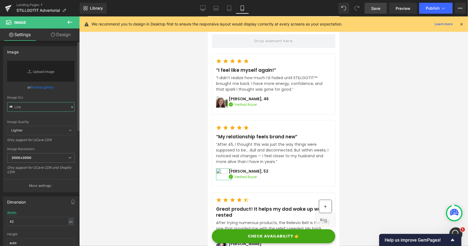
click at [29, 108] on input "text" at bounding box center [40, 107] width 67 height 10
paste input "[URL][DOMAIN_NAME]"
type input "[URL][DOMAIN_NAME]"
click at [152, 112] on div at bounding box center [273, 131] width 389 height 230
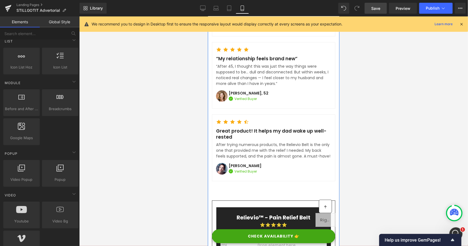
scroll to position [1776, 0]
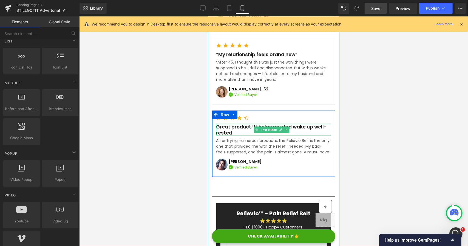
click at [230, 124] on p "Great product! It helps my dad wake up well-rested" at bounding box center [273, 130] width 115 height 12
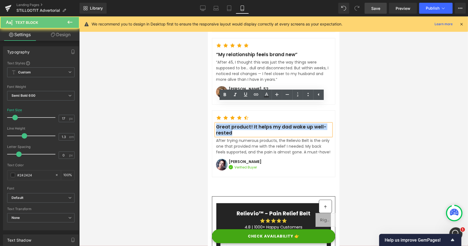
click at [230, 124] on p "Great product! It helps my dad wake up well-rested" at bounding box center [273, 130] width 115 height 12
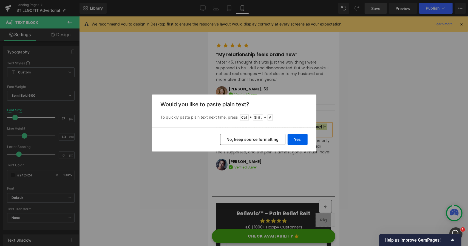
drag, startPoint x: 259, startPoint y: 142, endPoint x: 34, endPoint y: 59, distance: 239.5
click at [259, 142] on button "No, keep source formatting" at bounding box center [252, 139] width 65 height 11
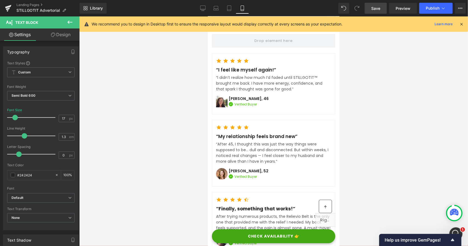
scroll to position [1693, 0]
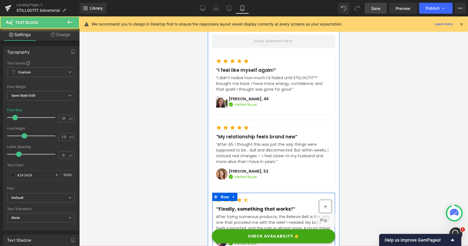
click at [242, 206] on strong "“Finally, something that works!”" at bounding box center [255, 209] width 79 height 7
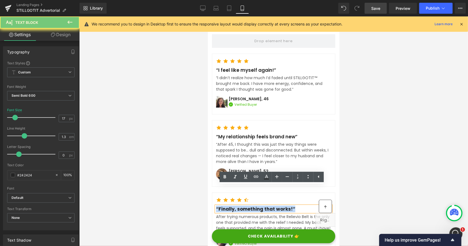
click at [242, 206] on strong "“Finally, something that works!”" at bounding box center [255, 209] width 79 height 7
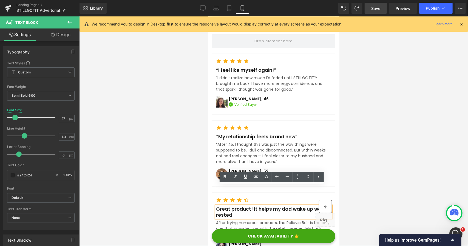
click at [241, 206] on p "Great product! It helps my dad wake up well-rested" at bounding box center [273, 212] width 115 height 12
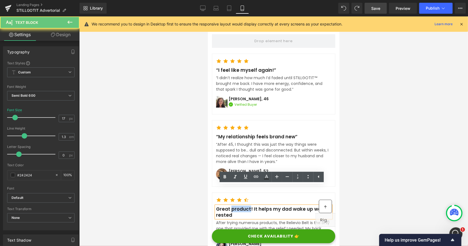
click at [241, 206] on p "Great product! It helps my dad wake up well-rested" at bounding box center [273, 212] width 115 height 12
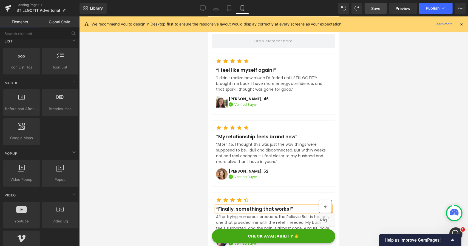
click at [184, 157] on div at bounding box center [273, 131] width 389 height 230
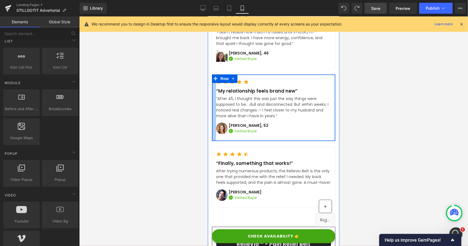
scroll to position [1748, 0]
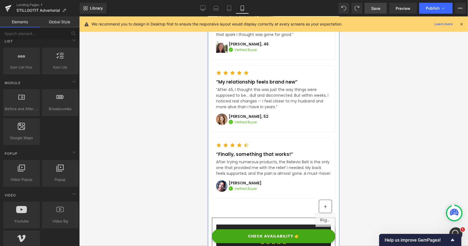
click at [241, 159] on p "After trying numerous products, the Relievio Belt is the only one that provided…" at bounding box center [273, 167] width 115 height 17
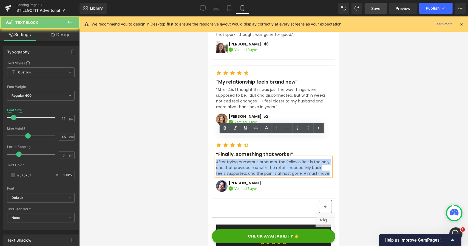
click at [241, 159] on p "After trying numerous products, the Relievio Belt is the only one that provided…" at bounding box center [273, 167] width 115 height 17
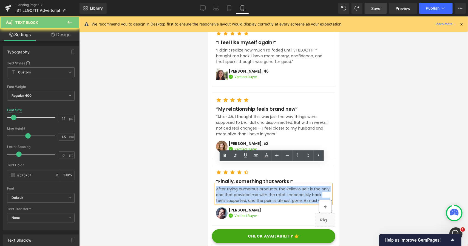
scroll to position [1721, 0]
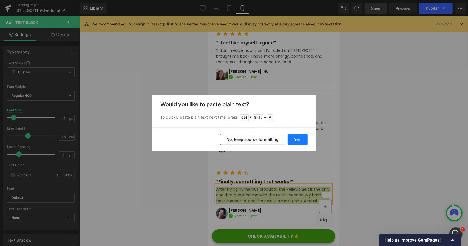
click at [297, 140] on button "Yes" at bounding box center [298, 139] width 20 height 11
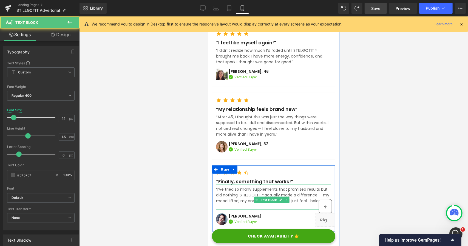
click at [227, 204] on p at bounding box center [273, 207] width 115 height 6
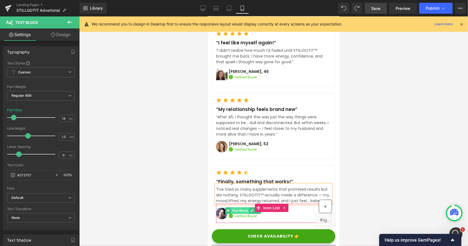
click at [236, 207] on span "Text Block" at bounding box center [240, 210] width 18 height 7
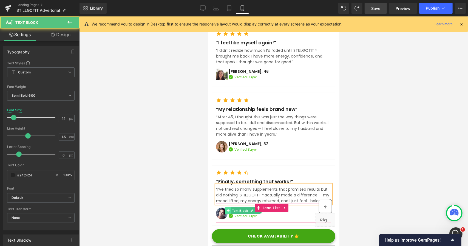
click at [228, 209] on icon at bounding box center [227, 210] width 3 height 3
click at [253, 209] on icon at bounding box center [251, 210] width 3 height 3
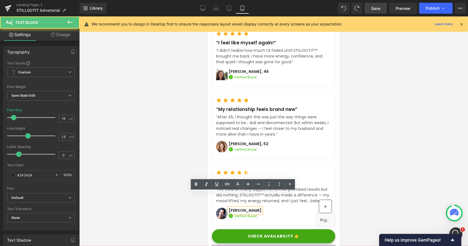
click at [250, 208] on p "[PERSON_NAME]" at bounding box center [244, 211] width 33 height 6
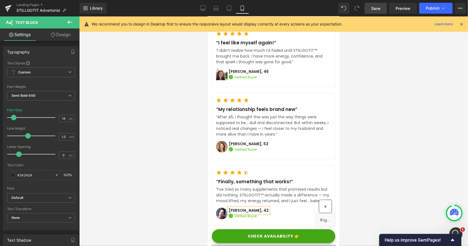
click at [183, 174] on div at bounding box center [273, 131] width 389 height 230
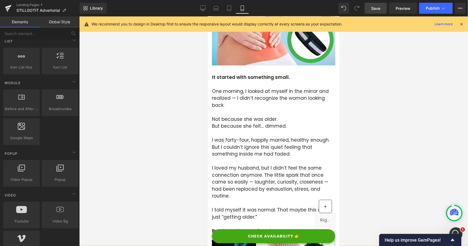
scroll to position [0, 0]
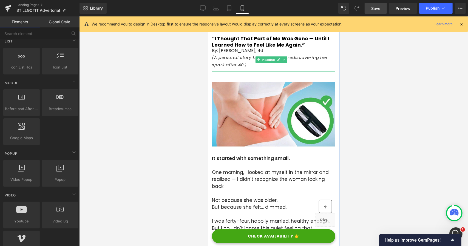
click at [224, 74] on div at bounding box center [273, 76] width 123 height 10
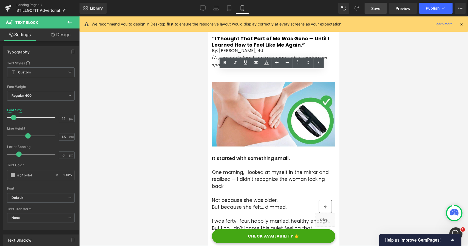
click at [200, 77] on div at bounding box center [273, 131] width 389 height 230
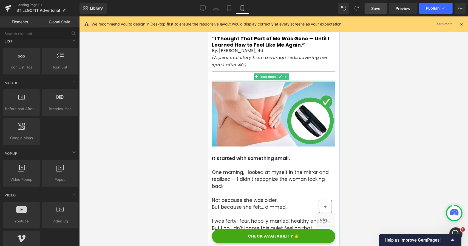
click at [225, 81] on div at bounding box center [273, 80] width 123 height 1
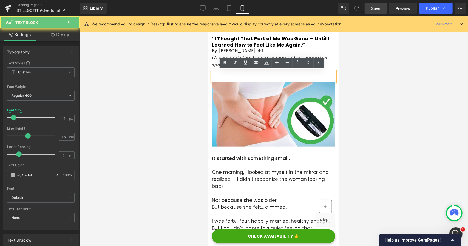
click at [279, 80] on div at bounding box center [273, 76] width 123 height 10
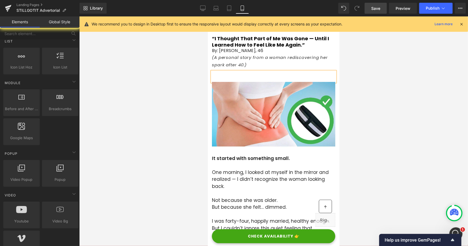
click at [179, 65] on div at bounding box center [273, 131] width 389 height 230
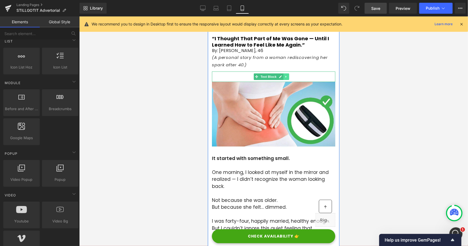
click at [286, 77] on icon at bounding box center [286, 76] width 3 height 3
click at [288, 77] on icon at bounding box center [288, 76] width 3 height 3
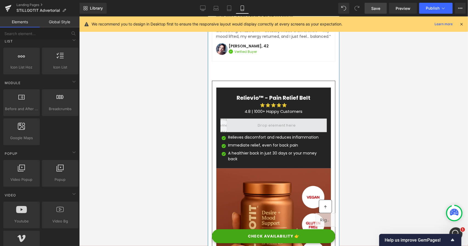
scroll to position [1893, 0]
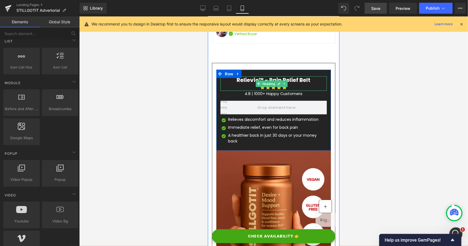
click at [262, 76] on h3 "Relievio™ - Pain Relief Belt" at bounding box center [273, 79] width 106 height 7
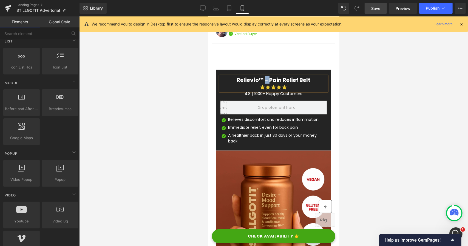
click at [262, 76] on h3 "Relievio™ - Pain Relief Belt" at bounding box center [273, 79] width 106 height 7
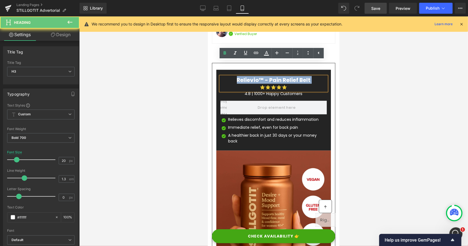
click at [262, 76] on h3 "Relievio™ - Pain Relief Belt" at bounding box center [273, 79] width 106 height 7
paste div
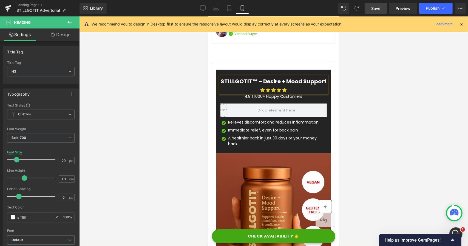
click at [273, 77] on b "STILLGOTIT™ – Desire + Mood Support" at bounding box center [274, 81] width 106 height 8
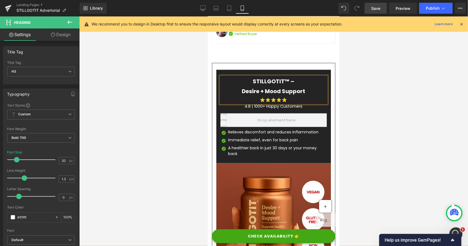
click at [172, 71] on div at bounding box center [273, 131] width 389 height 230
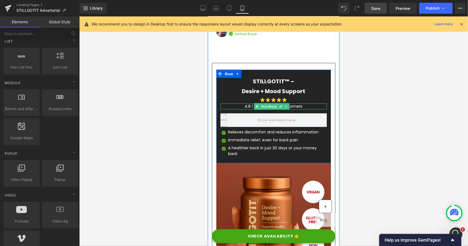
click at [264, 103] on span "Text Block" at bounding box center [268, 106] width 18 height 7
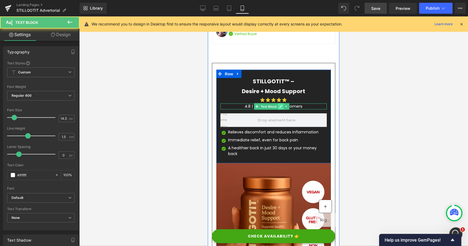
click at [280, 105] on icon at bounding box center [280, 106] width 3 height 3
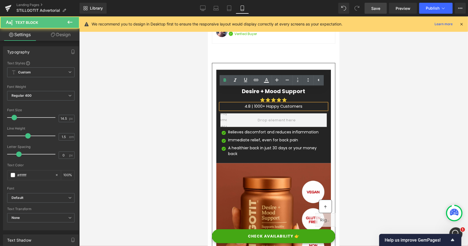
click at [270, 103] on p "4.8 | 1000+ Happy Customers" at bounding box center [273, 106] width 106 height 6
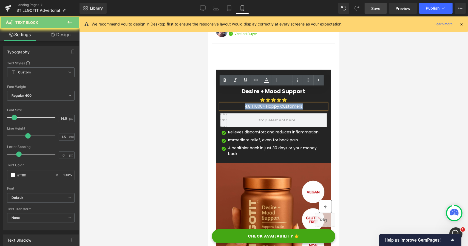
click at [270, 103] on p "4.8 | 1000+ Happy Customers" at bounding box center [273, 106] width 106 height 6
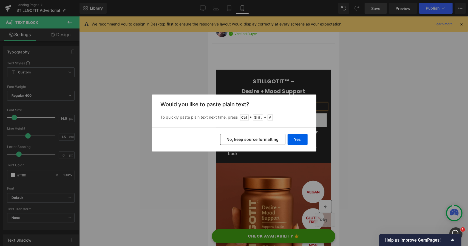
click at [257, 134] on button "No, keep source formatting" at bounding box center [252, 139] width 65 height 11
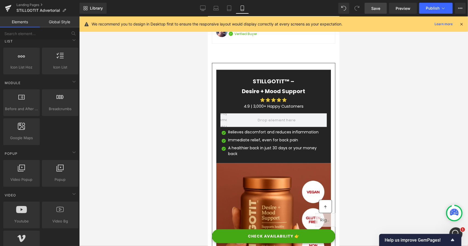
click at [180, 94] on div at bounding box center [273, 131] width 389 height 230
click at [232, 129] on p "Relieves discomfort and reduces inflammation" at bounding box center [277, 132] width 99 height 6
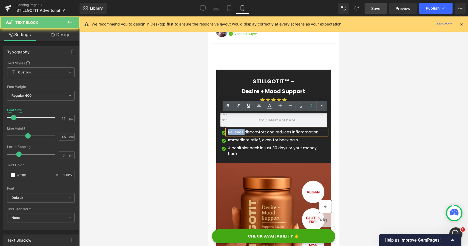
click at [235, 129] on p "Relieves discomfort and reduces inflammation" at bounding box center [277, 132] width 99 height 6
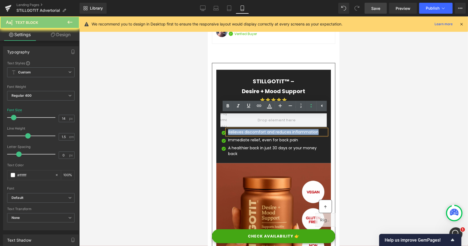
click at [235, 129] on p "Relieves discomfort and reduces inflammation" at bounding box center [277, 132] width 99 height 6
paste div
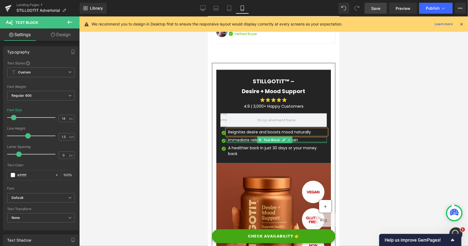
click at [237, 137] on p "Immediate relief, even for back pain" at bounding box center [277, 140] width 99 height 6
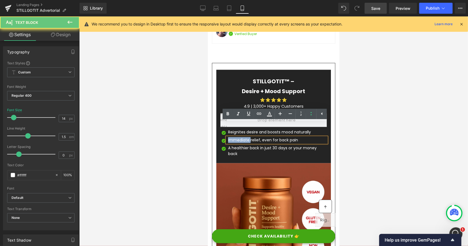
click at [237, 137] on p "Immediate relief, even for back pain" at bounding box center [277, 140] width 99 height 6
paste div
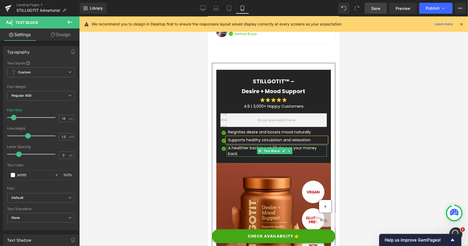
click at [232, 145] on p "A healthier back in just 30 days or your money back" at bounding box center [277, 151] width 99 height 12
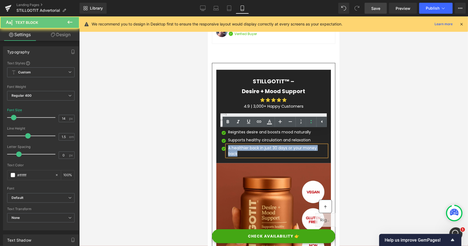
click at [232, 145] on p "A healthier back in just 30 days or your money back" at bounding box center [277, 151] width 99 height 12
paste div
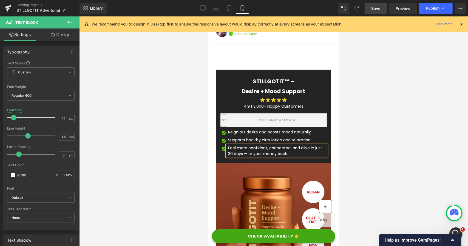
click at [184, 120] on div at bounding box center [273, 131] width 389 height 230
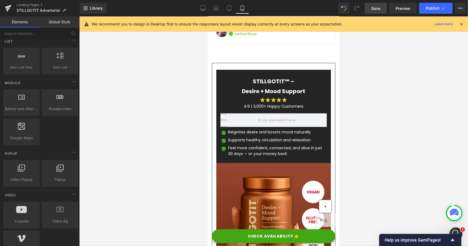
click at [377, 8] on span "Save" at bounding box center [375, 8] width 9 height 6
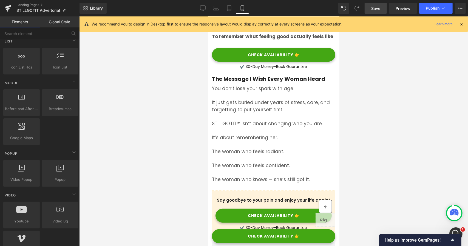
scroll to position [1472, 0]
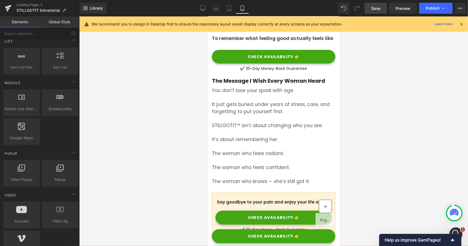
click at [379, 6] on span "Save" at bounding box center [375, 8] width 9 height 6
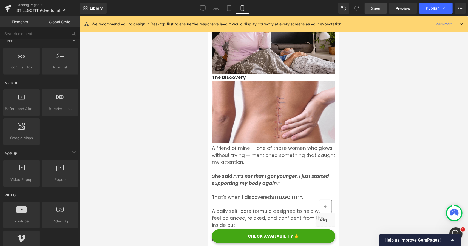
scroll to position [850, 0]
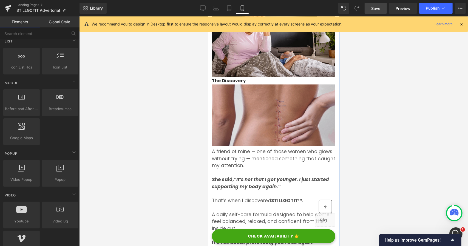
click at [249, 101] on img at bounding box center [273, 116] width 123 height 64
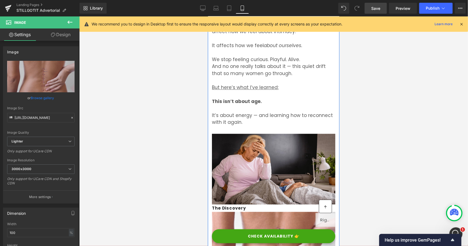
scroll to position [741, 0]
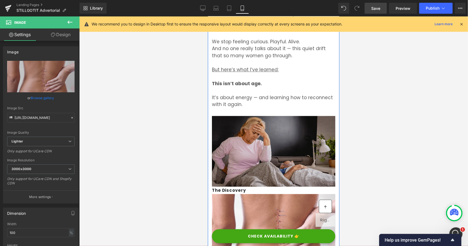
click at [252, 133] on img at bounding box center [273, 151] width 123 height 71
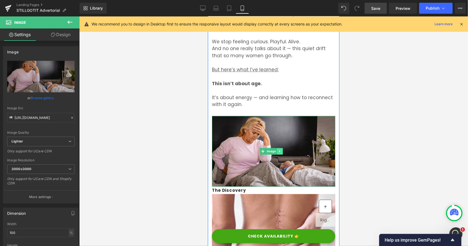
click at [279, 149] on icon at bounding box center [279, 150] width 3 height 3
click at [282, 149] on icon at bounding box center [282, 150] width 3 height 3
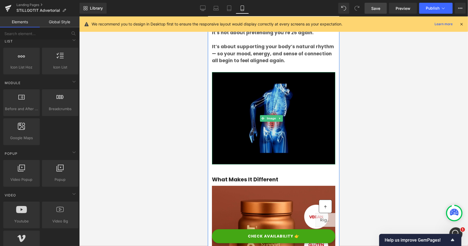
scroll to position [988, 0]
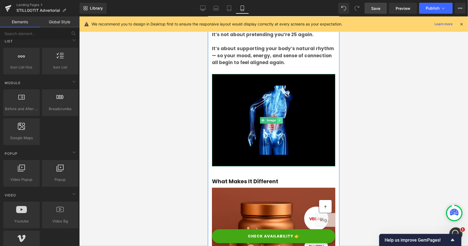
click at [278, 117] on link at bounding box center [280, 120] width 6 height 7
click at [282, 119] on icon at bounding box center [282, 120] width 3 height 3
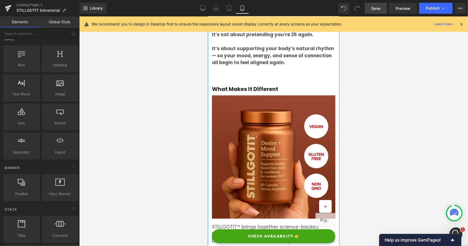
scroll to position [0, 0]
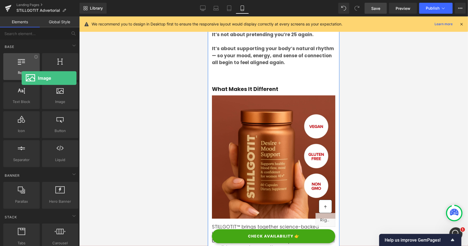
drag, startPoint x: 51, startPoint y: 100, endPoint x: 22, endPoint y: 78, distance: 36.3
click at [22, 78] on div "Row rows, columns, layouts, div Heading headings, titles, h1,h2,h3,h4,h5,h6 Tex…" at bounding box center [40, 110] width 77 height 116
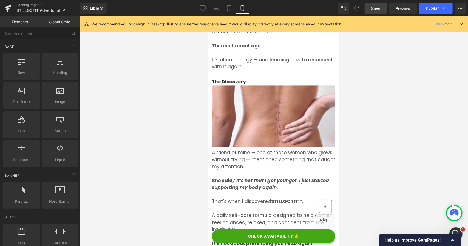
scroll to position [741, 0]
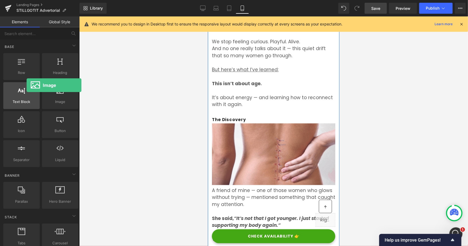
drag, startPoint x: 87, startPoint y: 101, endPoint x: 27, endPoint y: 85, distance: 62.5
click at [27, 85] on div "Row rows, columns, layouts, div Heading headings, titles, h1,h2,h3,h4,h5,h6 Tex…" at bounding box center [40, 110] width 77 height 116
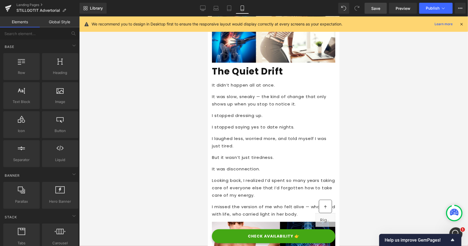
scroll to position [102, 0]
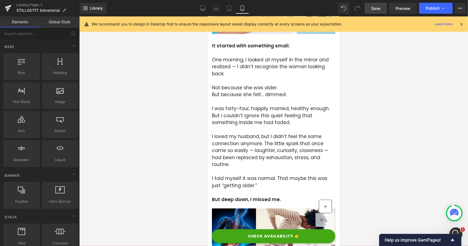
click at [378, 11] on span "Save" at bounding box center [375, 8] width 9 height 6
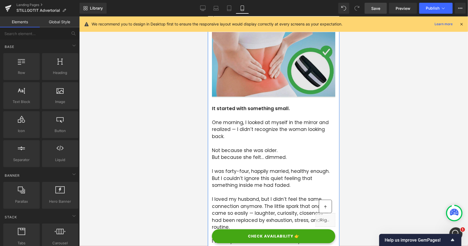
scroll to position [0, 0]
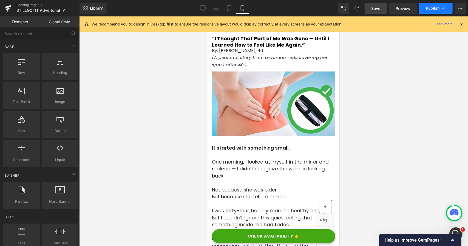
click at [428, 13] on div "Library Mobile Desktop Laptop Tablet Mobile Save Preview Publish Scheduled View…" at bounding box center [274, 8] width 389 height 16
click at [428, 11] on button "Publish" at bounding box center [435, 8] width 33 height 11
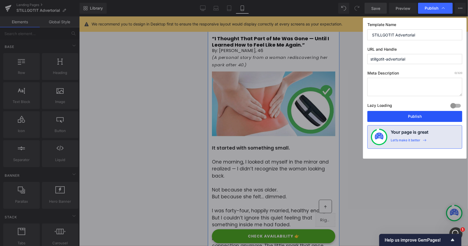
click at [397, 118] on button "Publish" at bounding box center [415, 116] width 95 height 11
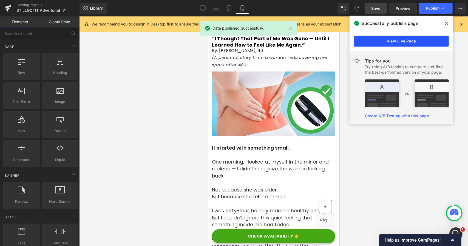
click at [402, 41] on link "View Live Page" at bounding box center [401, 41] width 95 height 11
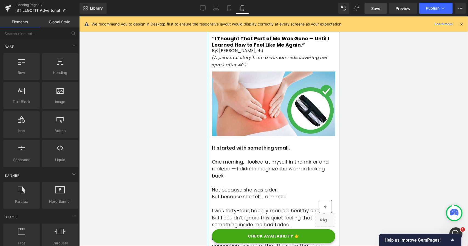
scroll to position [799, 0]
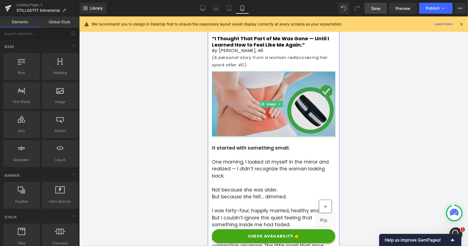
click at [245, 94] on img at bounding box center [273, 104] width 123 height 66
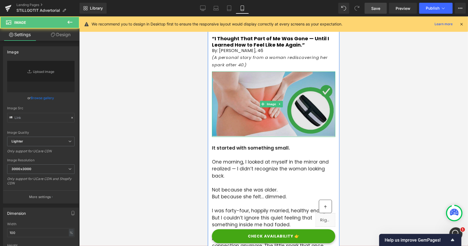
type input "[URL][DOMAIN_NAME]"
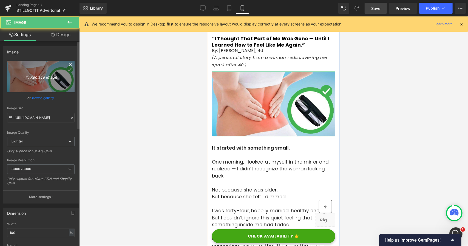
click at [42, 69] on link "Replace Image" at bounding box center [40, 77] width 67 height 32
type input "C:\fakepath\ChatGPT Image [DATE], 08_57_22 PM.png"
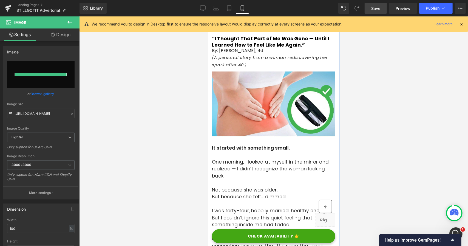
type input "[URL][DOMAIN_NAME][DATE]"
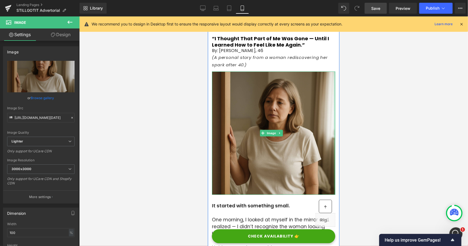
drag, startPoint x: 329, startPoint y: 190, endPoint x: 332, endPoint y: 155, distance: 34.7
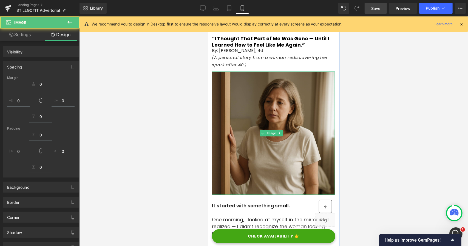
click at [187, 128] on div at bounding box center [273, 131] width 389 height 230
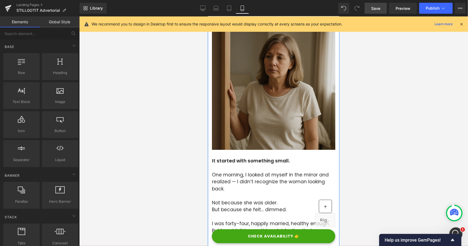
scroll to position [0, 0]
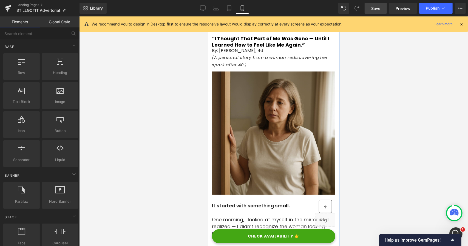
click at [378, 10] on span "Save" at bounding box center [375, 8] width 9 height 6
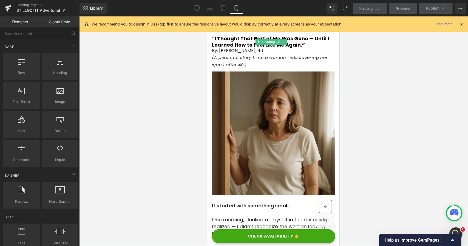
click at [227, 41] on b "“I Thought That Part of Me Was Gone — Until I Learned How to Feel Like Me Again…" at bounding box center [270, 41] width 117 height 13
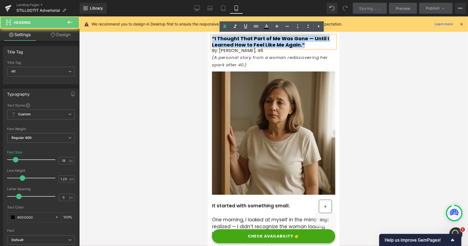
click at [227, 41] on b "“I Thought That Part of Me Was Gone — Until I Learned How to Feel Like Me Again…" at bounding box center [270, 41] width 117 height 13
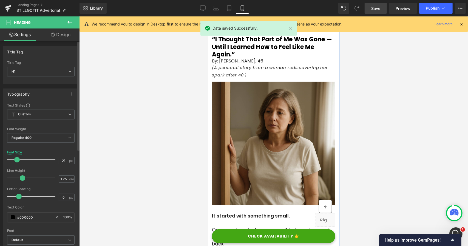
type input "20"
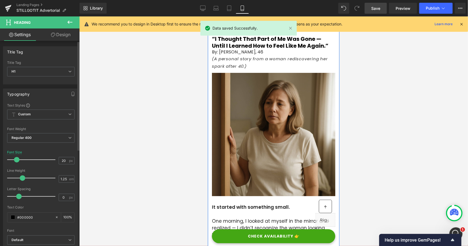
click at [18, 160] on span at bounding box center [16, 159] width 5 height 5
click at [372, 6] on span "Save" at bounding box center [375, 8] width 9 height 6
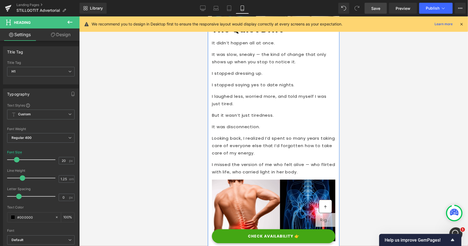
scroll to position [302, 0]
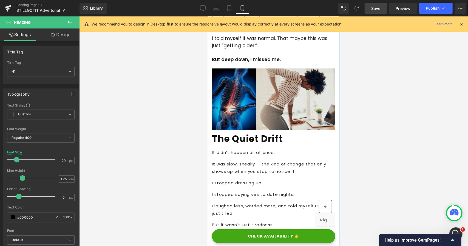
click at [256, 100] on img at bounding box center [273, 100] width 123 height 65
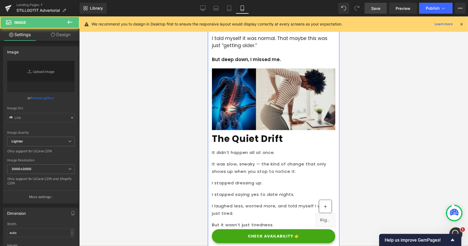
type input "[URL][DOMAIN_NAME]"
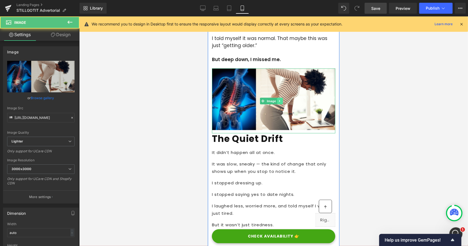
click at [280, 99] on icon at bounding box center [279, 100] width 3 height 3
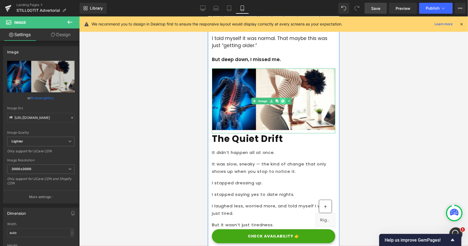
click at [282, 99] on icon at bounding box center [282, 100] width 3 height 3
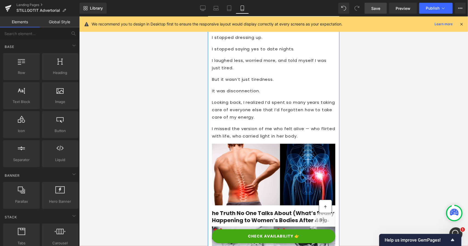
scroll to position [384, 0]
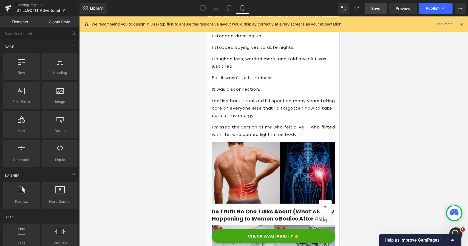
click at [256, 152] on img at bounding box center [273, 173] width 123 height 63
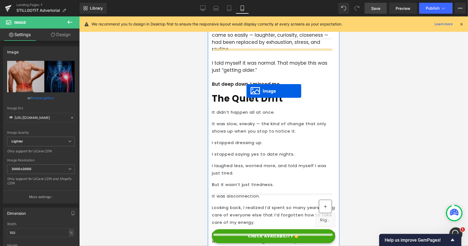
scroll to position [274, 0]
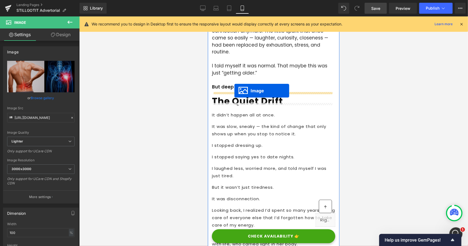
drag, startPoint x: 263, startPoint y: 167, endPoint x: 234, endPoint y: 91, distance: 82.0
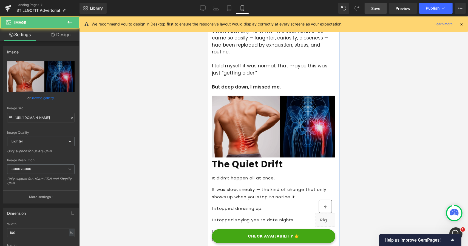
click at [230, 125] on img at bounding box center [273, 127] width 123 height 63
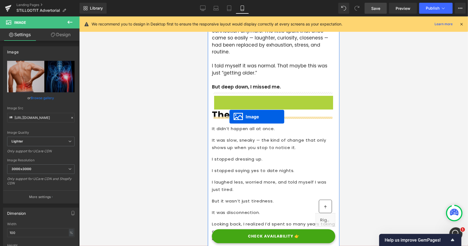
drag, startPoint x: 262, startPoint y: 122, endPoint x: 229, endPoint y: 117, distance: 33.1
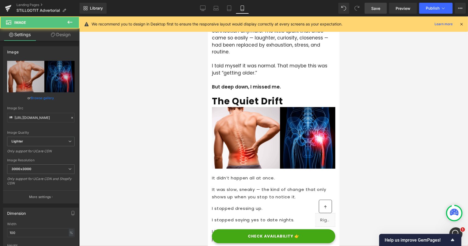
click at [189, 113] on div at bounding box center [273, 131] width 389 height 230
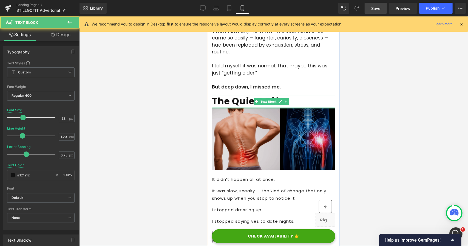
click at [236, 107] on div at bounding box center [273, 107] width 123 height 1
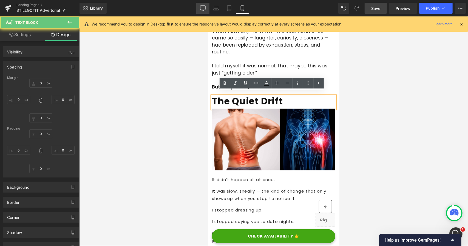
type input "0"
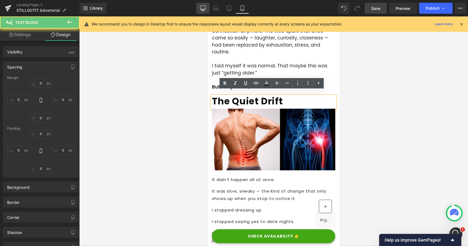
type input "0"
type input "6"
type input "0"
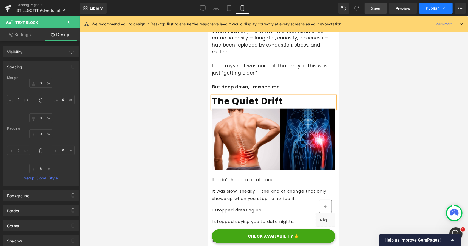
click at [429, 11] on button "Publish" at bounding box center [435, 8] width 33 height 11
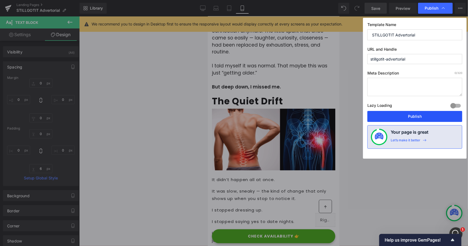
click at [395, 117] on button "Publish" at bounding box center [415, 116] width 95 height 11
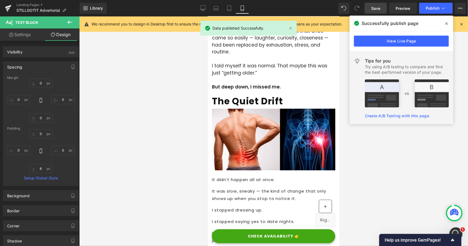
click at [391, 39] on link "View Live Page" at bounding box center [401, 41] width 95 height 11
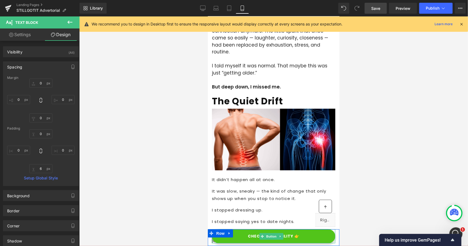
drag, startPoint x: 261, startPoint y: 232, endPoint x: 254, endPoint y: 233, distance: 6.5
click at [261, 232] on link "CHECK AVAILABILITY 👉" at bounding box center [273, 236] width 123 height 14
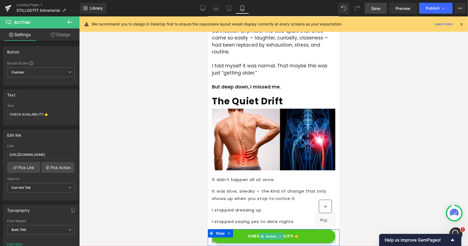
click at [251, 235] on span "CHECK AVAILABILITY 👉" at bounding box center [274, 236] width 52 height 5
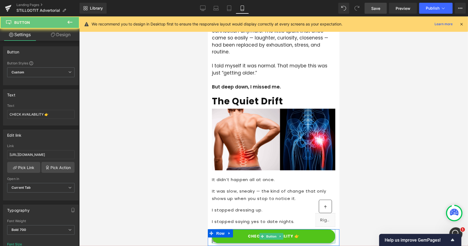
click at [251, 235] on span "CHECK AVAILABILITY 👉" at bounding box center [274, 236] width 52 height 5
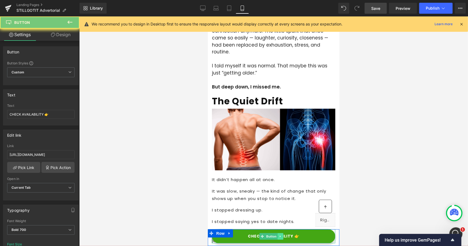
click at [279, 237] on link at bounding box center [281, 236] width 6 height 7
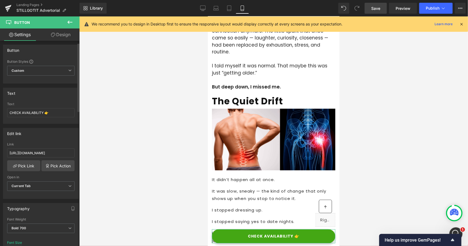
scroll to position [0, 0]
drag, startPoint x: 43, startPoint y: 114, endPoint x: 9, endPoint y: 115, distance: 33.8
click at [9, 115] on input "CHECK AVAILABILITY 👉" at bounding box center [40, 114] width 67 height 9
type input "LEARN MORE 👉"
click at [194, 70] on div at bounding box center [273, 131] width 389 height 230
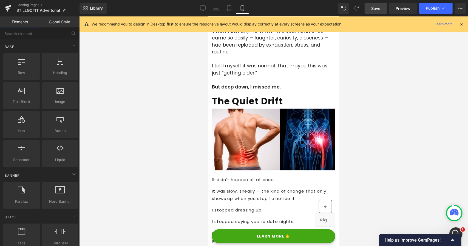
click at [378, 12] on link "Save" at bounding box center [376, 8] width 22 height 11
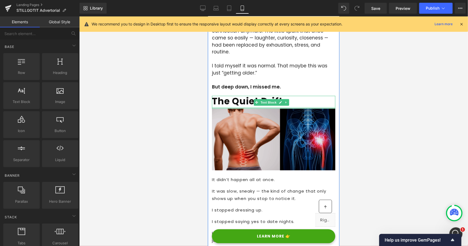
click at [250, 121] on img at bounding box center [273, 140] width 123 height 63
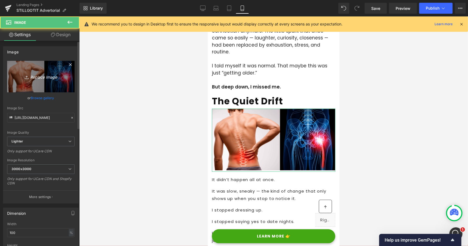
click at [45, 79] on icon "Replace Image" at bounding box center [41, 76] width 44 height 7
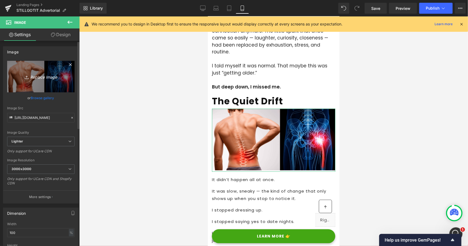
type input "C:\fakepath\ChatGPT Image [DATE], 09_00_47 PM.png"
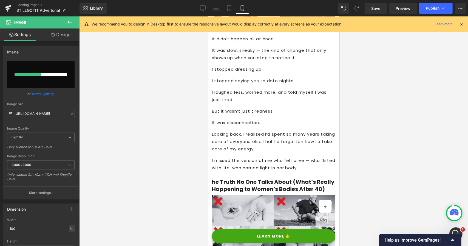
scroll to position [494, 0]
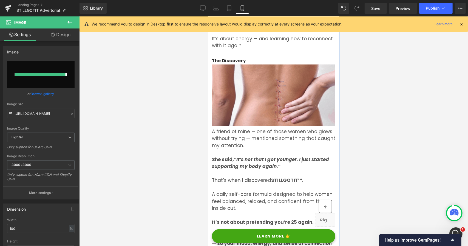
type input "[URL][DOMAIN_NAME][DATE]"
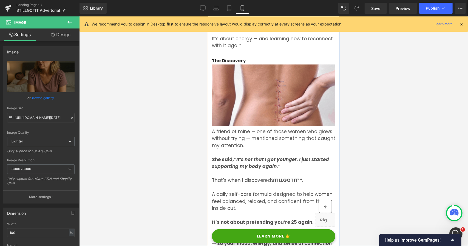
click at [229, 59] on b "The Discovery" at bounding box center [229, 61] width 34 height 6
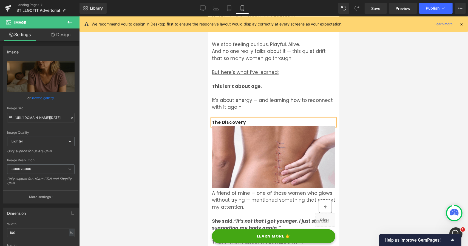
click at [229, 119] on b "The Discovery" at bounding box center [229, 122] width 34 height 6
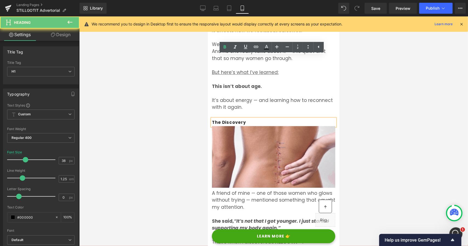
scroll to position [855, 0]
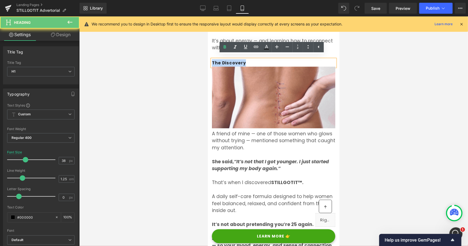
click at [229, 60] on b "The Discovery" at bounding box center [229, 63] width 34 height 6
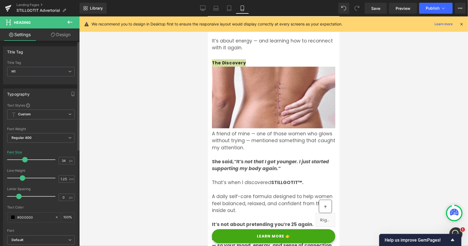
type input "33"
click at [23, 160] on span at bounding box center [22, 159] width 5 height 5
click at [208, 16] on div at bounding box center [208, 16] width 0 height 0
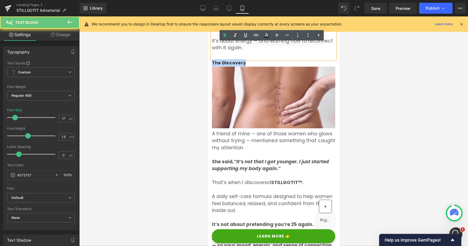
click at [238, 60] on b "The Discovery" at bounding box center [229, 63] width 34 height 6
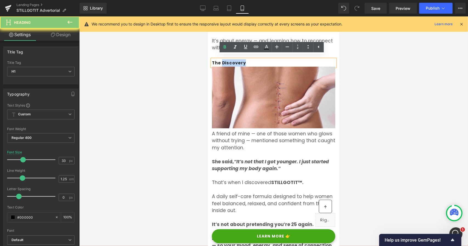
click at [238, 60] on b "The Discovery" at bounding box center [229, 63] width 34 height 6
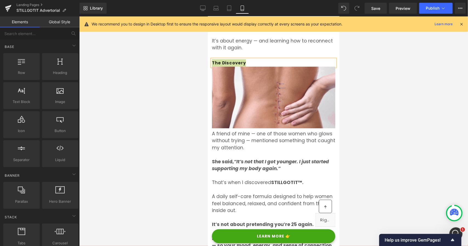
click at [191, 76] on div at bounding box center [273, 131] width 389 height 230
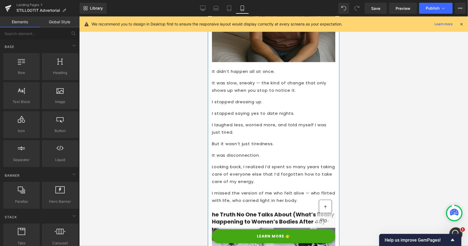
scroll to position [526, 0]
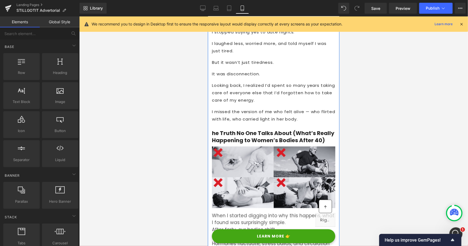
click at [215, 129] on h3 "he Truth No One Talks About (What’s Really Happening to Women’s Bodies After 40)" at bounding box center [273, 136] width 123 height 14
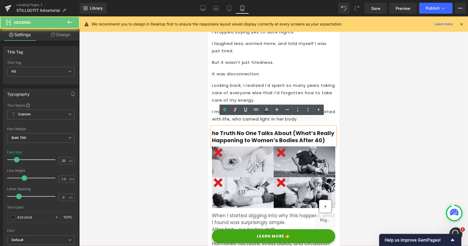
click at [213, 129] on h3 "he Truth No One Talks About (What’s Really Happening to Women’s Bodies After 40)" at bounding box center [273, 136] width 123 height 14
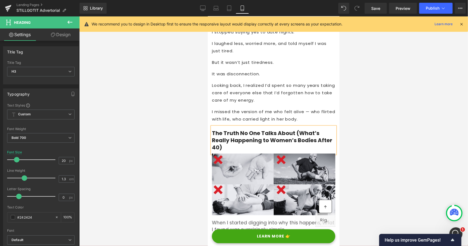
click at [191, 120] on div at bounding box center [273, 131] width 389 height 230
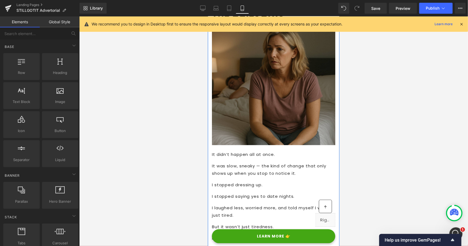
scroll to position [279, 0]
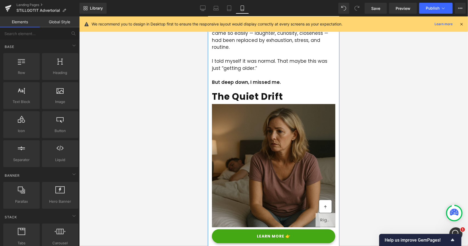
click at [241, 93] on b "The Quiet Drift" at bounding box center [247, 96] width 71 height 13
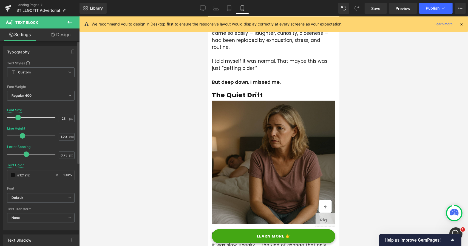
type input "22"
drag, startPoint x: 22, startPoint y: 117, endPoint x: 17, endPoint y: 118, distance: 5.0
click at [17, 118] on span at bounding box center [17, 117] width 5 height 5
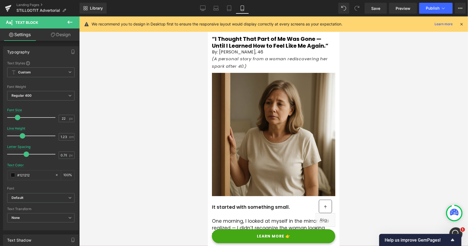
scroll to position [0, 0]
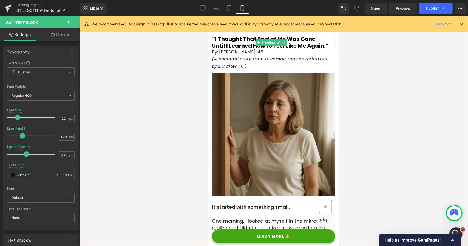
click at [230, 44] on b "“I Thought That Part of Me Was Gone — Until I Learned How to Feel Like Me Again…" at bounding box center [270, 42] width 117 height 15
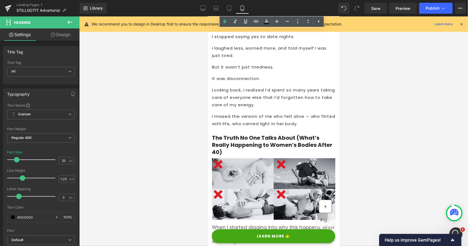
scroll to position [521, 0]
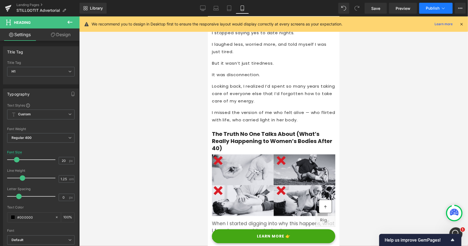
click at [426, 9] on button "Publish" at bounding box center [435, 8] width 33 height 11
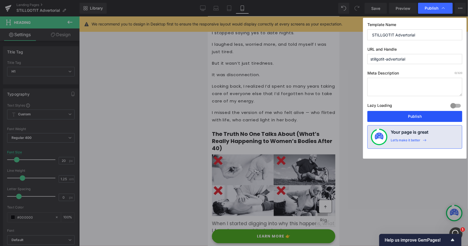
click at [409, 117] on button "Publish" at bounding box center [415, 116] width 95 height 11
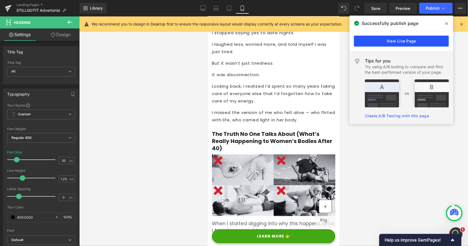
click at [386, 43] on link "View Live Page" at bounding box center [401, 41] width 95 height 11
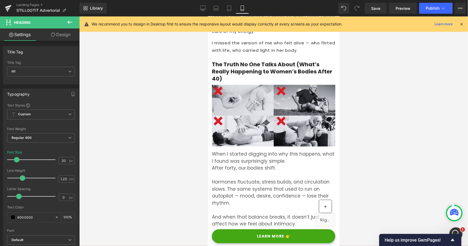
scroll to position [576, 0]
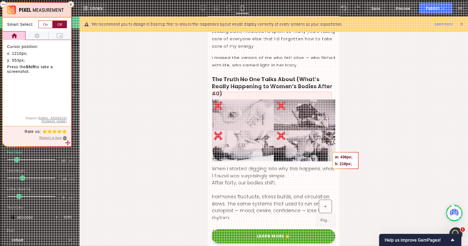
drag, startPoint x: 212, startPoint y: 92, endPoint x: 332, endPoint y: 152, distance: 133.7
click at [332, 152] on div at bounding box center [234, 123] width 468 height 246
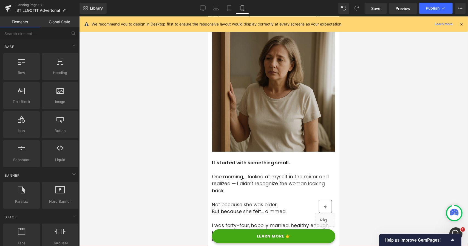
scroll to position [137, 0]
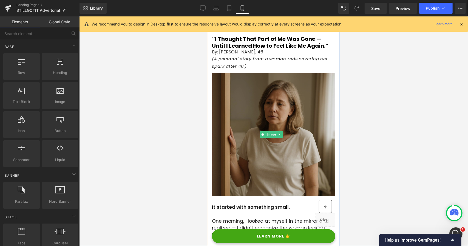
click at [260, 89] on img at bounding box center [273, 134] width 123 height 123
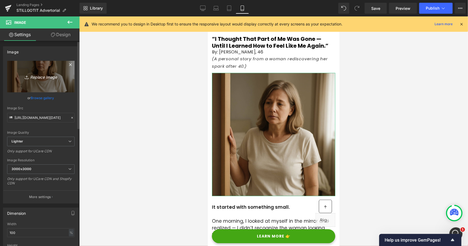
click at [43, 80] on link "Replace Image" at bounding box center [40, 77] width 67 height 32
type input "C:\fakepath\1.png"
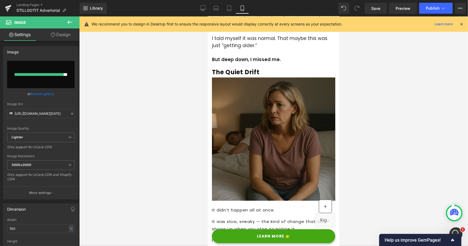
type input "https://ucarecdn.com/e7519a1e-b08a-44a1-a337-a672ac303b40/-/format/auto/-/previ…"
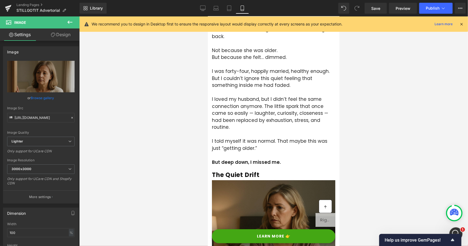
scroll to position [219, 0]
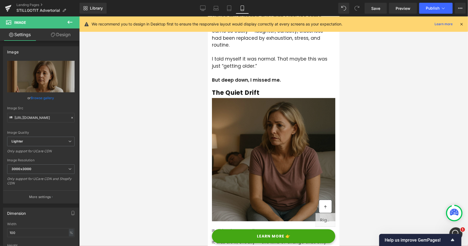
click at [257, 123] on img at bounding box center [273, 160] width 123 height 125
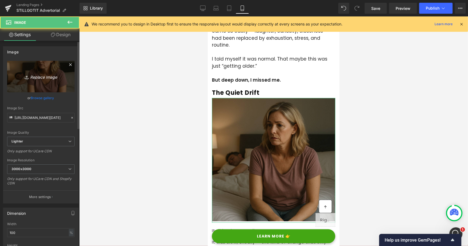
click at [48, 76] on icon "Replace Image" at bounding box center [41, 76] width 44 height 7
type input "C:\fakepath\2.png"
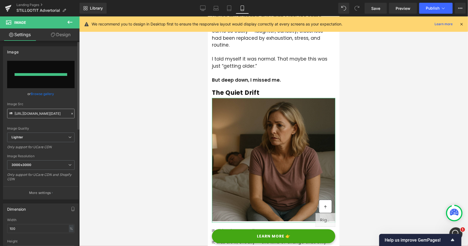
type input "https://ucarecdn.com/b1e5d7a1-92de-428a-a99b-2b0351110336/-/format/auto/-/previ…"
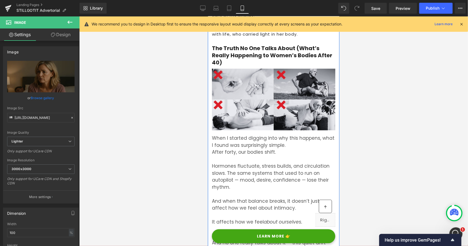
scroll to position [494, 0]
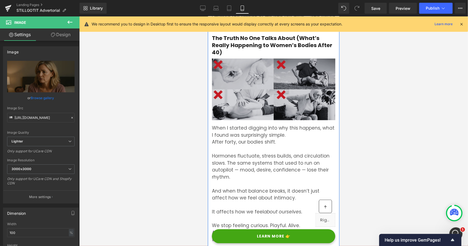
click at [247, 97] on img at bounding box center [273, 89] width 123 height 62
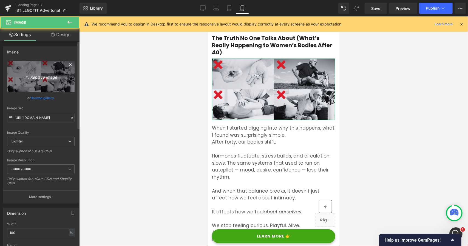
click at [47, 79] on icon "Replace Image" at bounding box center [41, 76] width 44 height 7
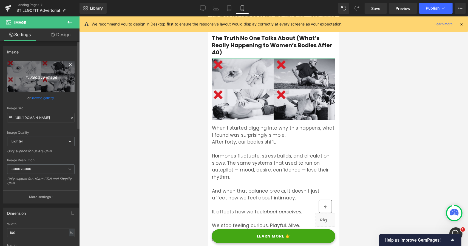
type input "C:\fakepath\3.png"
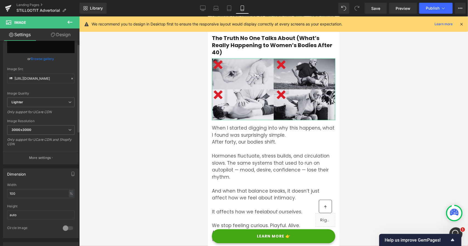
scroll to position [55, 0]
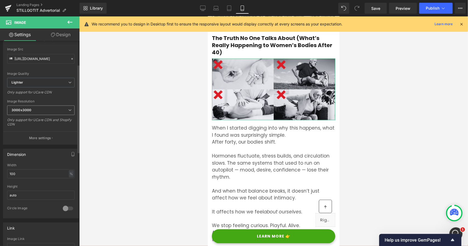
click at [44, 109] on span "3000x3000" at bounding box center [40, 111] width 67 height 10
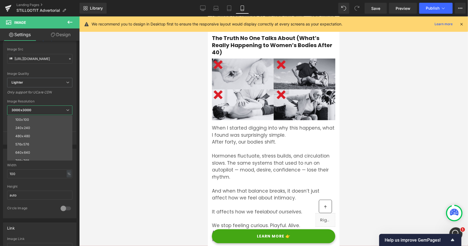
scroll to position [59, 0]
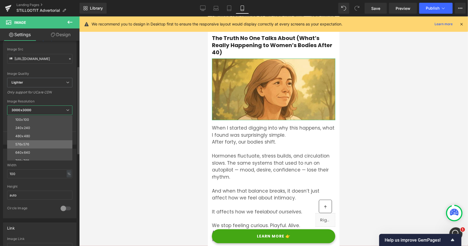
click at [38, 143] on li "576x576" at bounding box center [41, 144] width 68 height 8
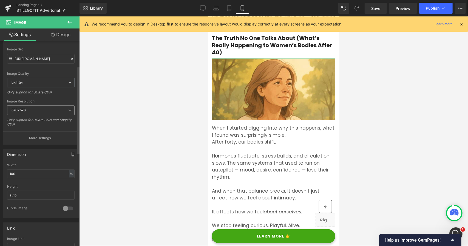
click at [41, 109] on span "576x576" at bounding box center [40, 111] width 67 height 10
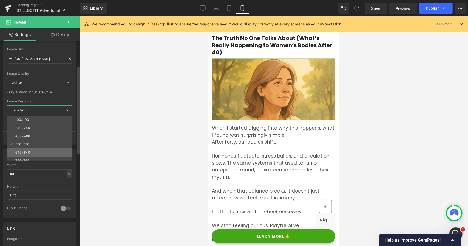
click at [33, 156] on li "640x640" at bounding box center [41, 153] width 68 height 8
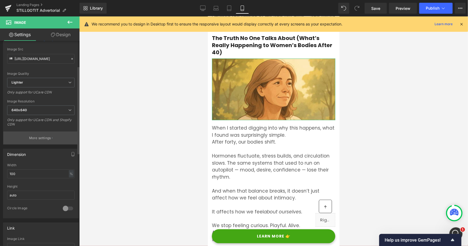
type input "https://ucarecdn.com/219fd9b3-8372-4eae-a77a-a13b9a03c55f/-/format/auto/-/previ…"
click at [37, 109] on span "640x640" at bounding box center [40, 111] width 67 height 10
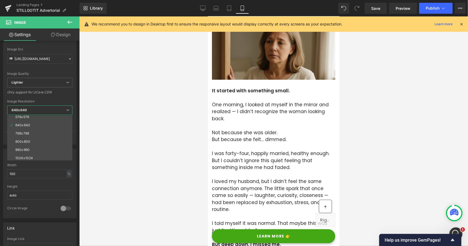
scroll to position [0, 0]
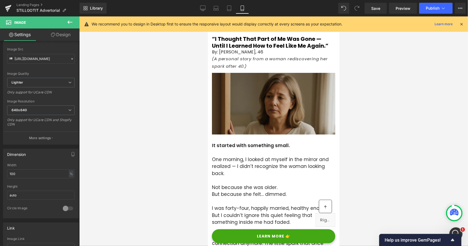
click at [253, 95] on img at bounding box center [273, 104] width 123 height 62
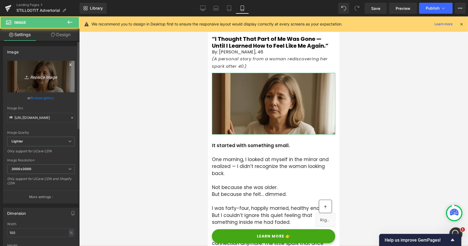
click at [46, 75] on icon "Replace Image" at bounding box center [41, 76] width 44 height 7
type input "C:\fakepath\ChatGPT Image [DATE], 08_57_22 PM.png"
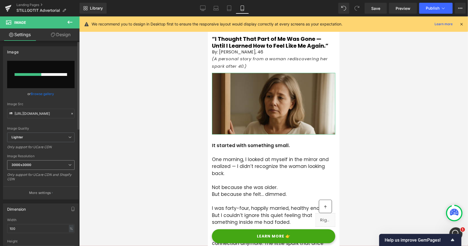
click at [33, 164] on span "3000x3000" at bounding box center [40, 165] width 67 height 10
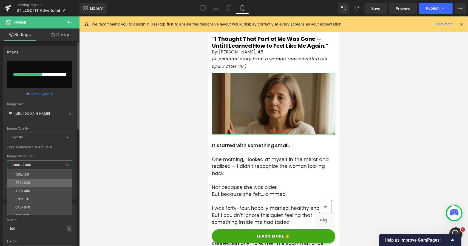
click at [29, 184] on div "240x240" at bounding box center [22, 183] width 15 height 4
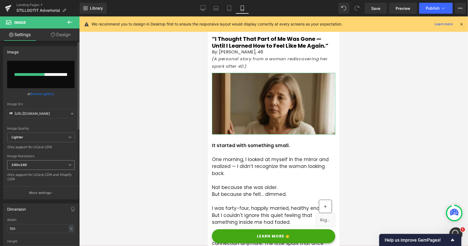
click at [37, 160] on span "240x240" at bounding box center [40, 165] width 67 height 10
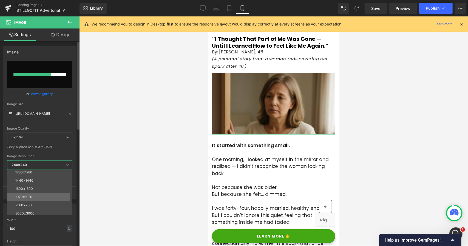
scroll to position [78, 0]
click at [35, 207] on li "3000x3000" at bounding box center [41, 211] width 68 height 8
type input "https://ucarecdn.com/e7519a1e-b08a-44a1-a337-a672ac303b40/-/format/auto/-/previ…"
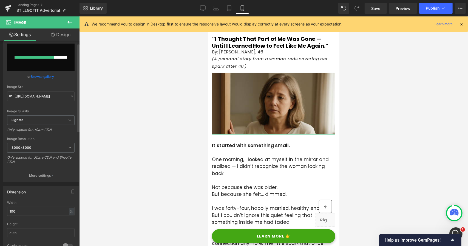
scroll to position [0, 0]
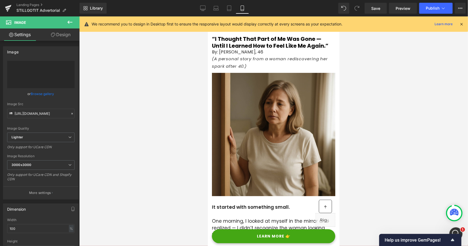
type input "https://ucarecdn.com/bfaaffa1-0048-4326-800c-08f49c6a8087/-/format/auto/-/previ…"
